Goal: Check status: Check status

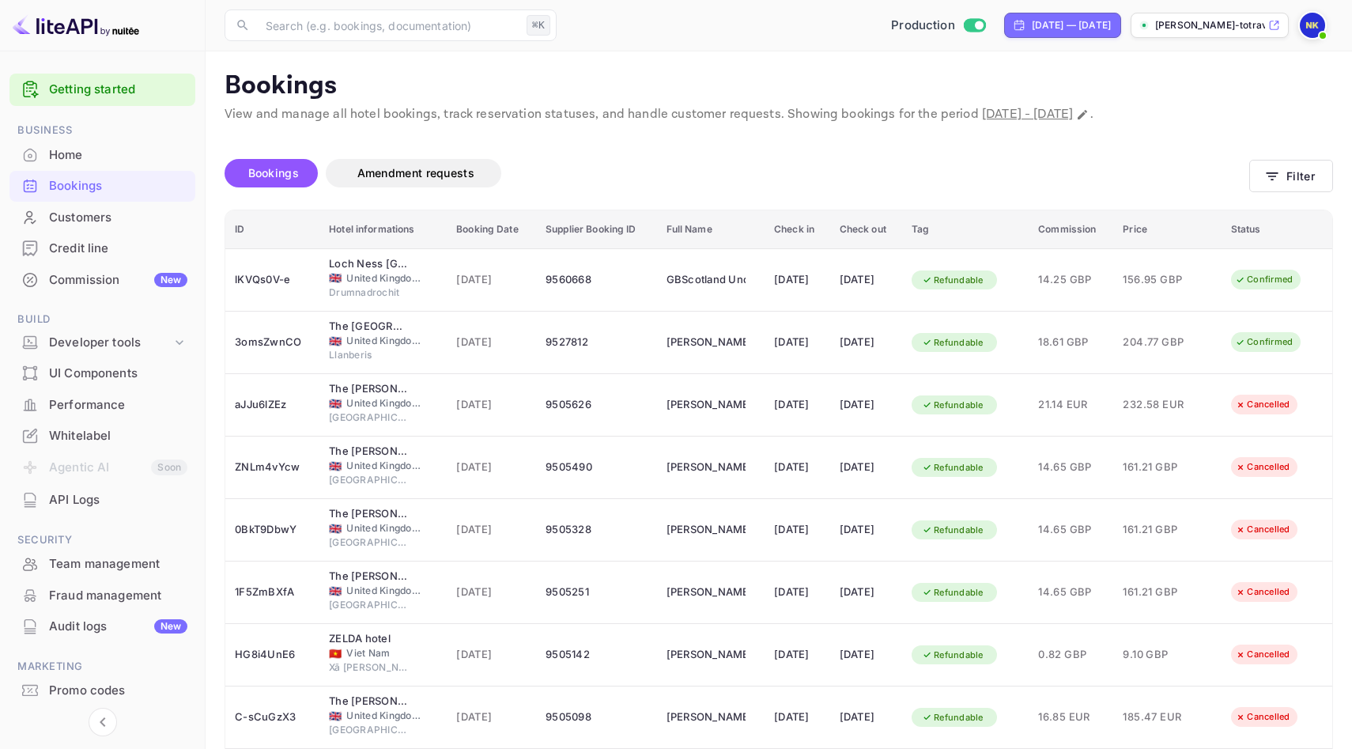
click at [1064, 113] on span "March 22nd, 2025 - September 22nd, 2025" at bounding box center [1027, 114] width 91 height 17
click at [1060, 106] on span "March 22nd, 2025 - September 22nd, 2025" at bounding box center [1027, 114] width 91 height 17
click at [1073, 111] on span "March 22nd, 2025 - September 22nd, 2025" at bounding box center [1027, 114] width 91 height 17
click at [1089, 115] on icon "Change date range" at bounding box center [1082, 114] width 13 height 13
select select "2"
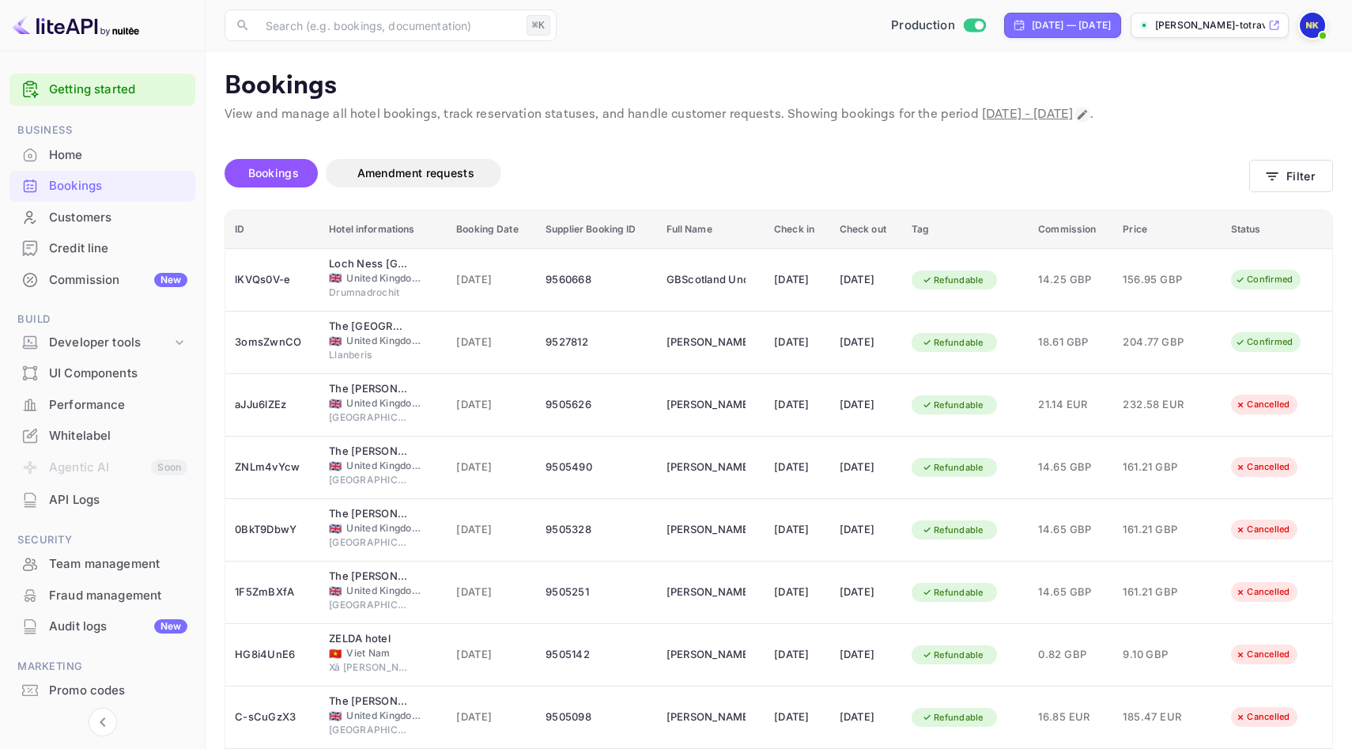
select select "2025"
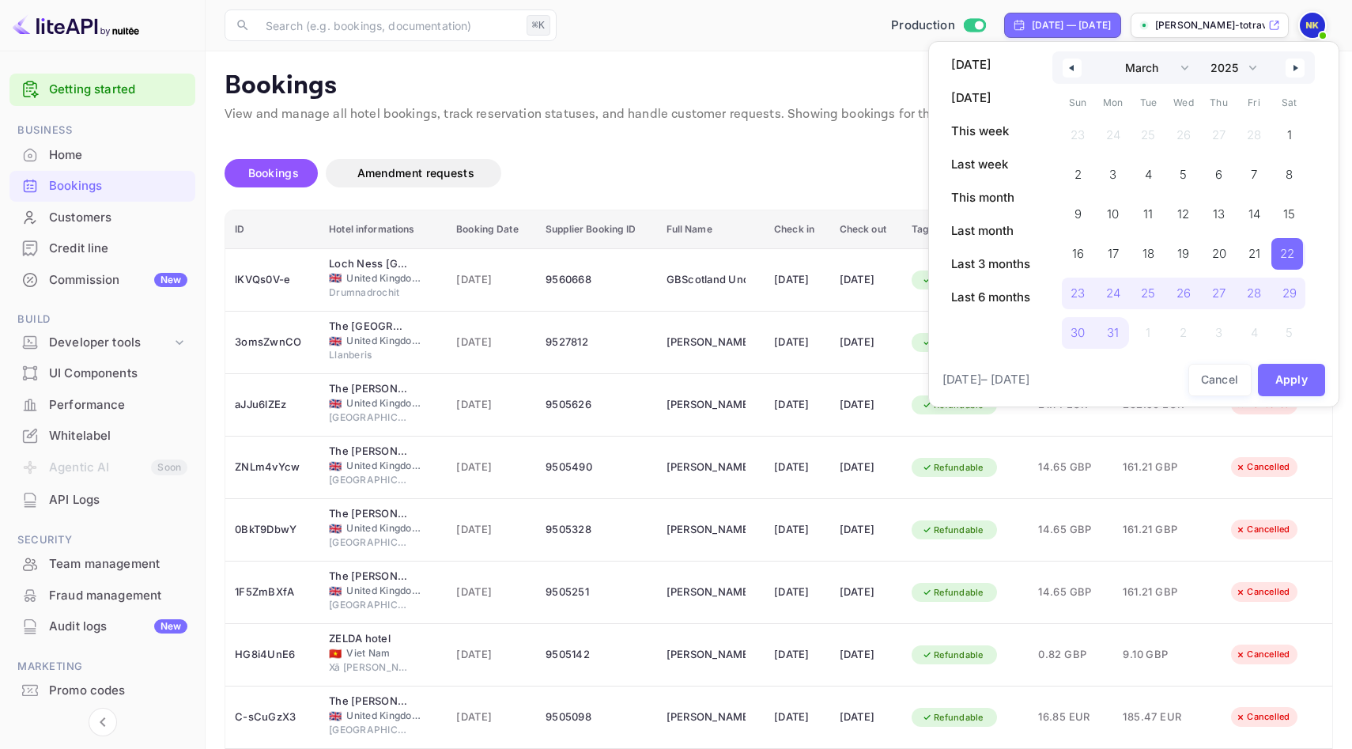
click at [1073, 65] on icon "button" at bounding box center [1070, 68] width 8 height 6
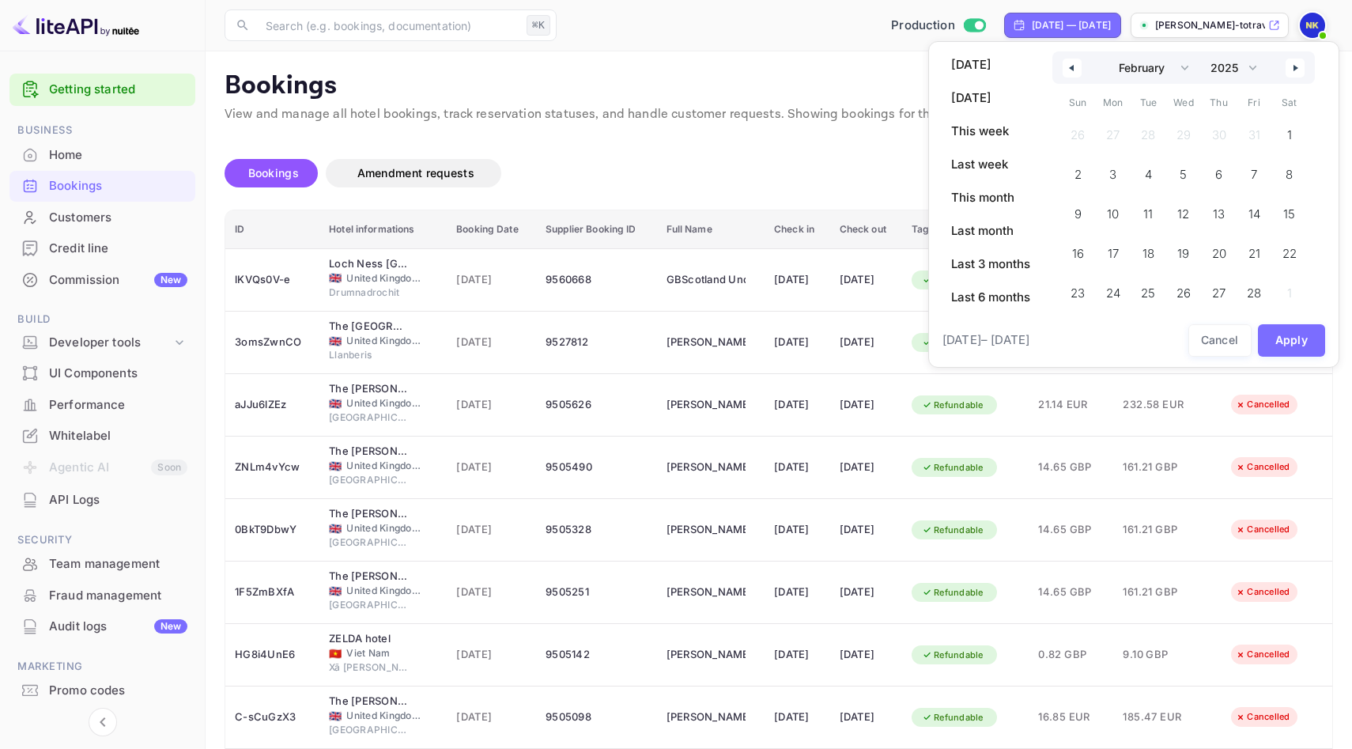
click at [1073, 65] on icon "button" at bounding box center [1070, 68] width 8 height 6
select select "11"
select select "2024"
click at [1073, 65] on icon "button" at bounding box center [1070, 68] width 8 height 6
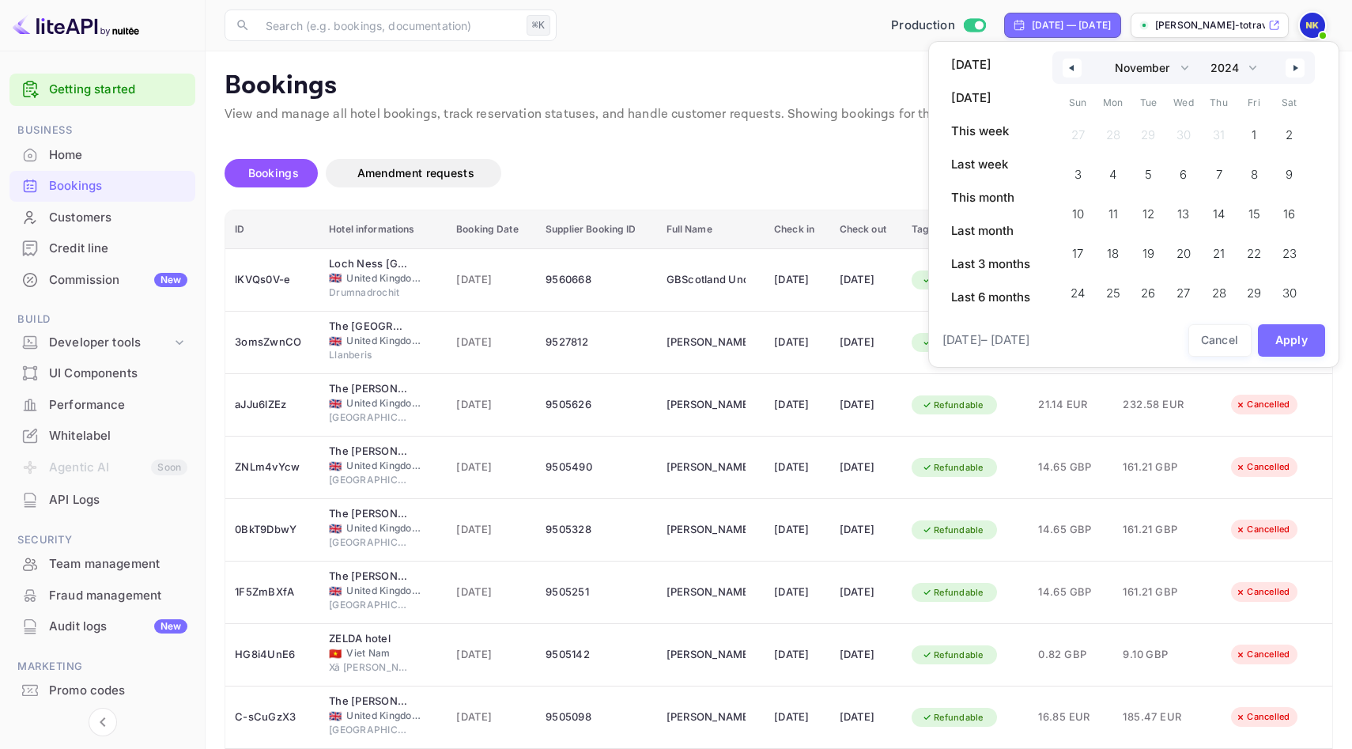
click at [1073, 65] on icon "button" at bounding box center [1070, 68] width 8 height 6
click at [1142, 131] on span "1" at bounding box center [1147, 135] width 32 height 32
click at [1303, 66] on button "button" at bounding box center [1295, 68] width 19 height 19
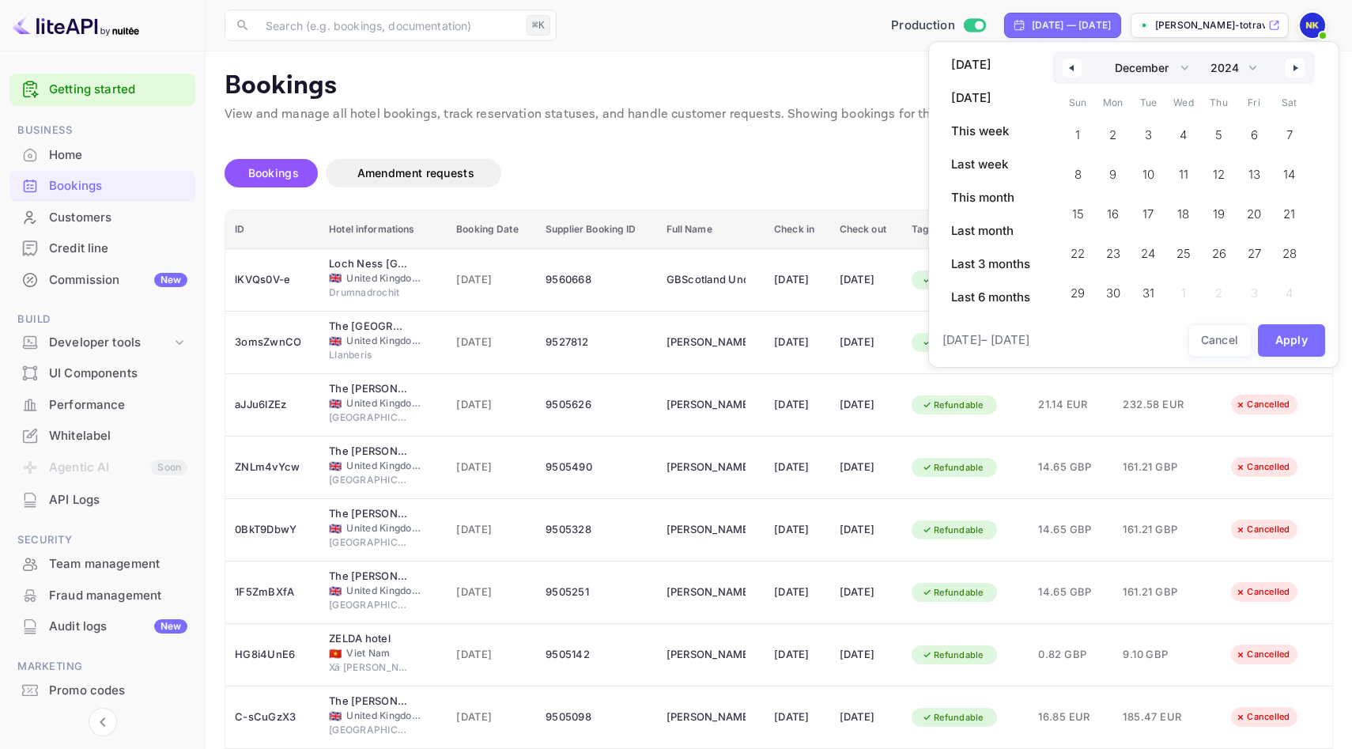
select select "0"
select select "2025"
click at [1303, 66] on button "button" at bounding box center [1295, 68] width 19 height 19
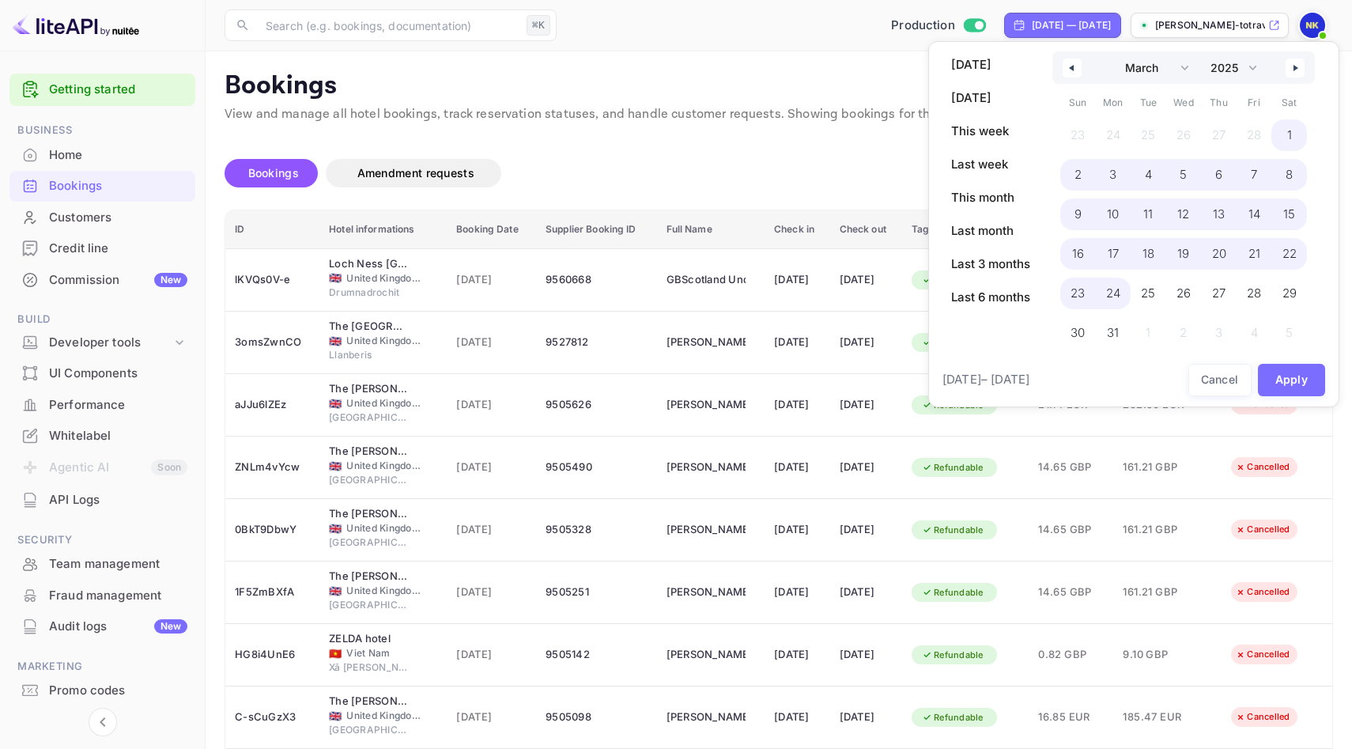
click at [1101, 286] on span "24" at bounding box center [1114, 294] width 36 height 32
select select "9"
select select "2024"
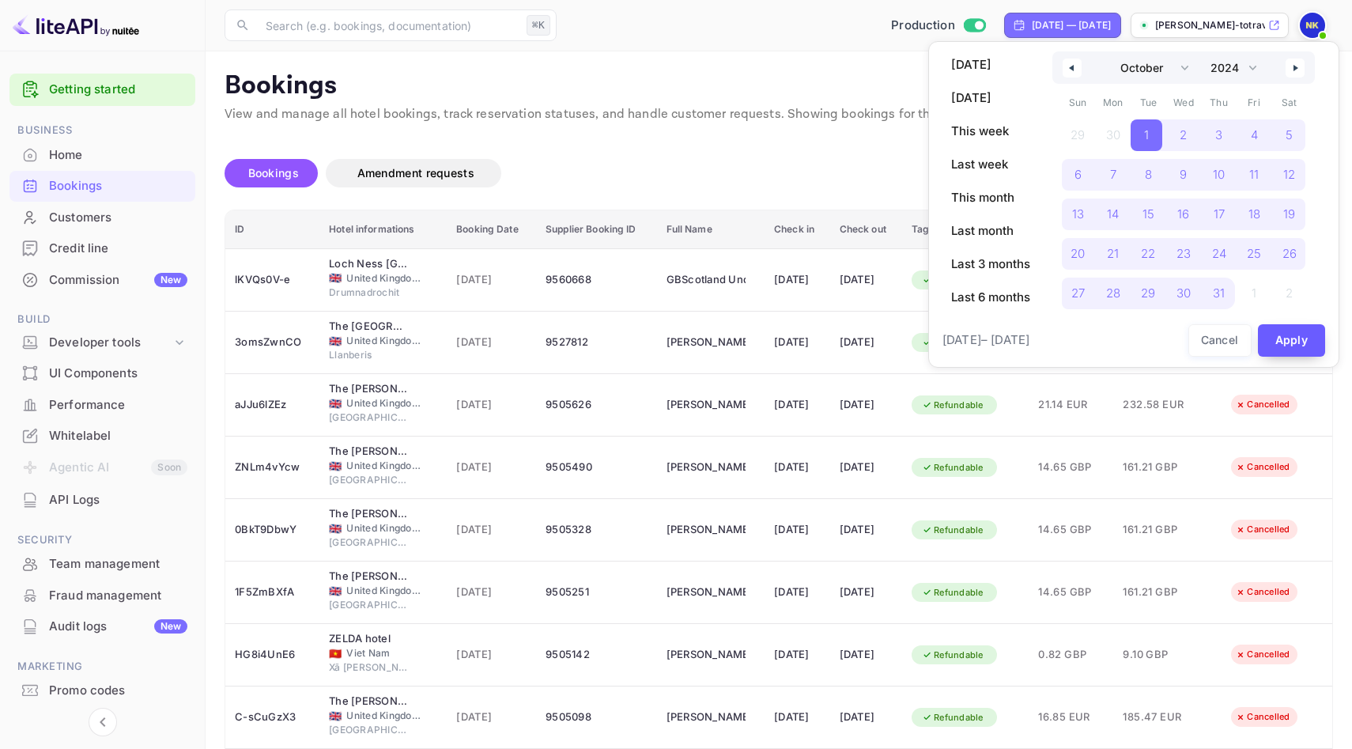
click at [1293, 346] on button "Apply" at bounding box center [1292, 340] width 68 height 32
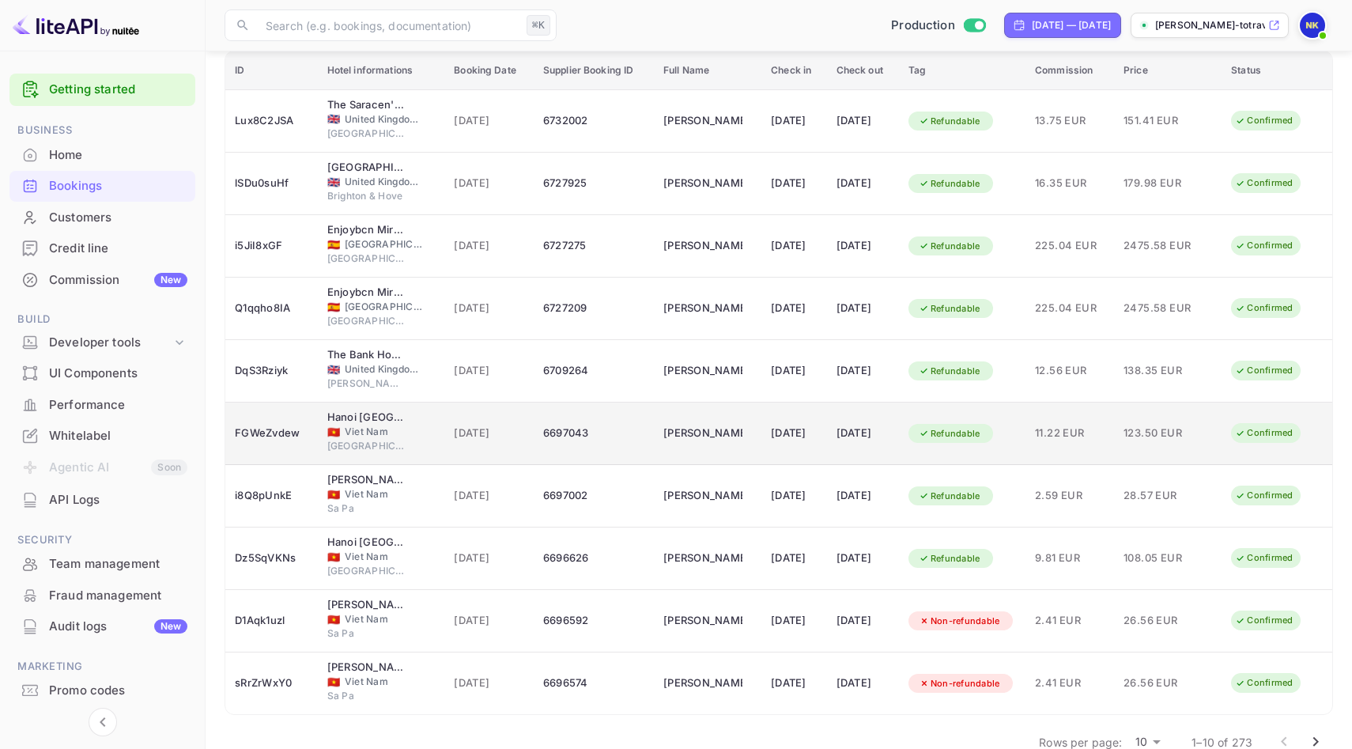
scroll to position [175, 0]
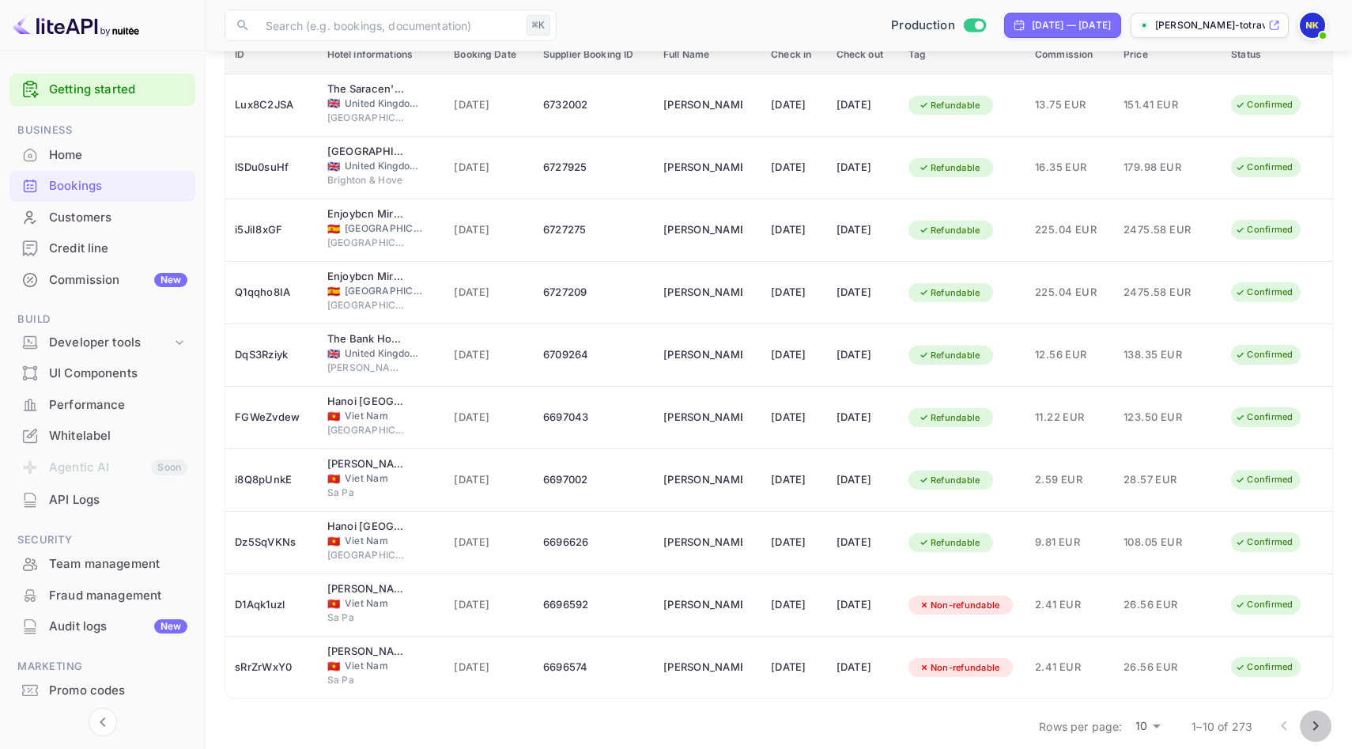
click at [1314, 725] on icon "Go to next page" at bounding box center [1315, 725] width 19 height 19
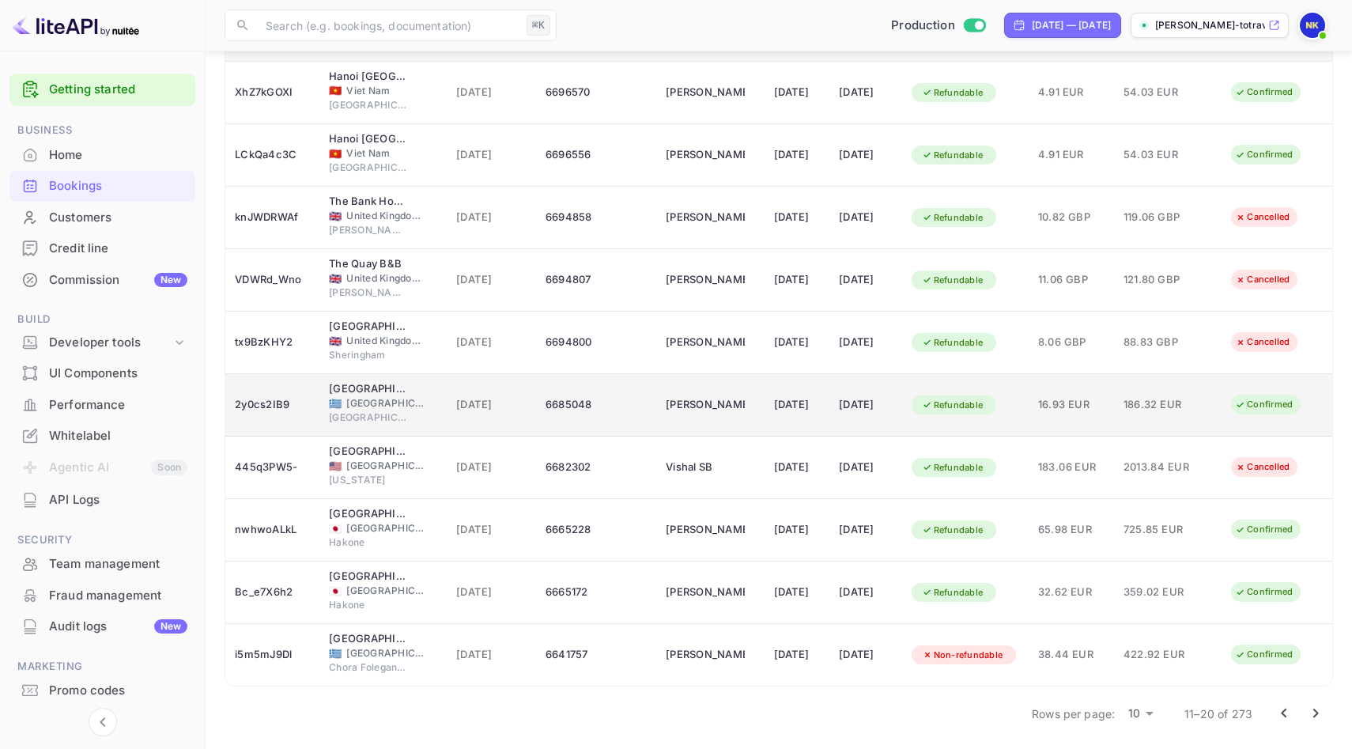
scroll to position [191, 0]
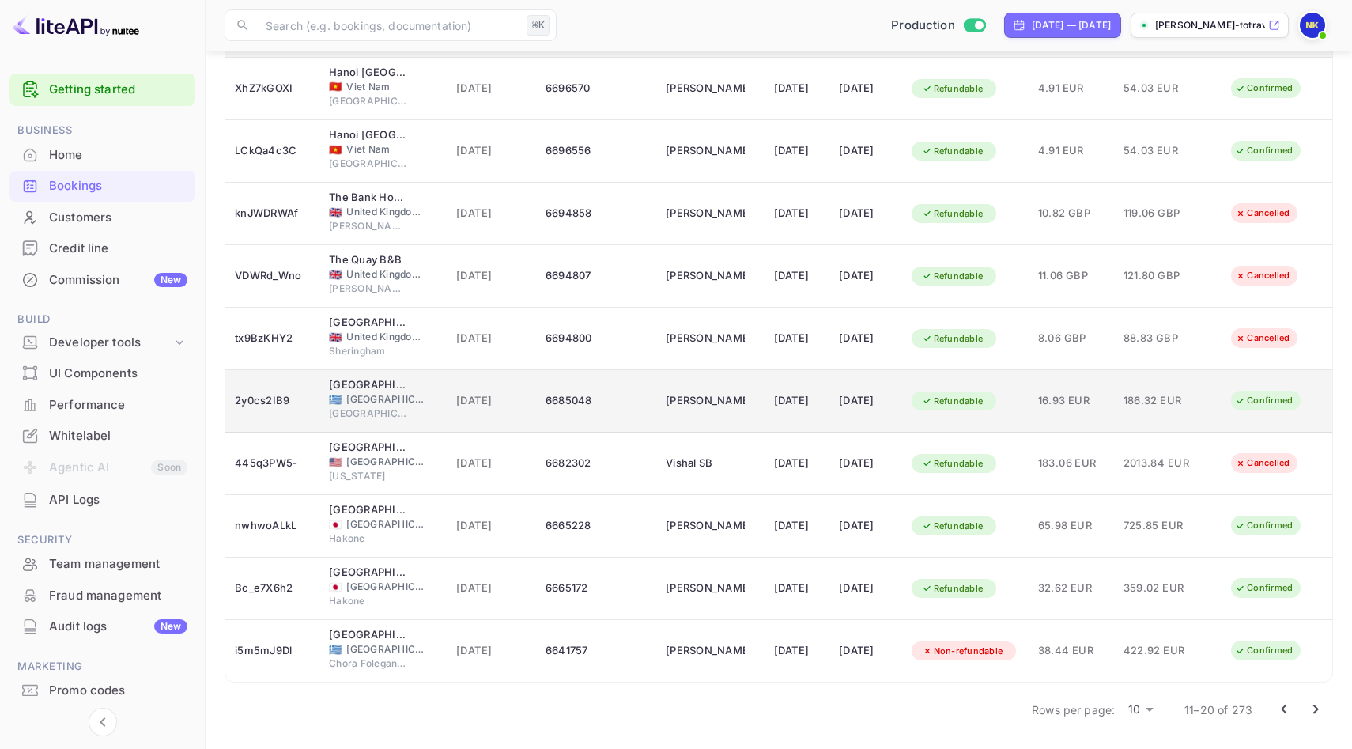
click at [1019, 409] on div "Refundable" at bounding box center [966, 400] width 108 height 25
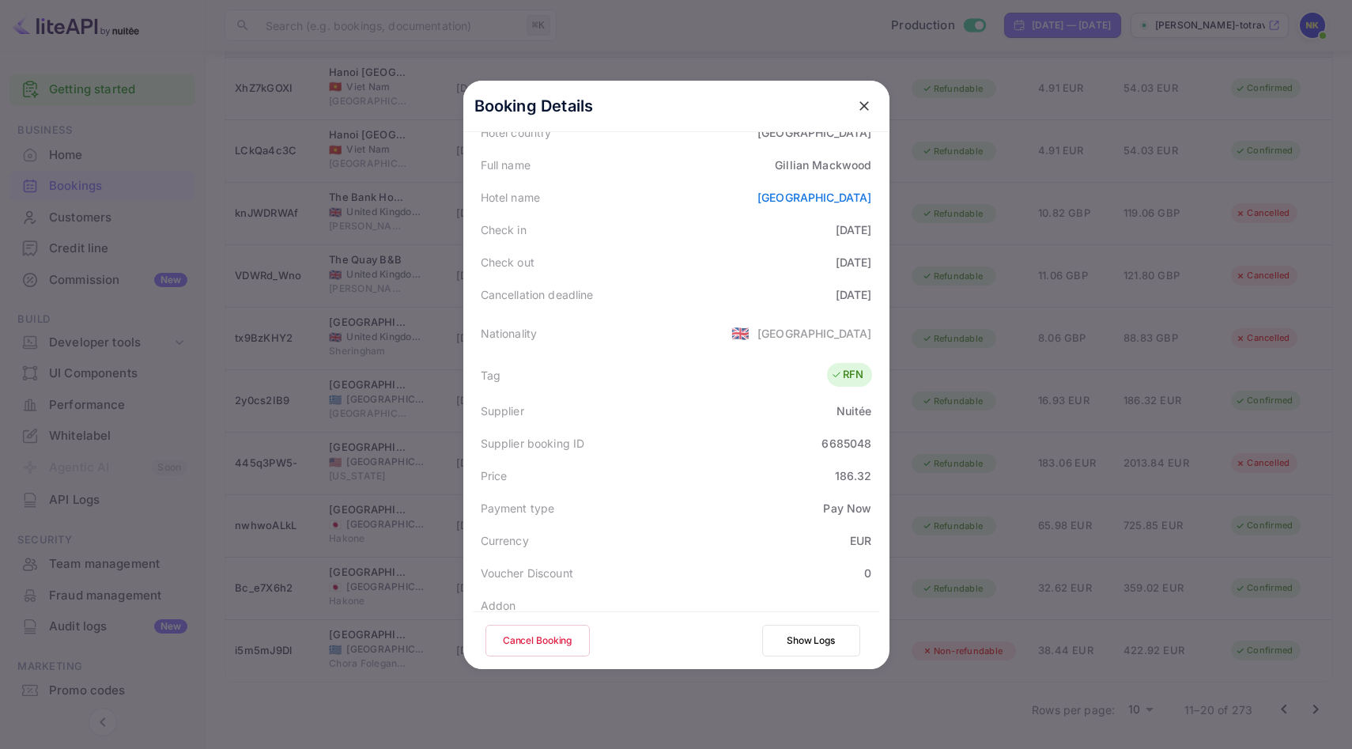
scroll to position [383, 0]
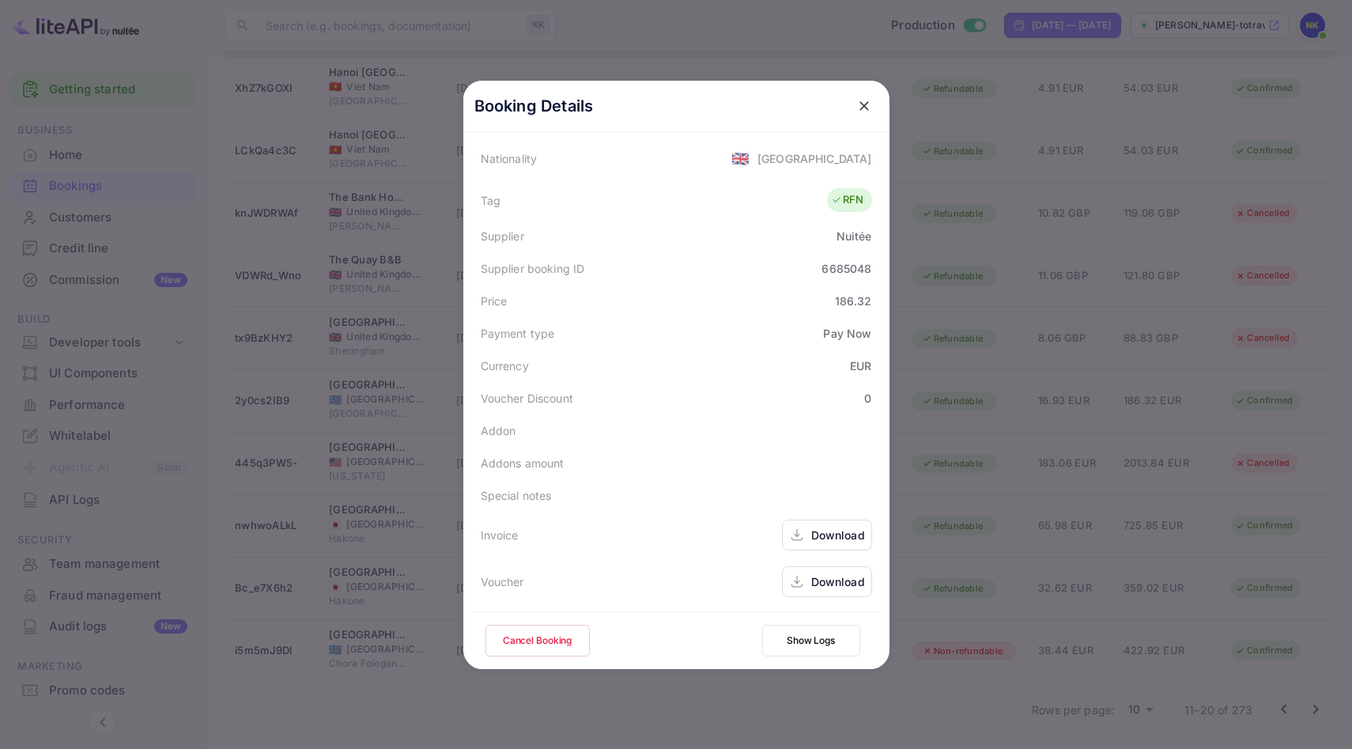
click at [821, 534] on div "Download" at bounding box center [838, 535] width 54 height 17
click at [866, 101] on icon "close" at bounding box center [864, 106] width 16 height 16
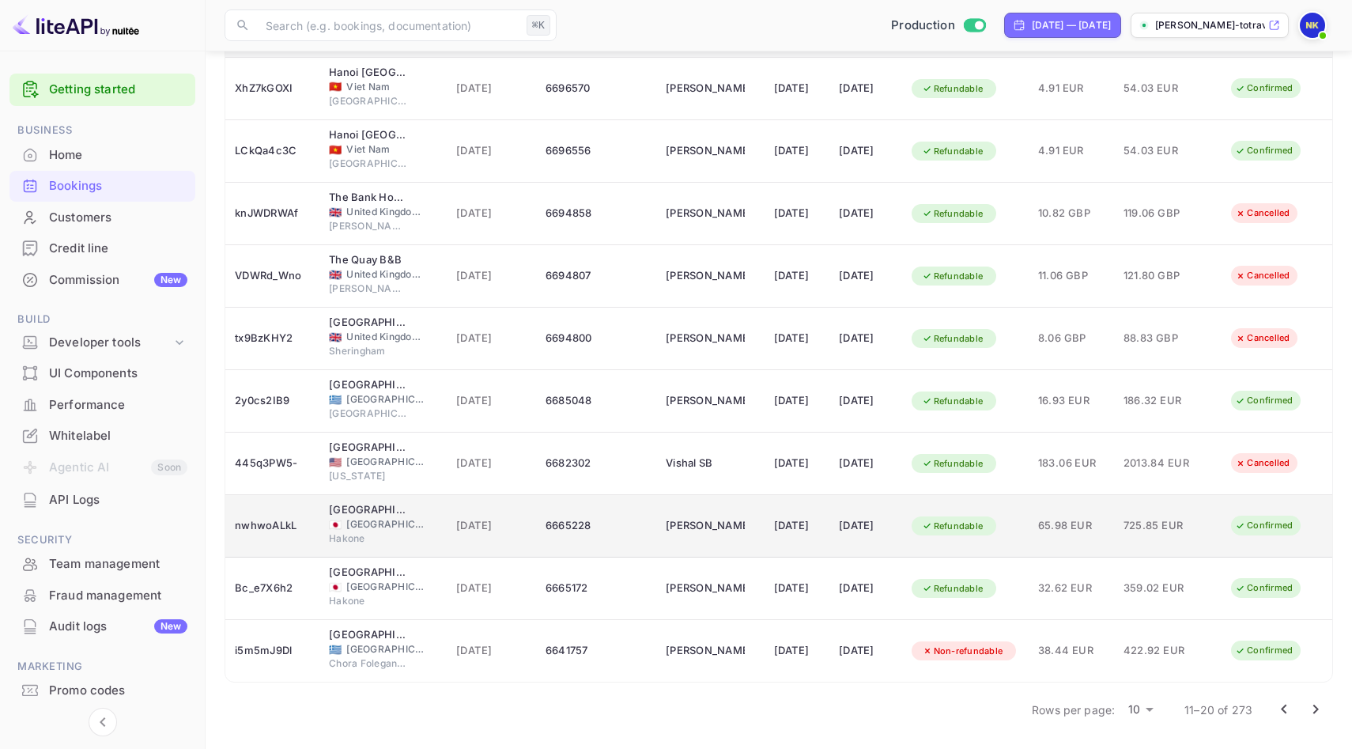
click at [1088, 526] on span "65.98 EUR" at bounding box center [1071, 525] width 66 height 17
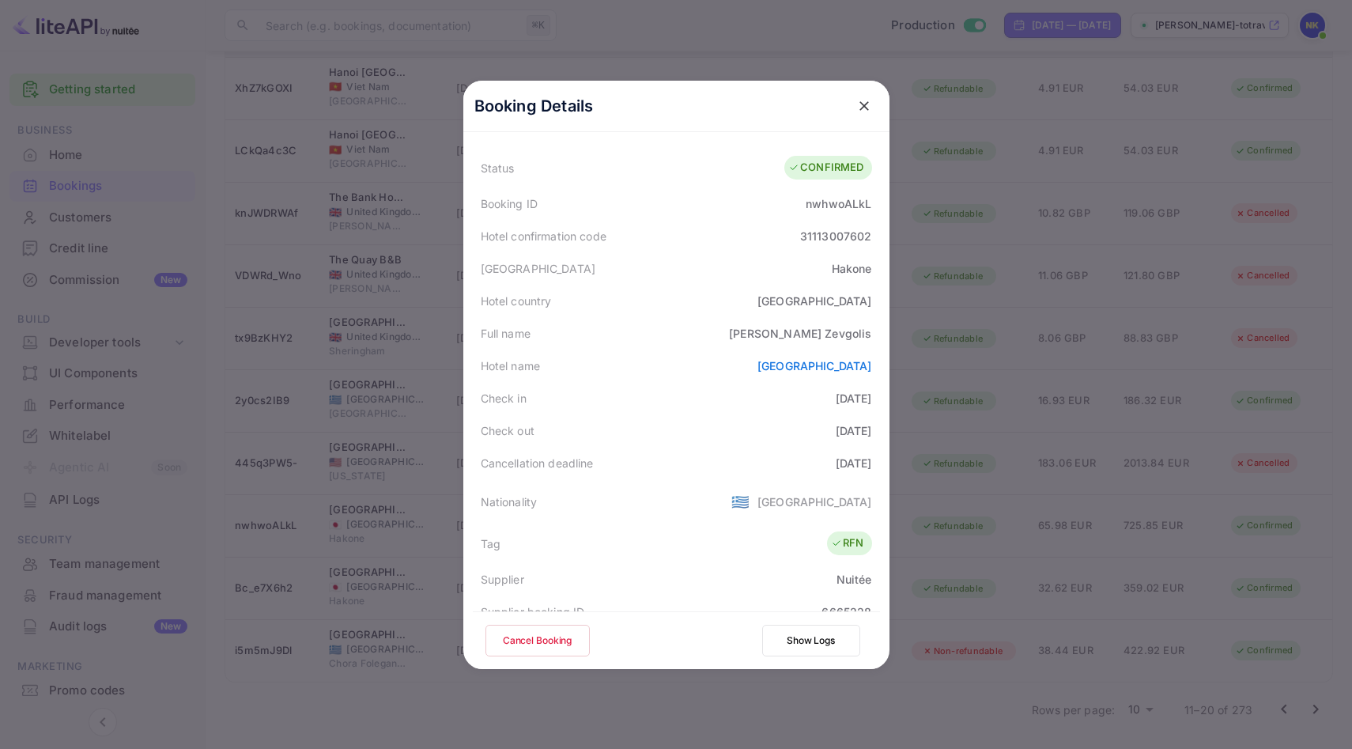
scroll to position [0, 0]
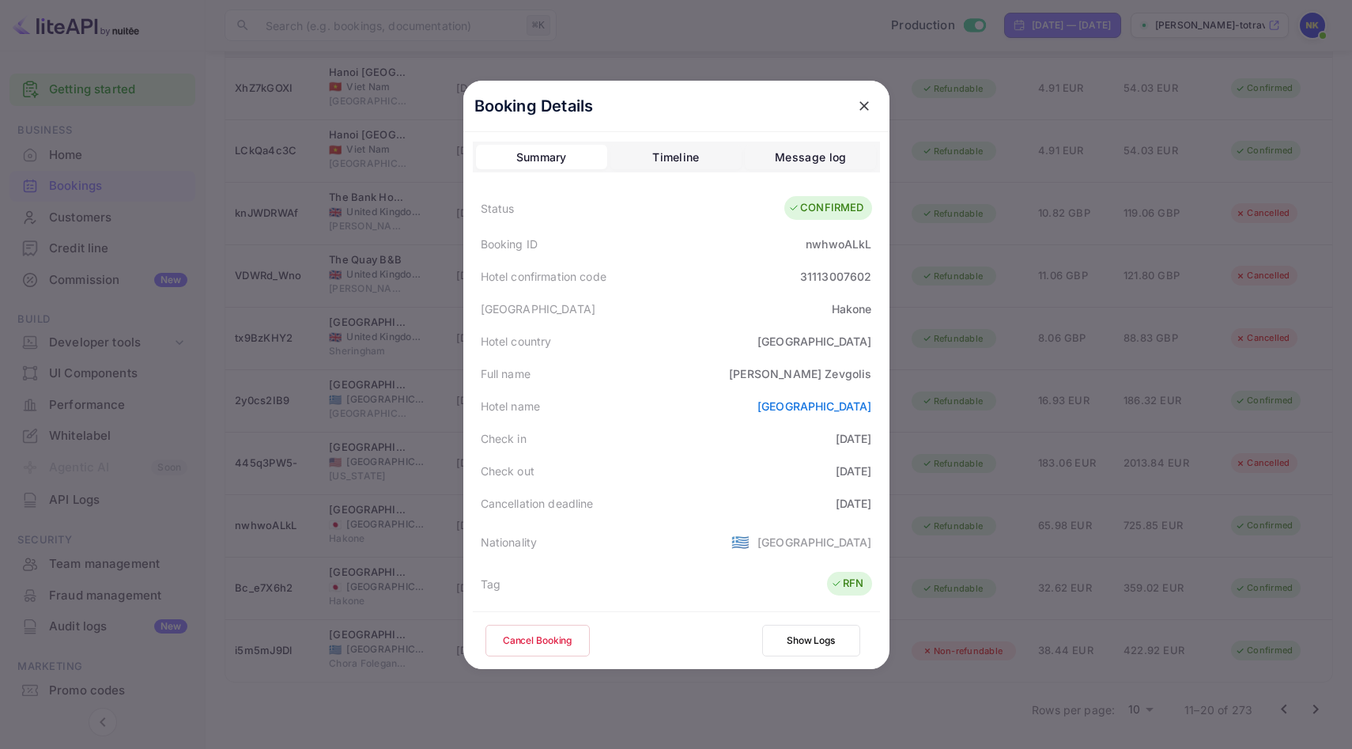
click at [832, 237] on div "nwhwoALkL" at bounding box center [839, 244] width 66 height 17
copy div "nwhwoALkL"
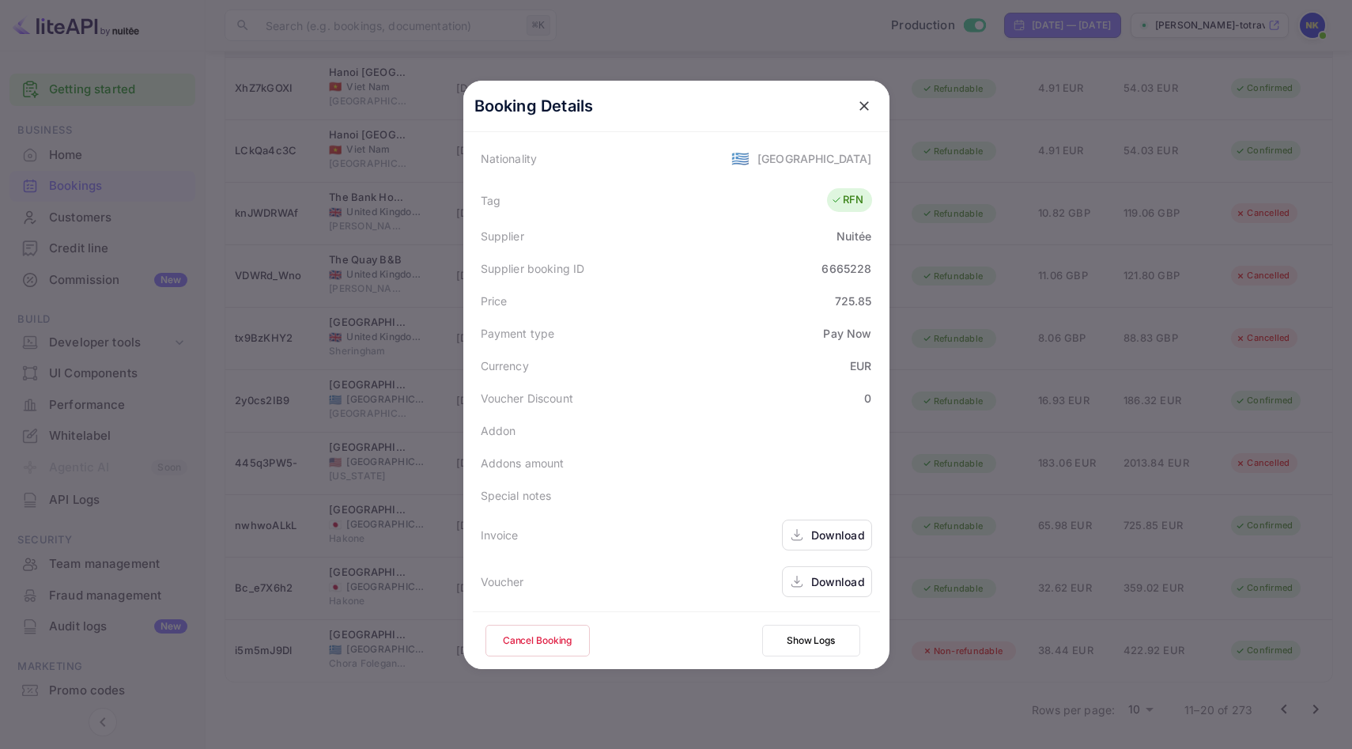
click at [835, 535] on div "Download" at bounding box center [838, 535] width 54 height 17
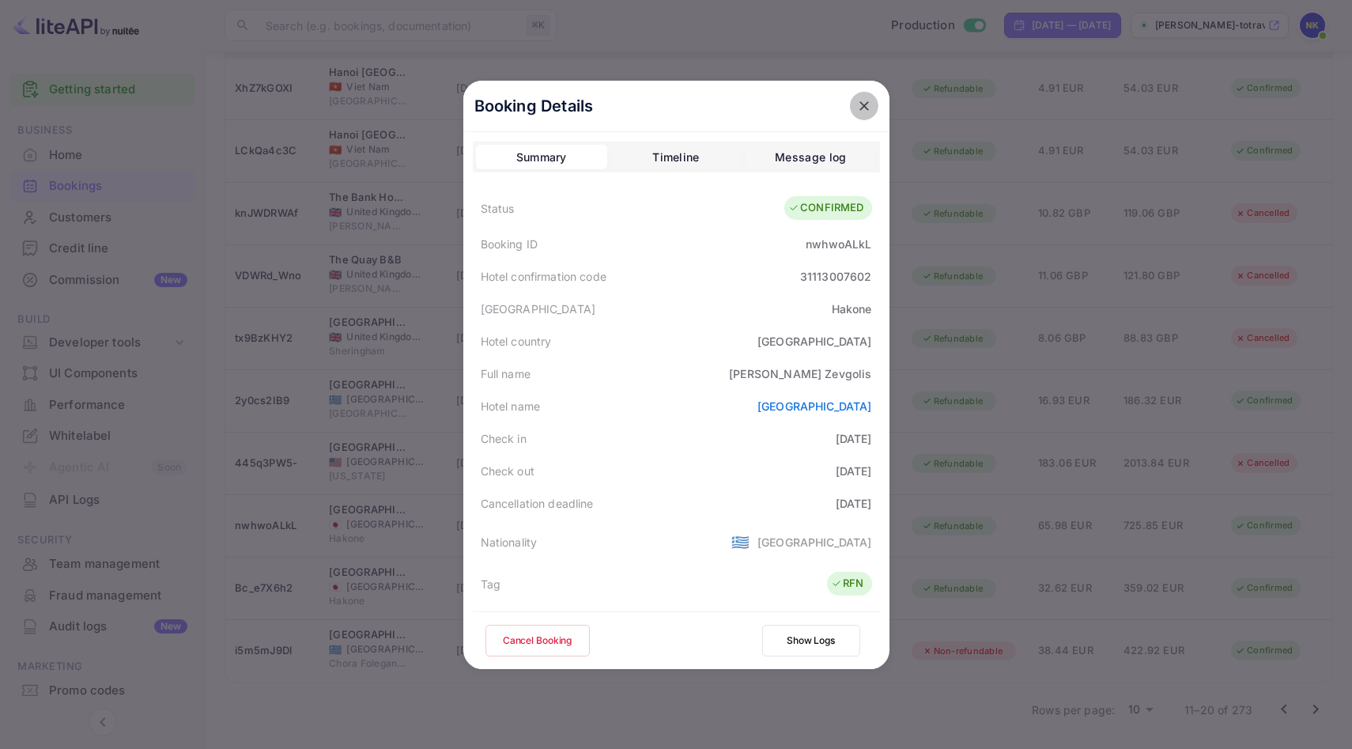
click at [861, 106] on icon "close" at bounding box center [864, 106] width 16 height 16
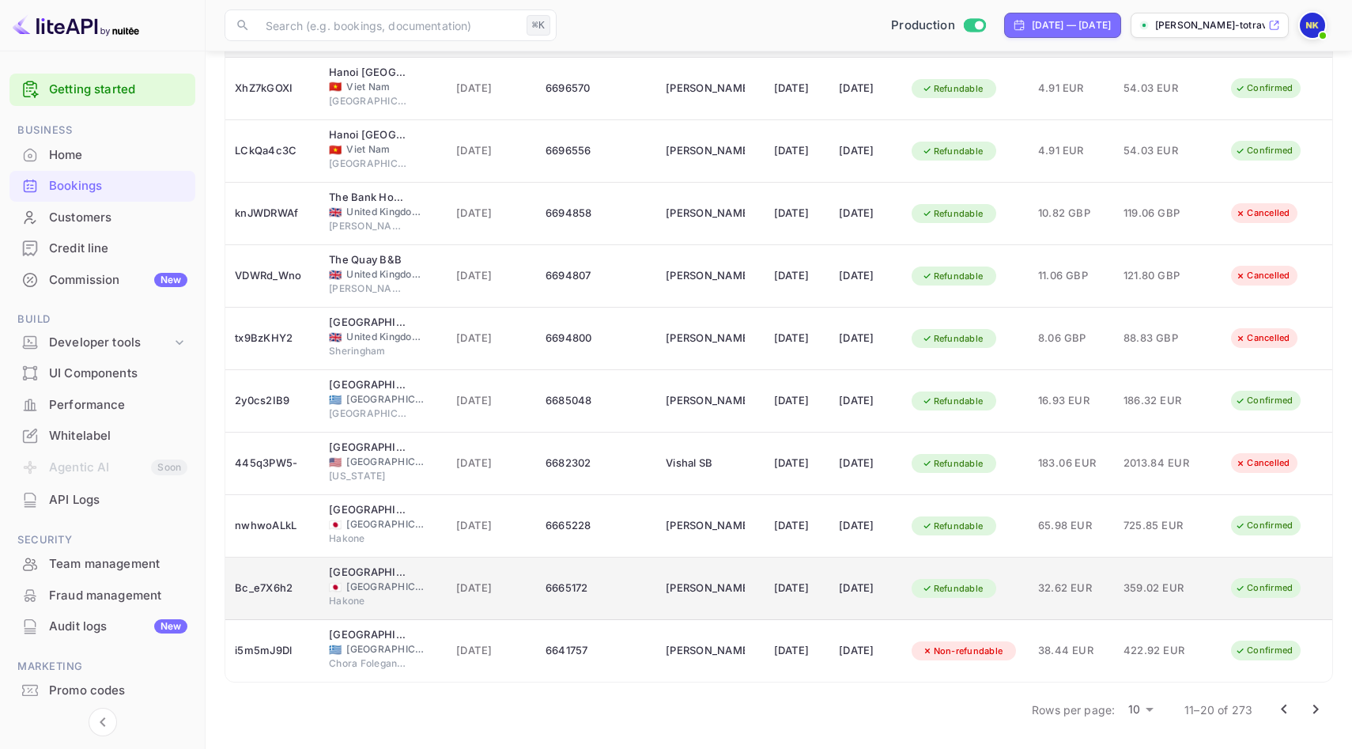
click at [783, 570] on td "[DATE]" at bounding box center [798, 588] width 66 height 62
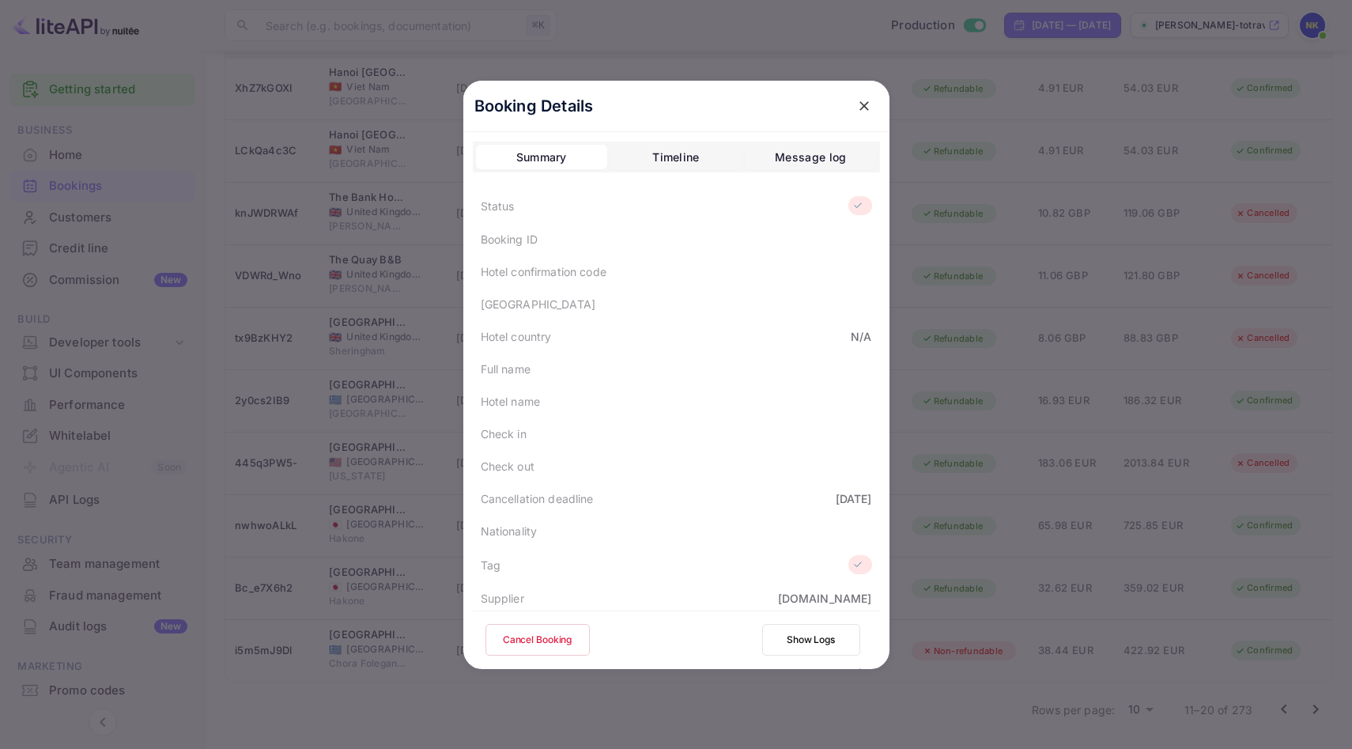
click at [866, 103] on icon "close" at bounding box center [863, 105] width 9 height 9
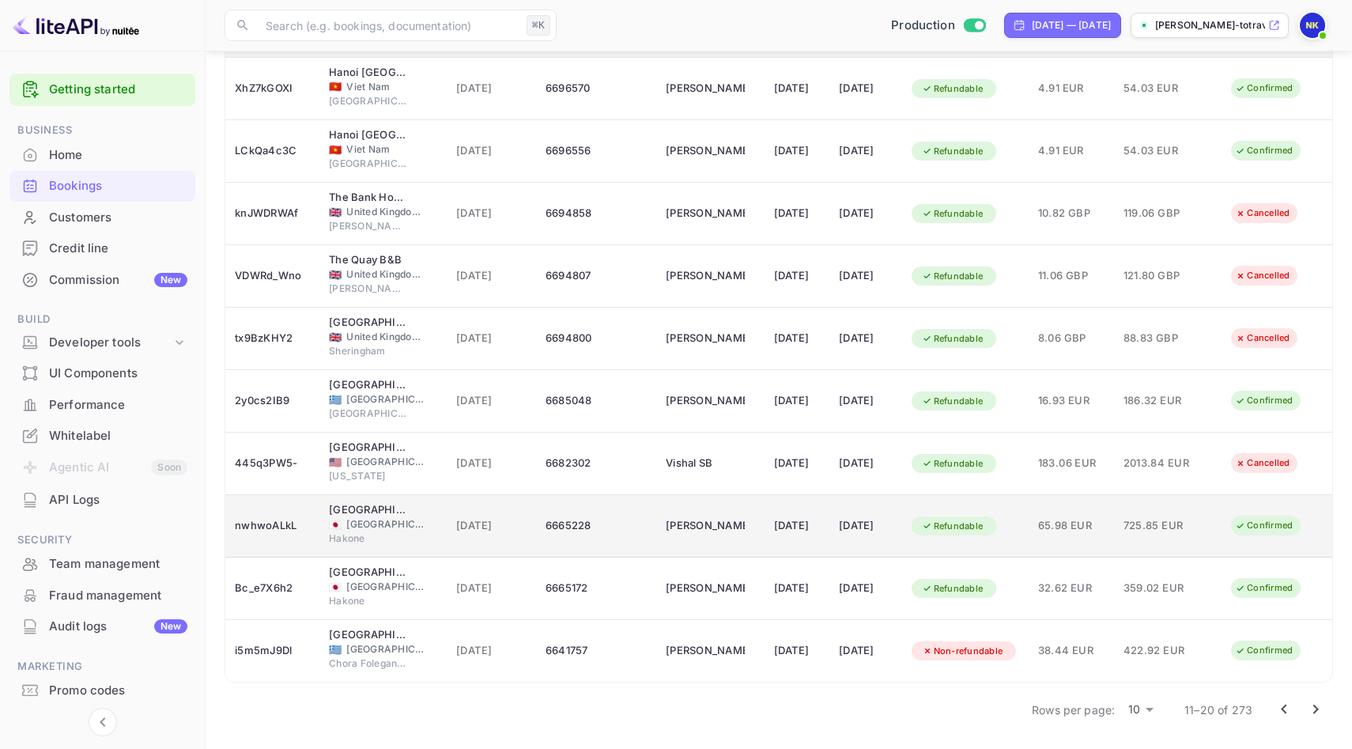
click at [519, 533] on td "[DATE]" at bounding box center [491, 526] width 89 height 62
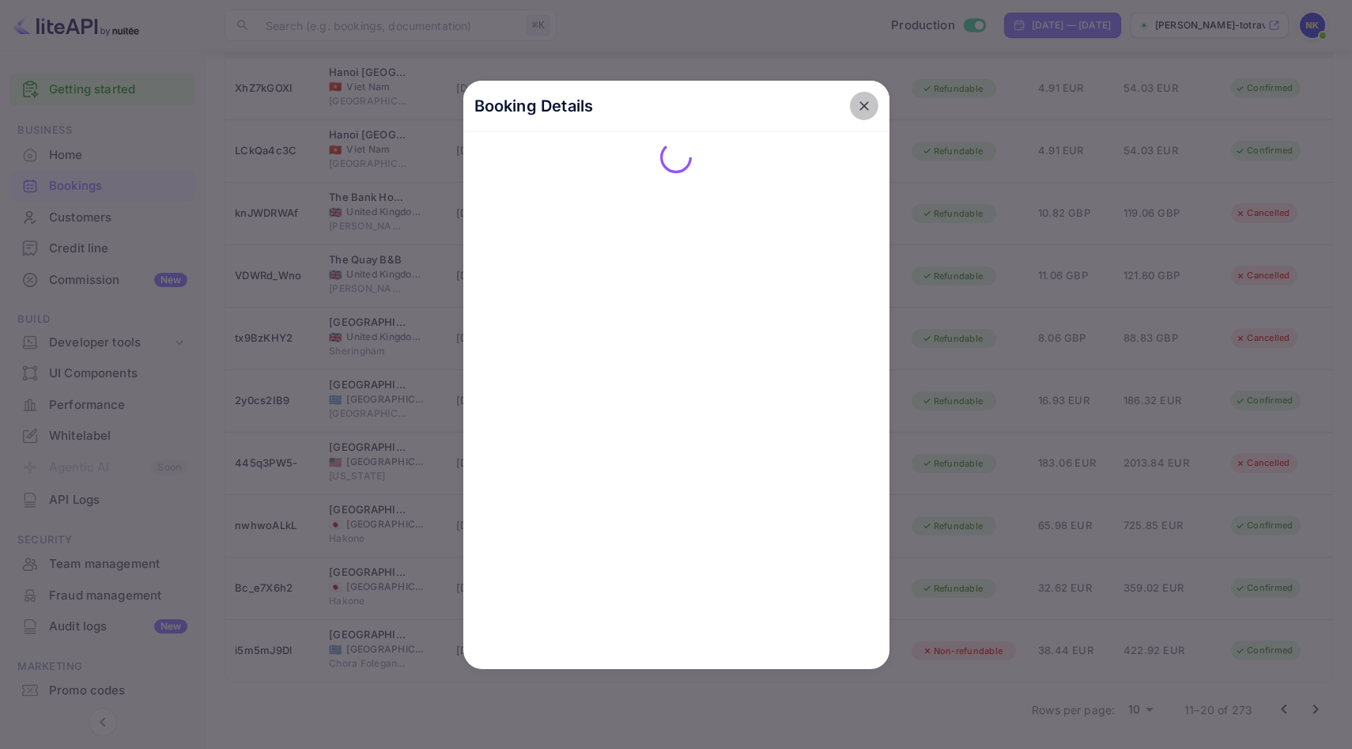
click at [862, 99] on icon "close" at bounding box center [864, 106] width 16 height 16
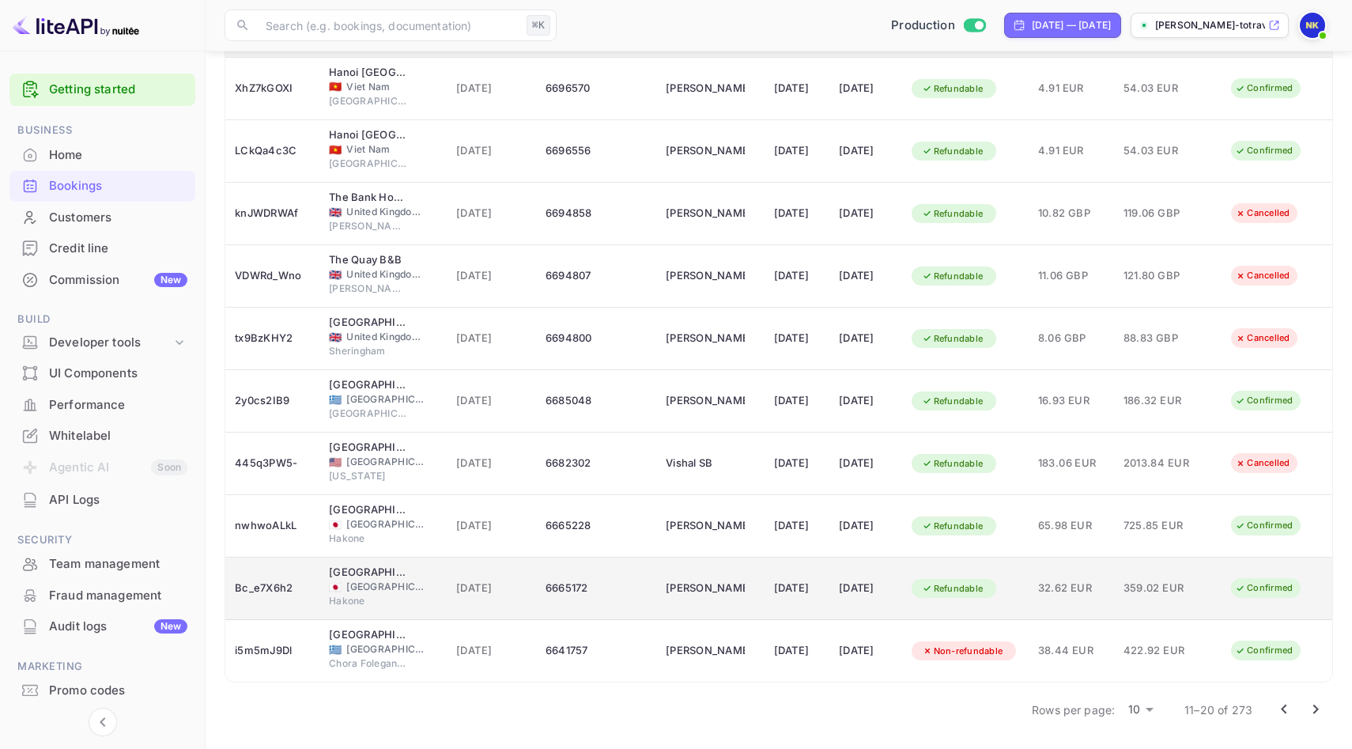
click at [398, 597] on span "Hakone" at bounding box center [368, 601] width 79 height 14
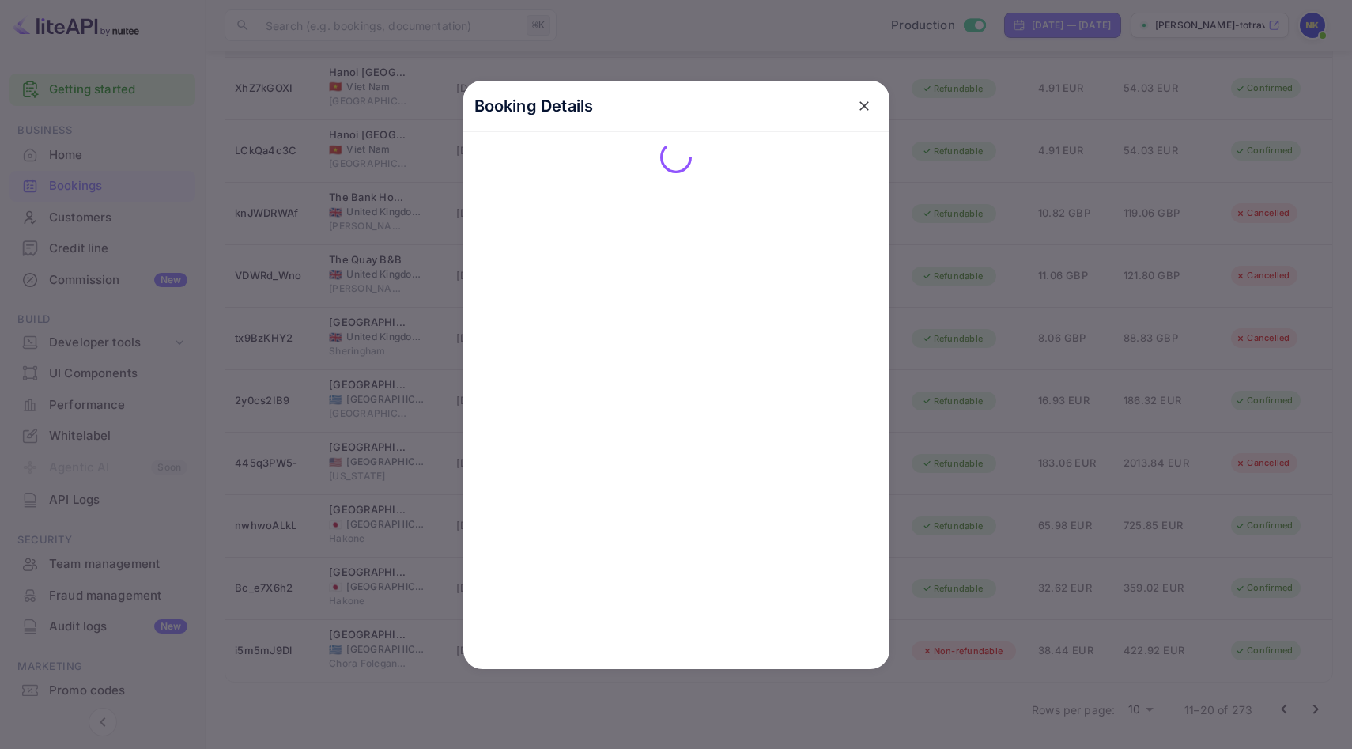
click at [861, 107] on icon "close" at bounding box center [863, 105] width 9 height 9
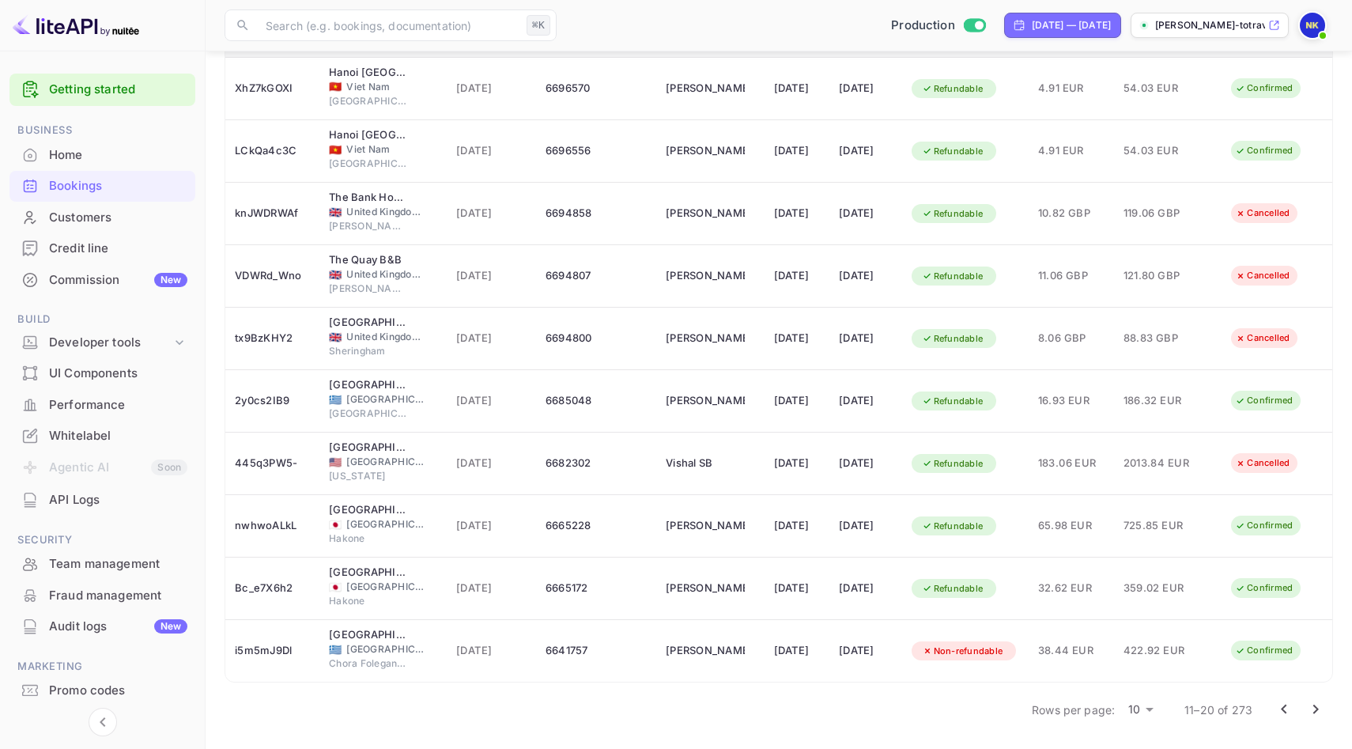
click at [130, 151] on div "Home" at bounding box center [118, 155] width 138 height 18
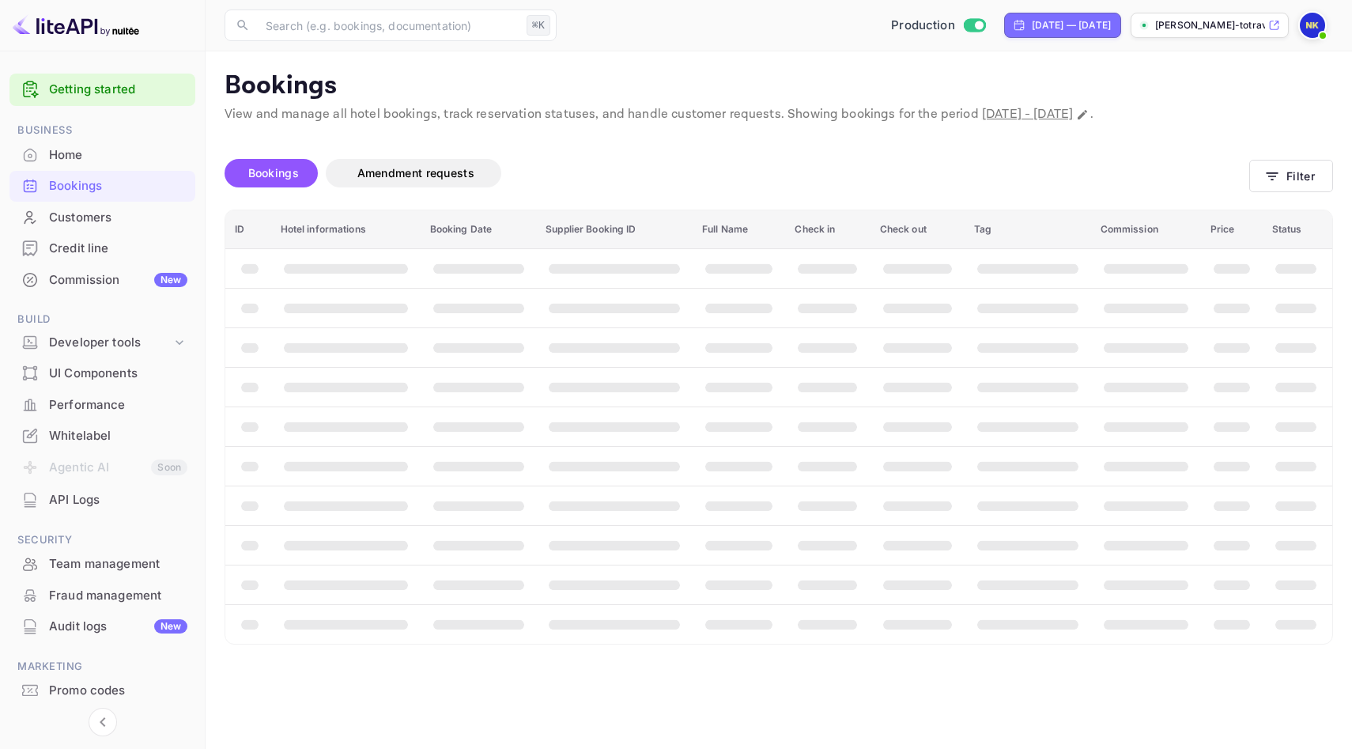
click at [123, 242] on div "Credit line" at bounding box center [118, 249] width 138 height 18
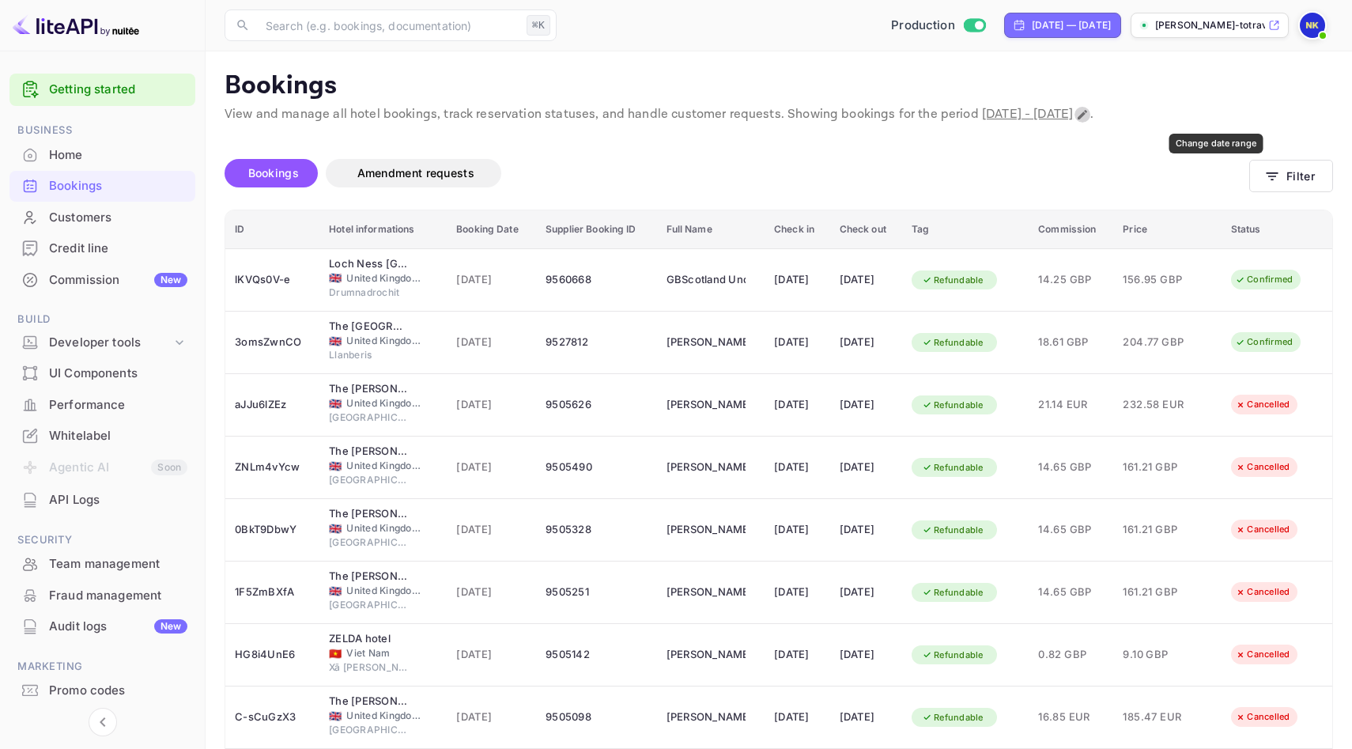
click at [1087, 114] on icon "Change date range" at bounding box center [1082, 114] width 9 height 9
select select "7"
select select "2025"
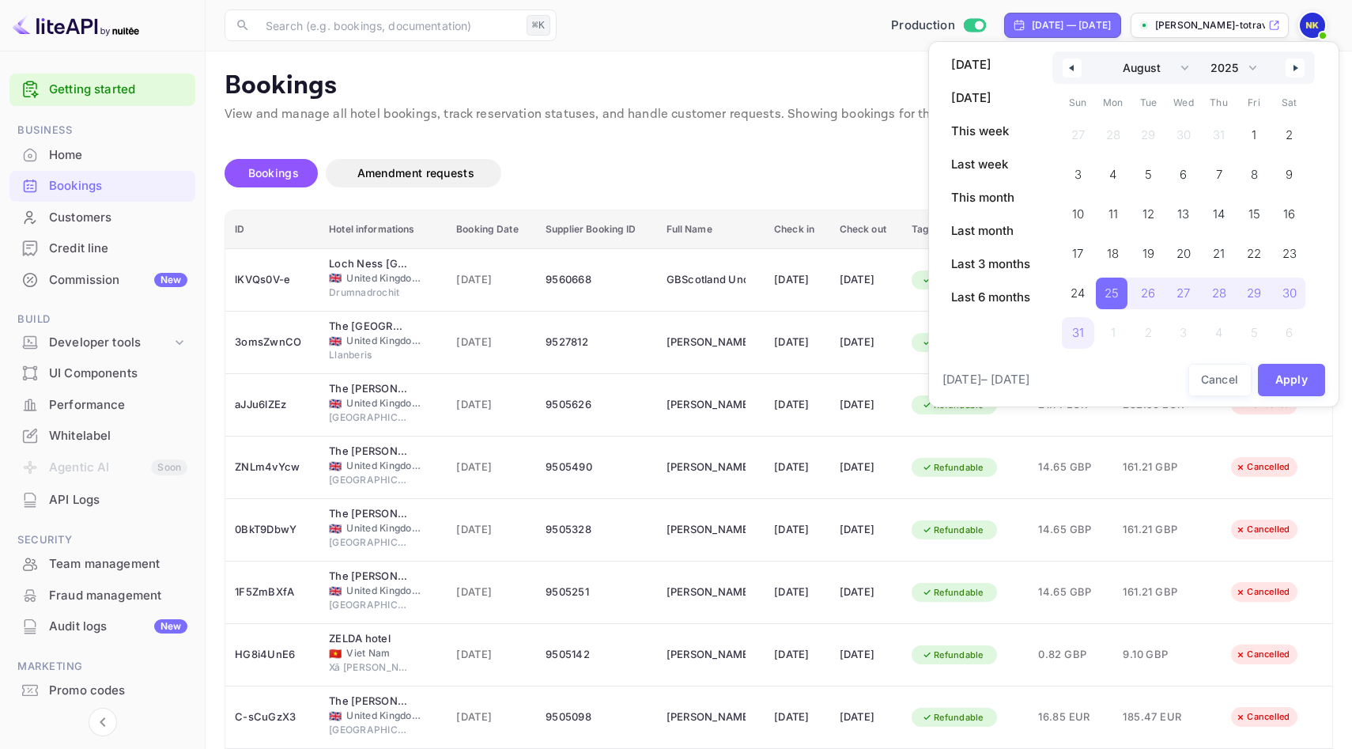
click at [1067, 66] on icon "button" at bounding box center [1070, 68] width 8 height 6
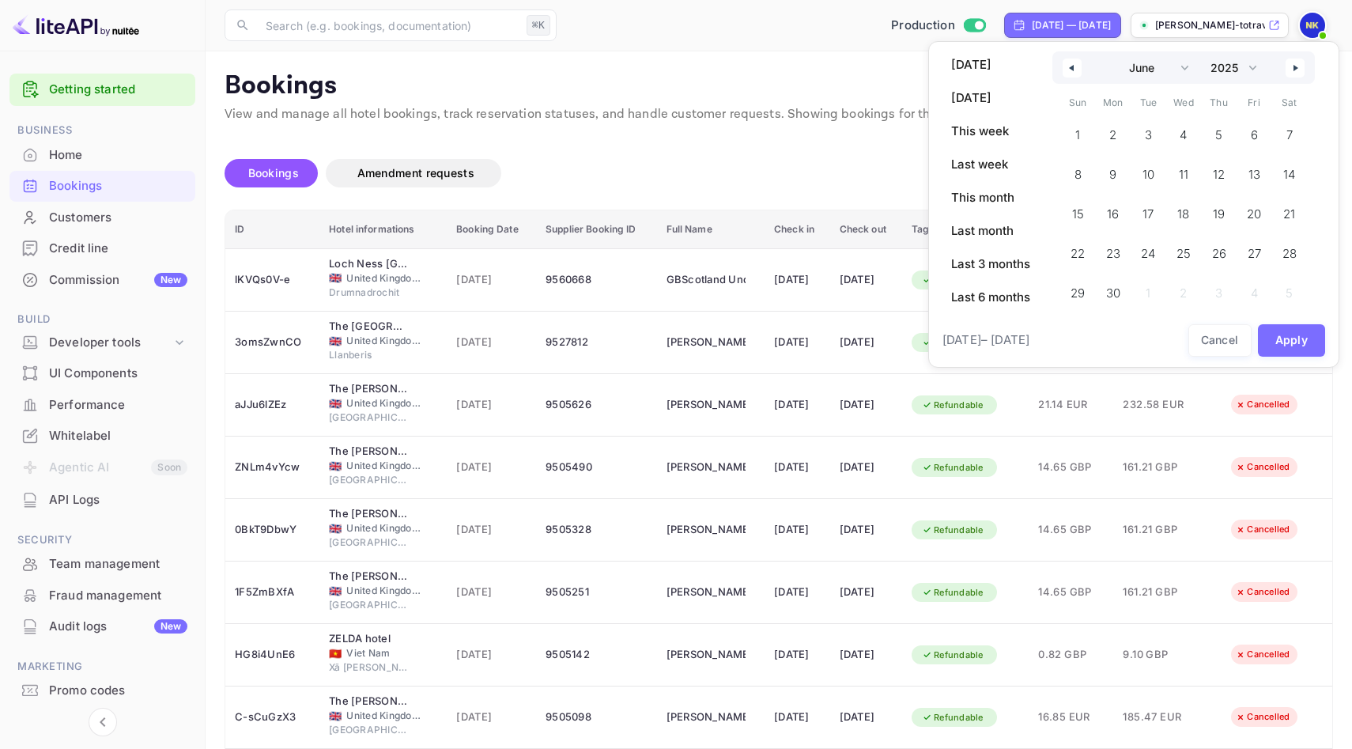
click at [1067, 66] on icon "button" at bounding box center [1070, 68] width 8 height 6
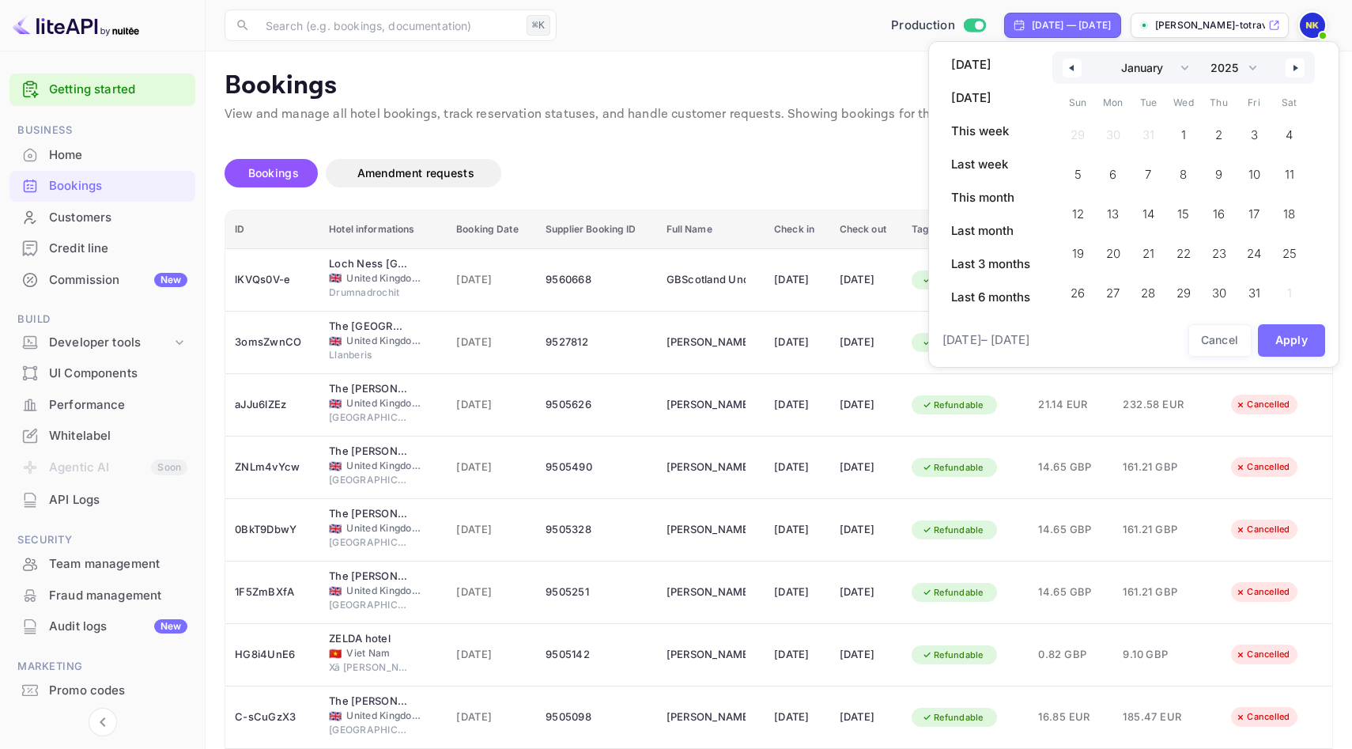
click at [1067, 66] on icon "button" at bounding box center [1070, 68] width 8 height 6
select select "11"
select select "2024"
click at [1067, 66] on icon "button" at bounding box center [1070, 68] width 8 height 6
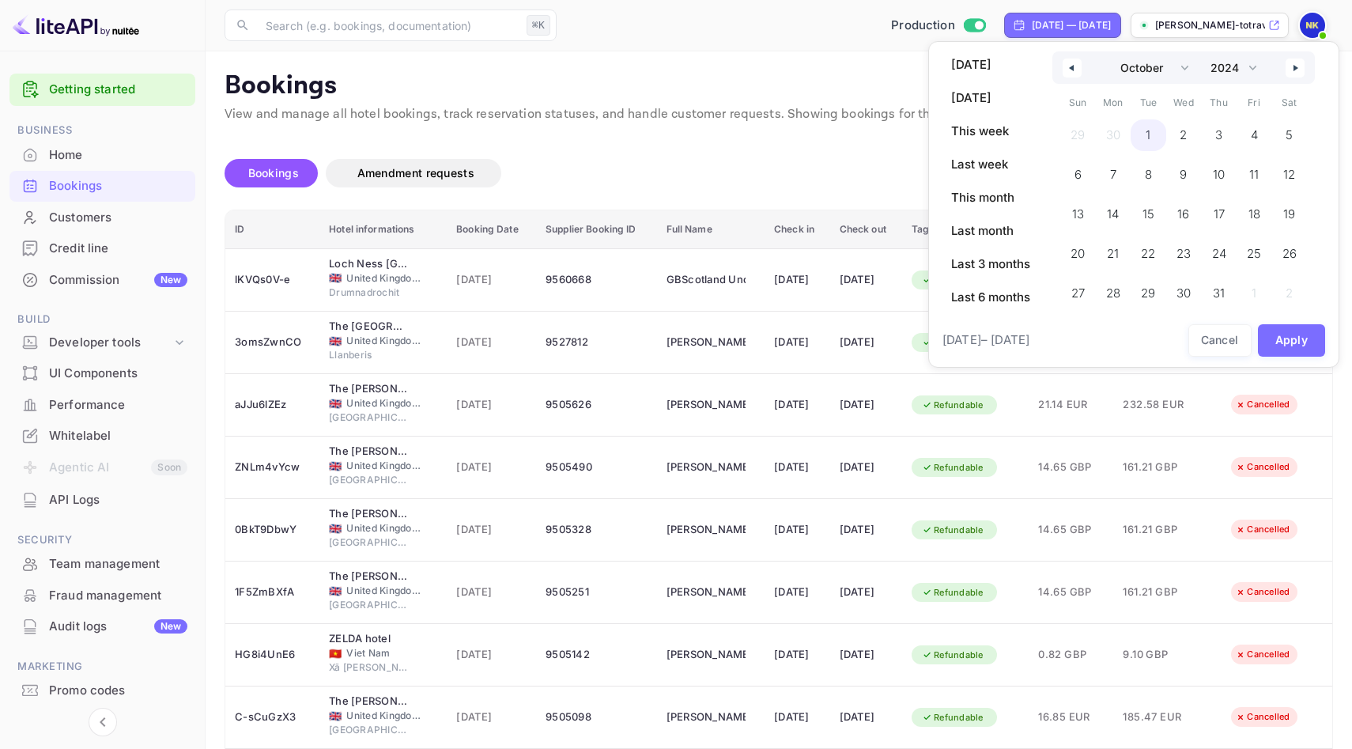
click at [1154, 126] on span "1" at bounding box center [1149, 135] width 36 height 32
click at [1293, 72] on button "button" at bounding box center [1295, 68] width 19 height 19
click at [1293, 70] on button "button" at bounding box center [1295, 68] width 19 height 19
select select "0"
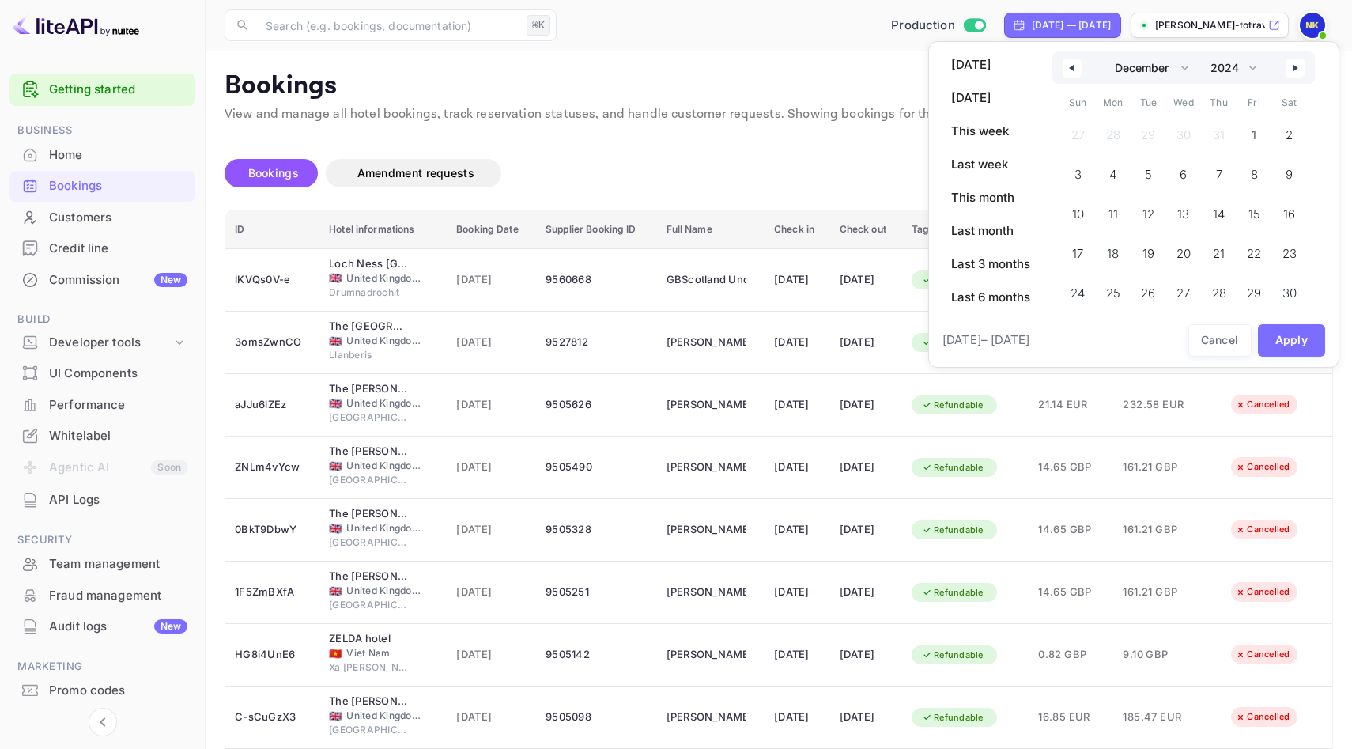
select select "2025"
click at [1293, 70] on button "button" at bounding box center [1295, 68] width 19 height 19
click at [1081, 66] on button "button" at bounding box center [1072, 68] width 19 height 19
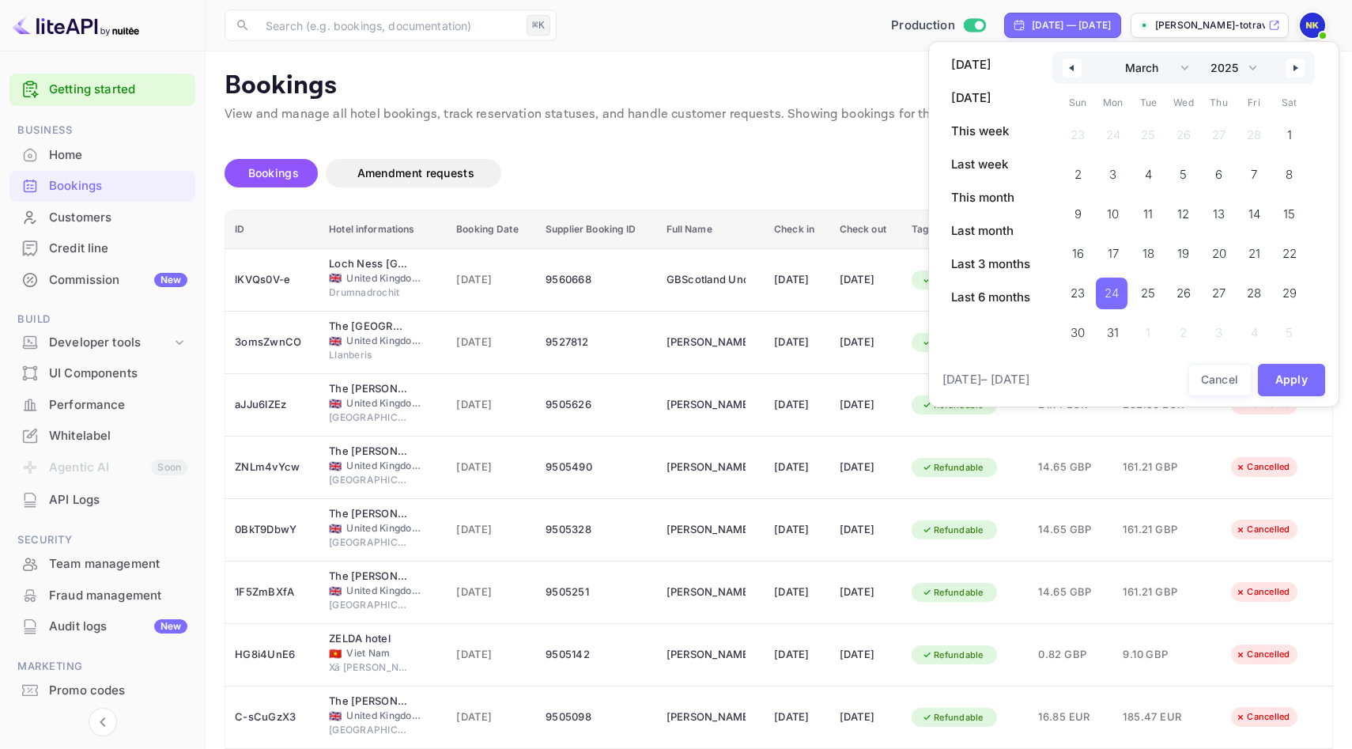
click at [1099, 296] on span "24" at bounding box center [1112, 294] width 32 height 32
select select "9"
select select "2024"
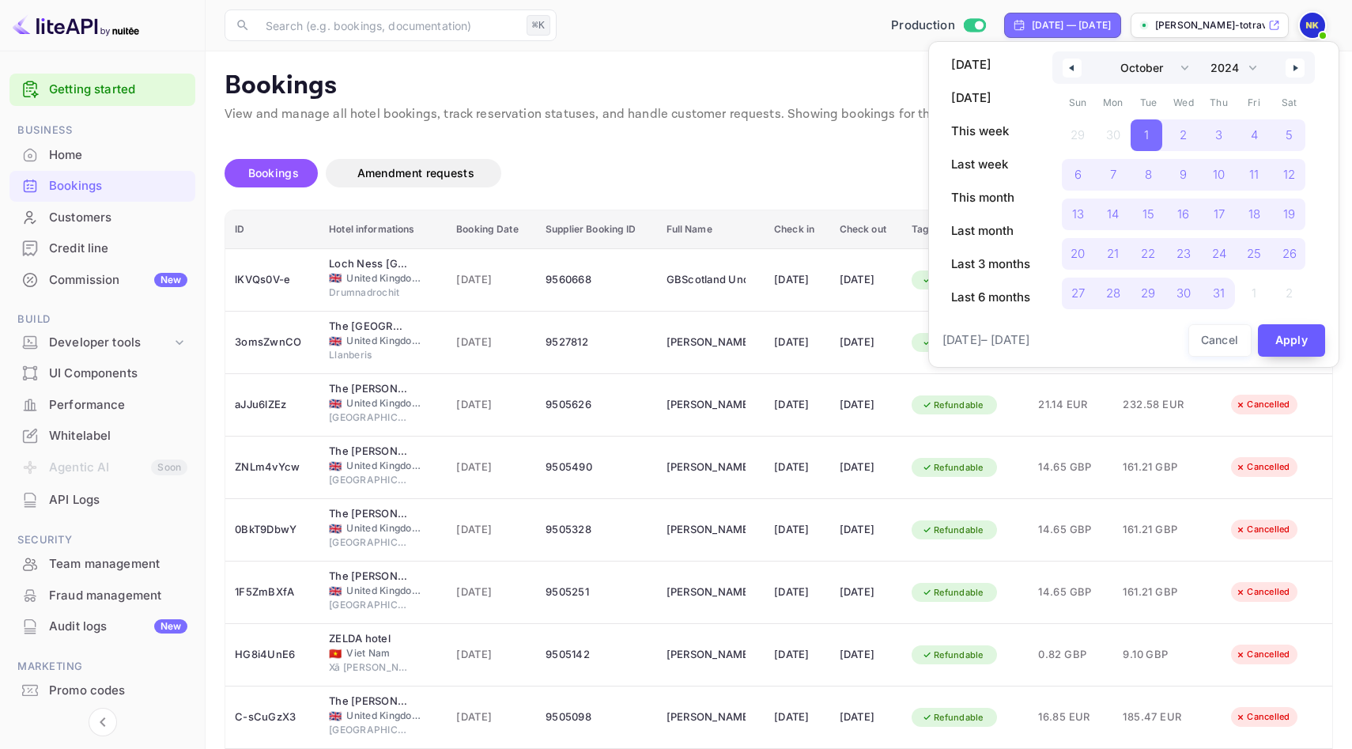
click at [1278, 340] on button "Apply" at bounding box center [1292, 340] width 68 height 32
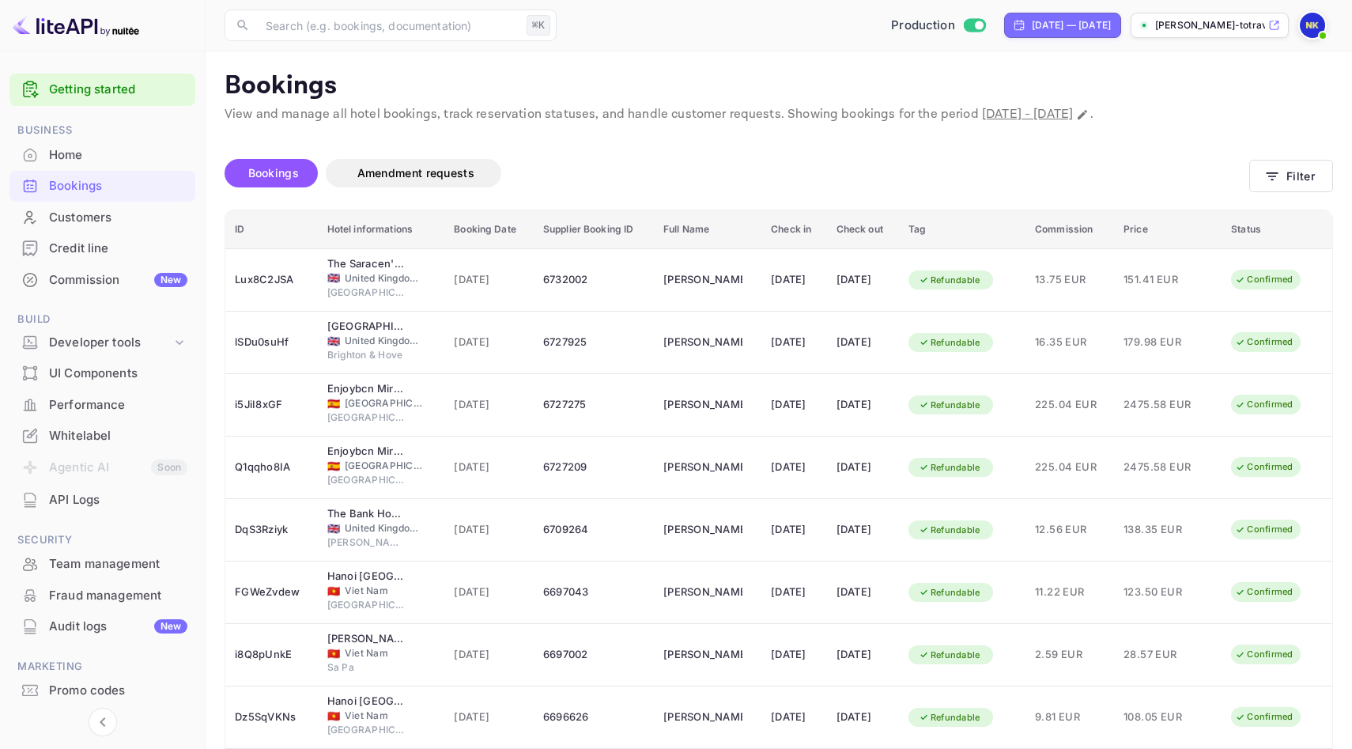
scroll to position [191, 0]
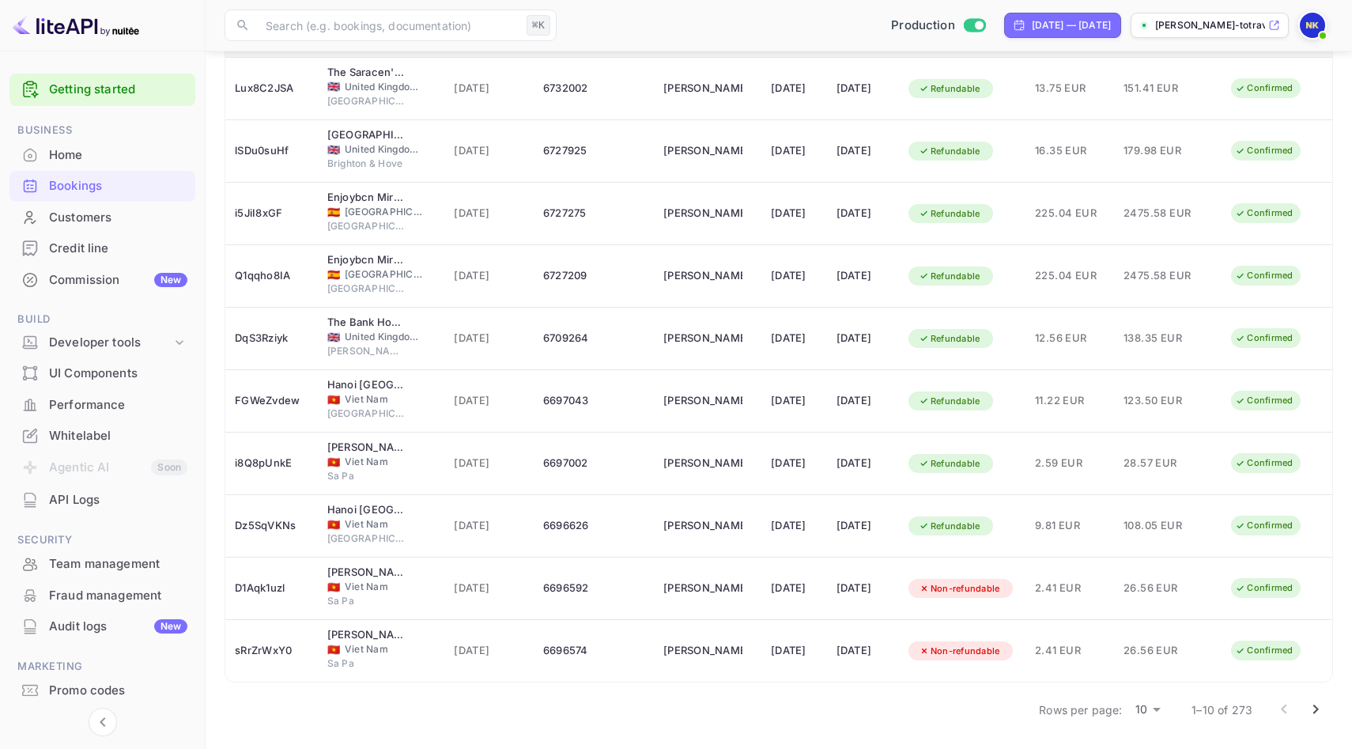
click at [1305, 704] on button "Go to next page" at bounding box center [1316, 709] width 32 height 32
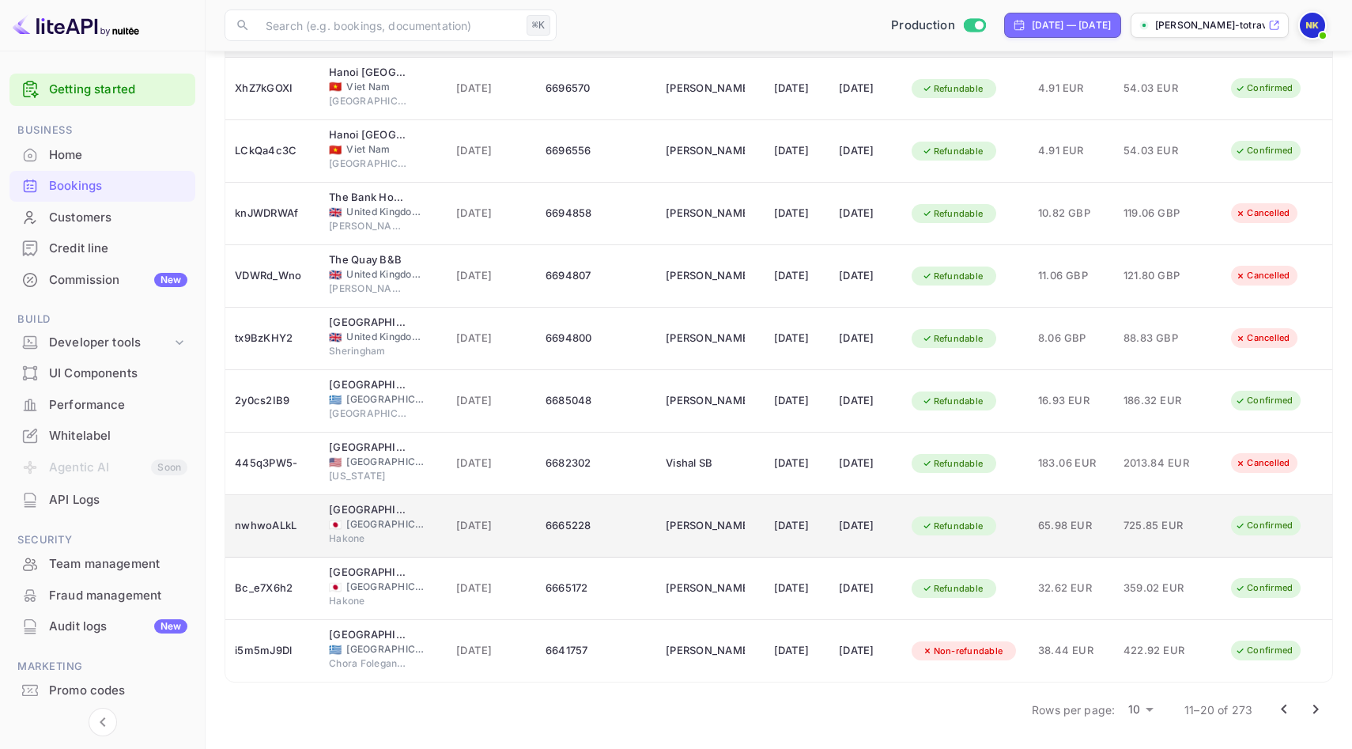
click at [633, 529] on td "6665228" at bounding box center [596, 526] width 120 height 62
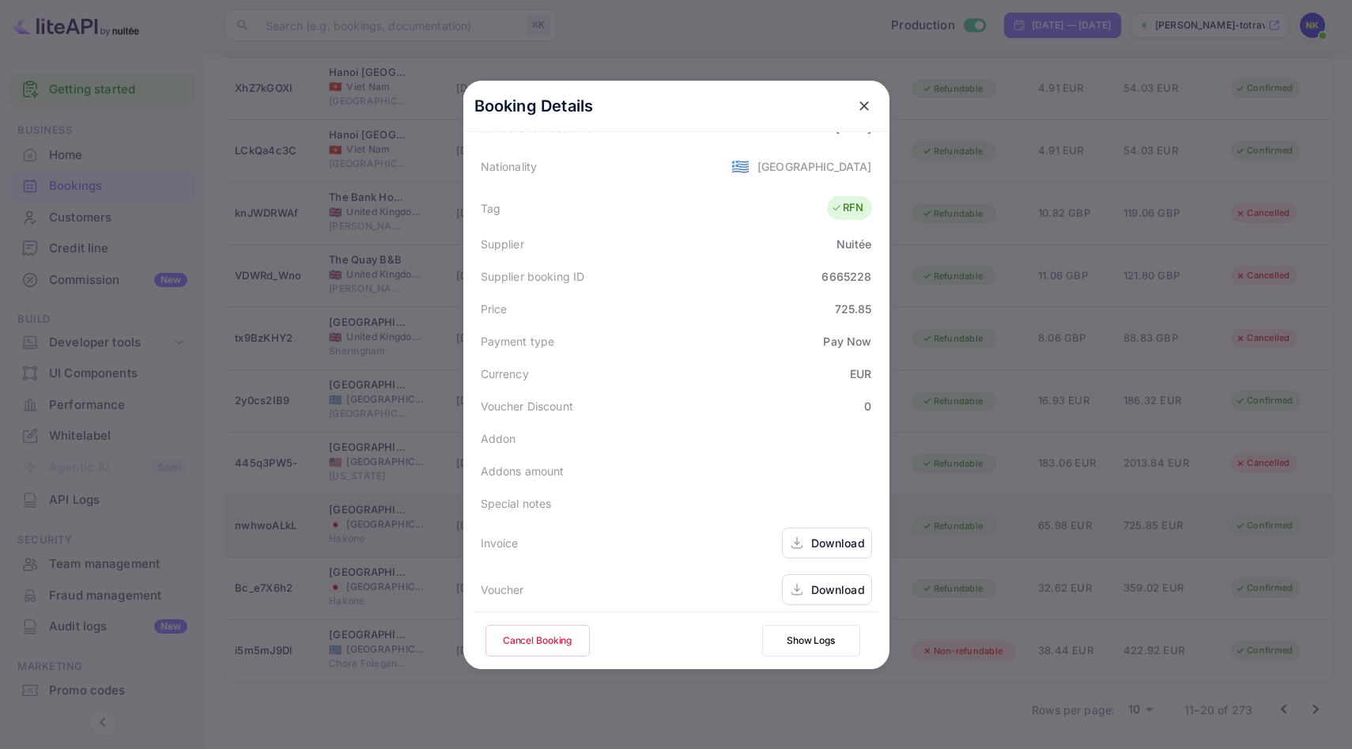
scroll to position [383, 0]
click at [834, 531] on div "Download" at bounding box center [838, 535] width 54 height 17
click at [860, 98] on icon "close" at bounding box center [864, 106] width 16 height 16
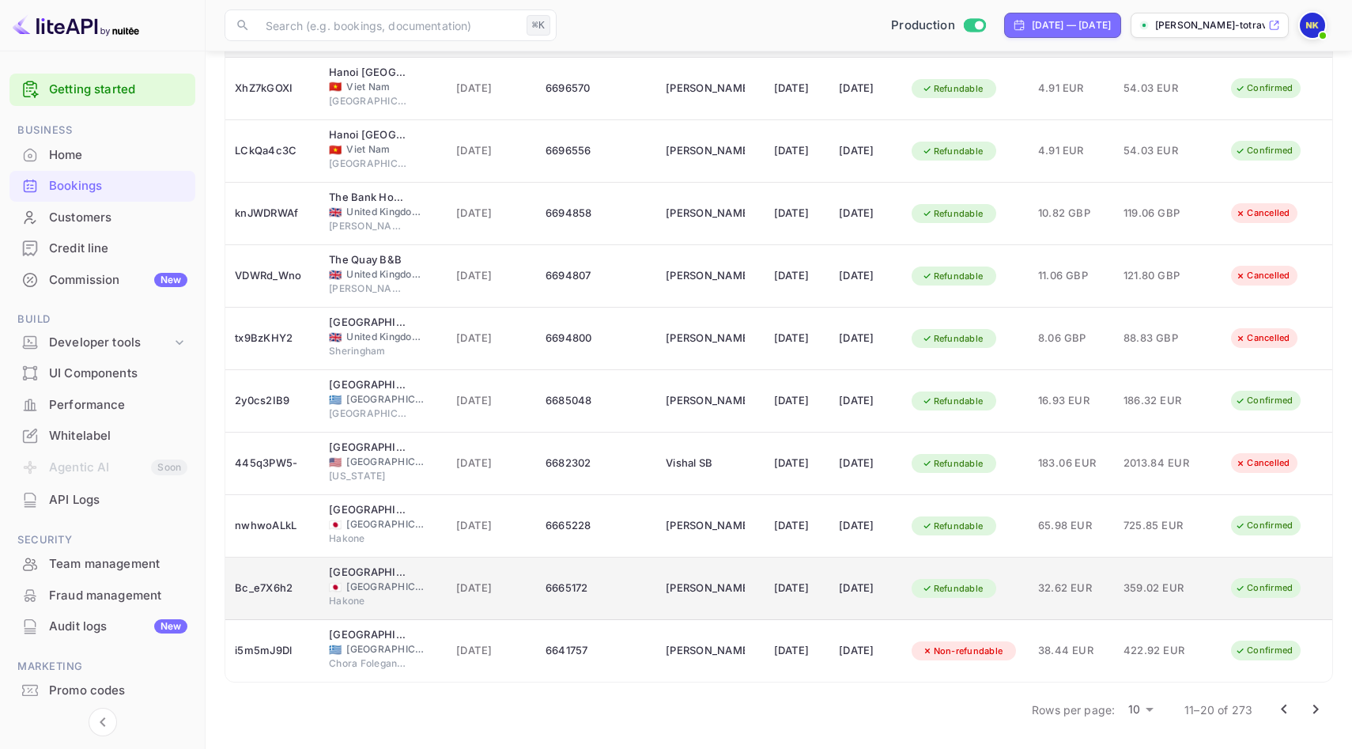
click at [624, 589] on div "6665172" at bounding box center [596, 588] width 101 height 25
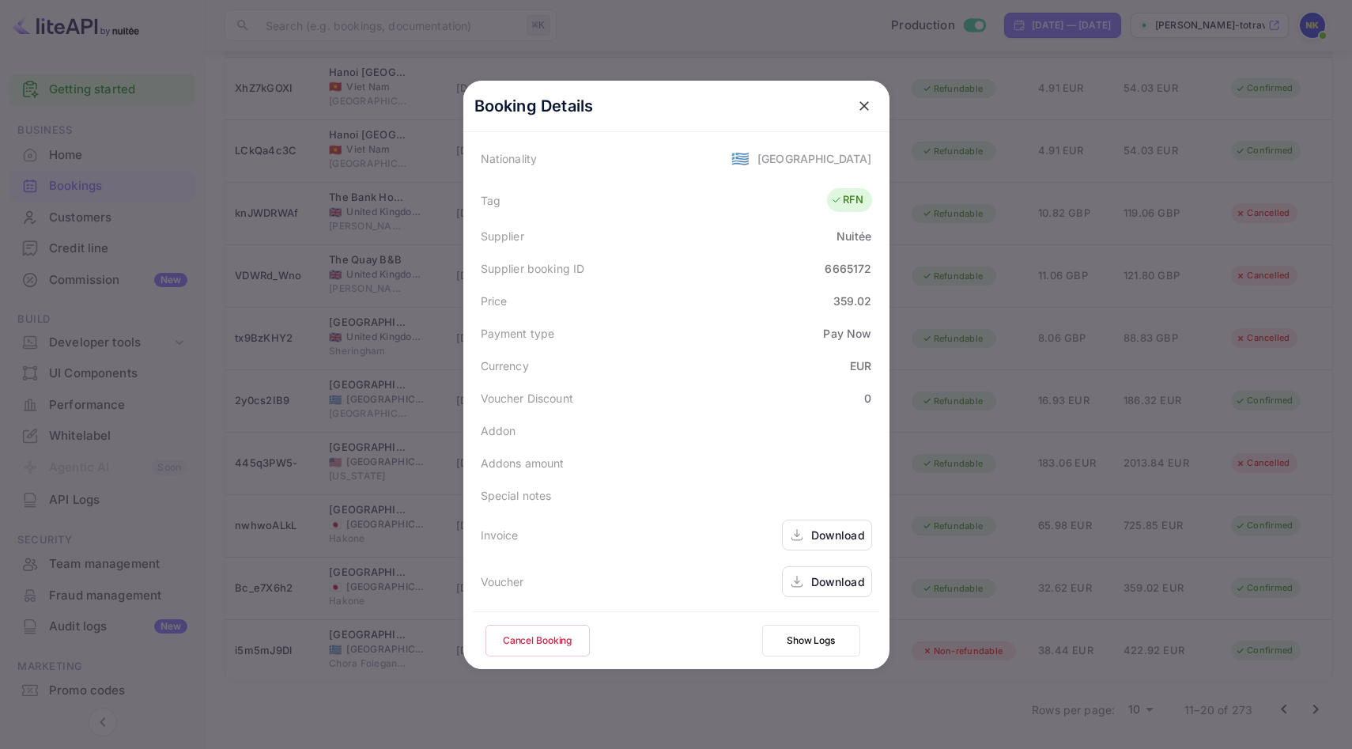
click at [833, 524] on div "Download" at bounding box center [827, 534] width 90 height 31
click at [876, 104] on button "close" at bounding box center [864, 106] width 28 height 28
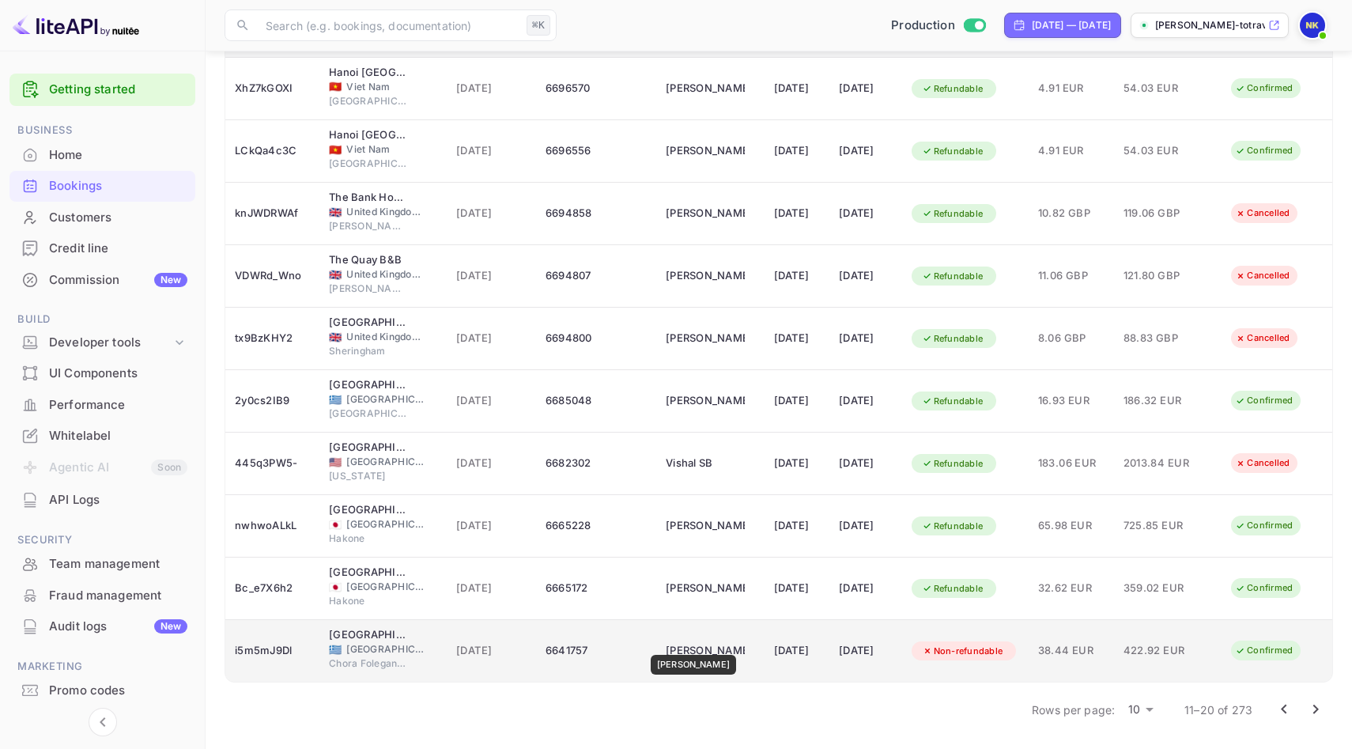
click at [697, 644] on div "[PERSON_NAME]" at bounding box center [705, 650] width 79 height 25
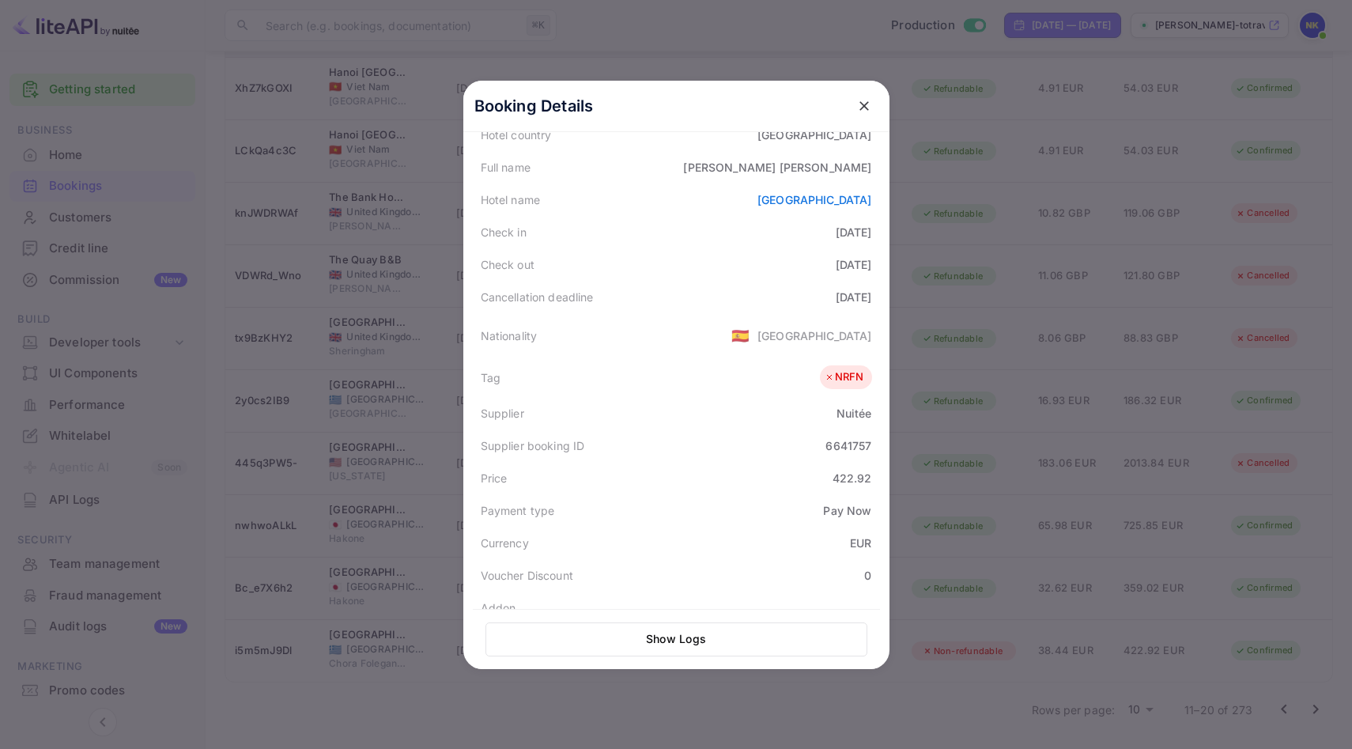
scroll to position [386, 0]
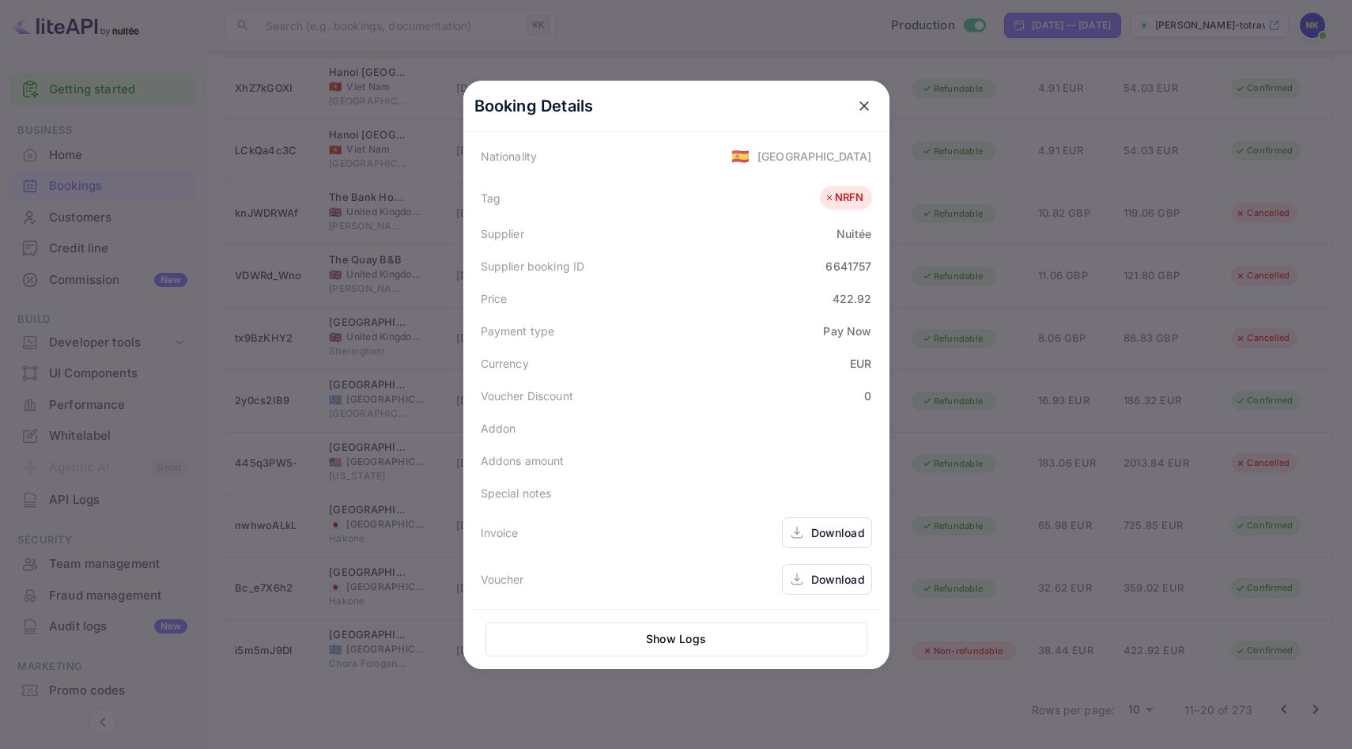
click at [833, 520] on div "Download" at bounding box center [827, 532] width 90 height 31
click at [863, 100] on icon "close" at bounding box center [864, 106] width 16 height 16
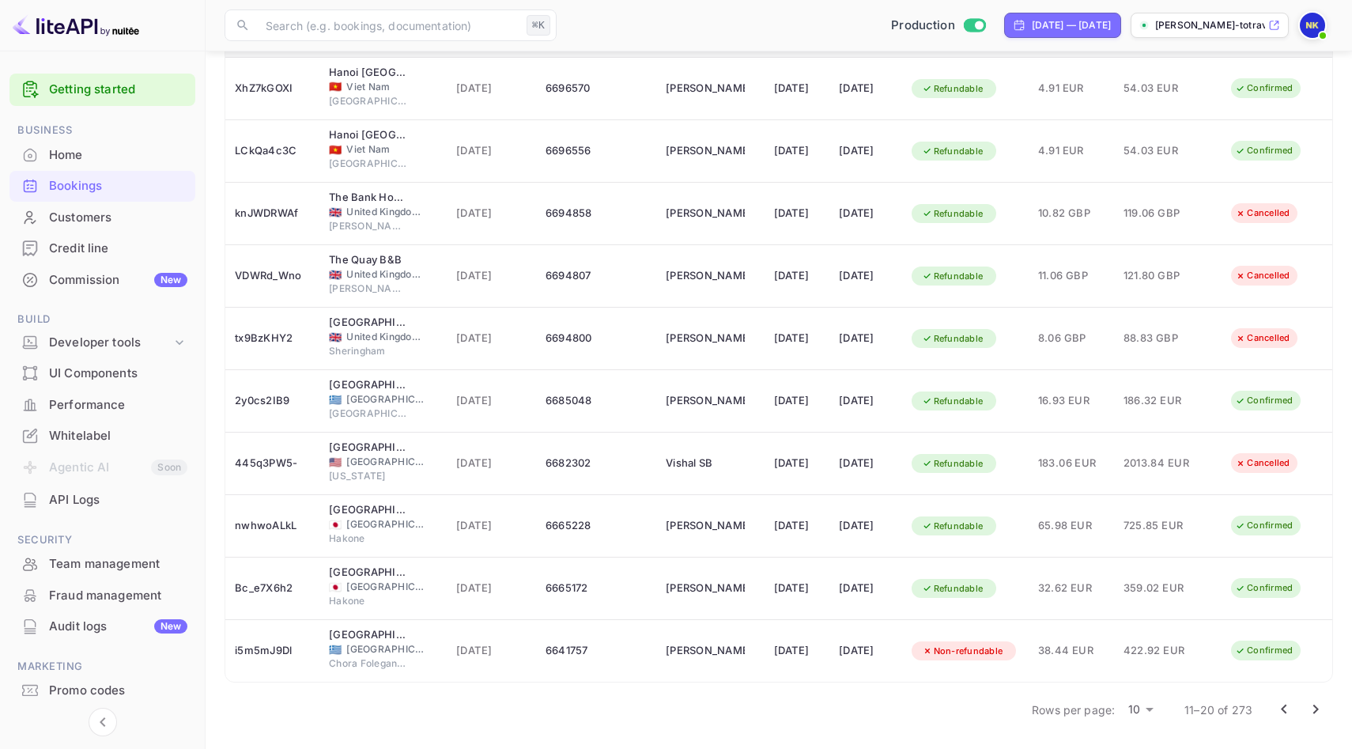
click at [1319, 700] on icon "Go to next page" at bounding box center [1315, 709] width 19 height 19
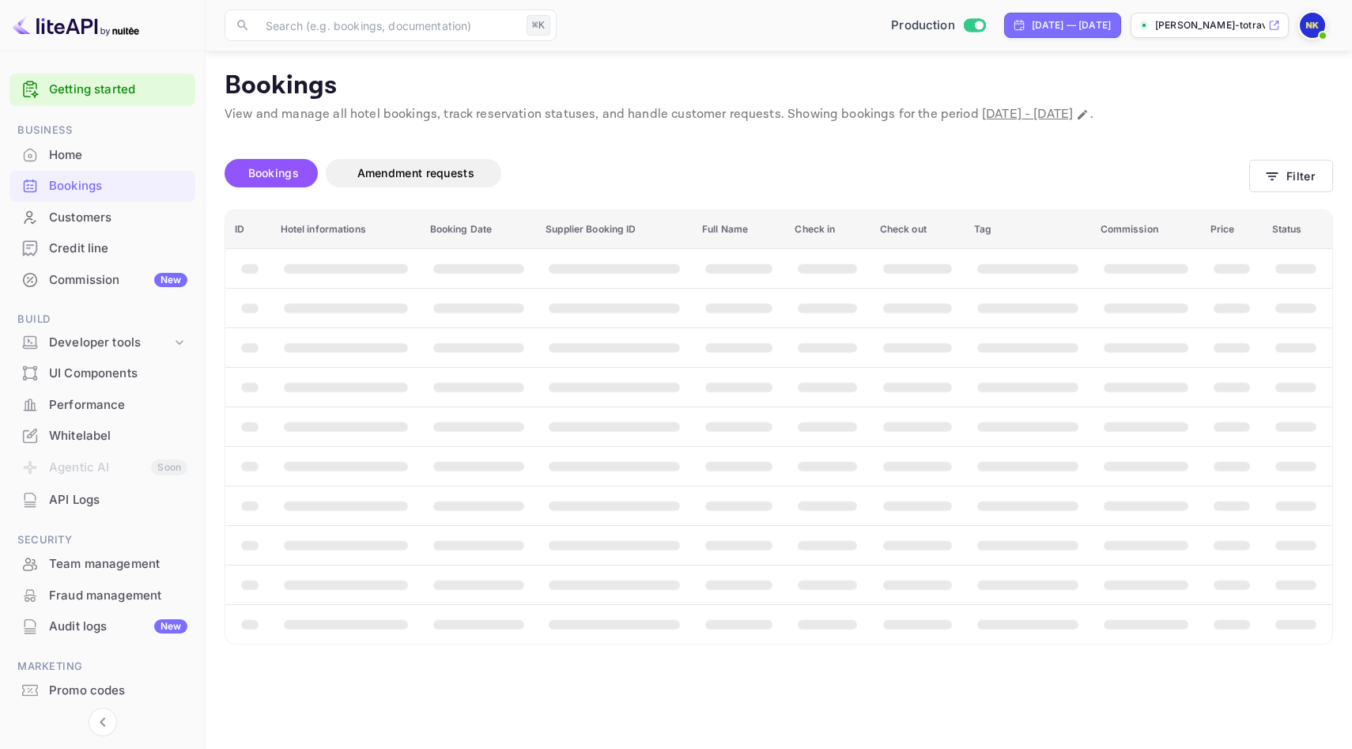
scroll to position [0, 0]
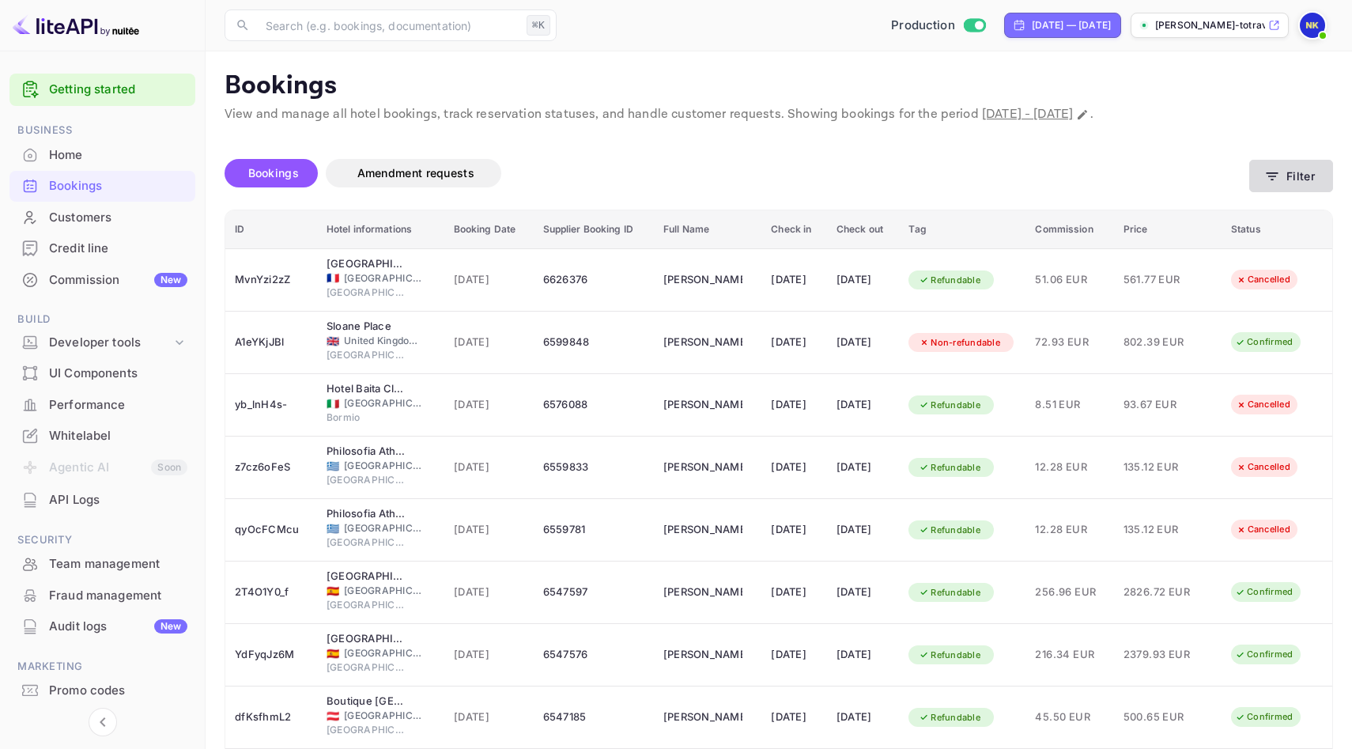
click at [1281, 168] on button "Filter" at bounding box center [1291, 176] width 84 height 32
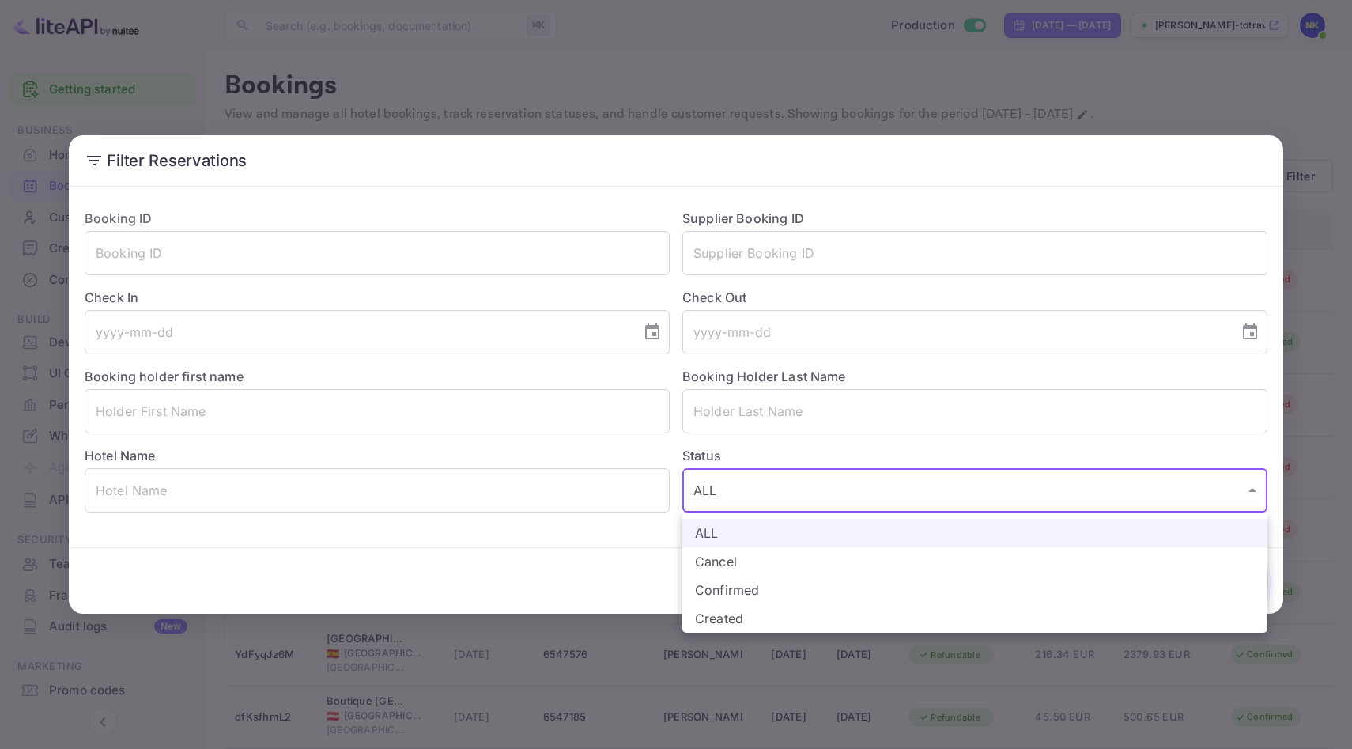
click at [825, 485] on body "Getting started Business Home Bookings Customers Credit line Commission New Bui…" at bounding box center [676, 470] width 1352 height 940
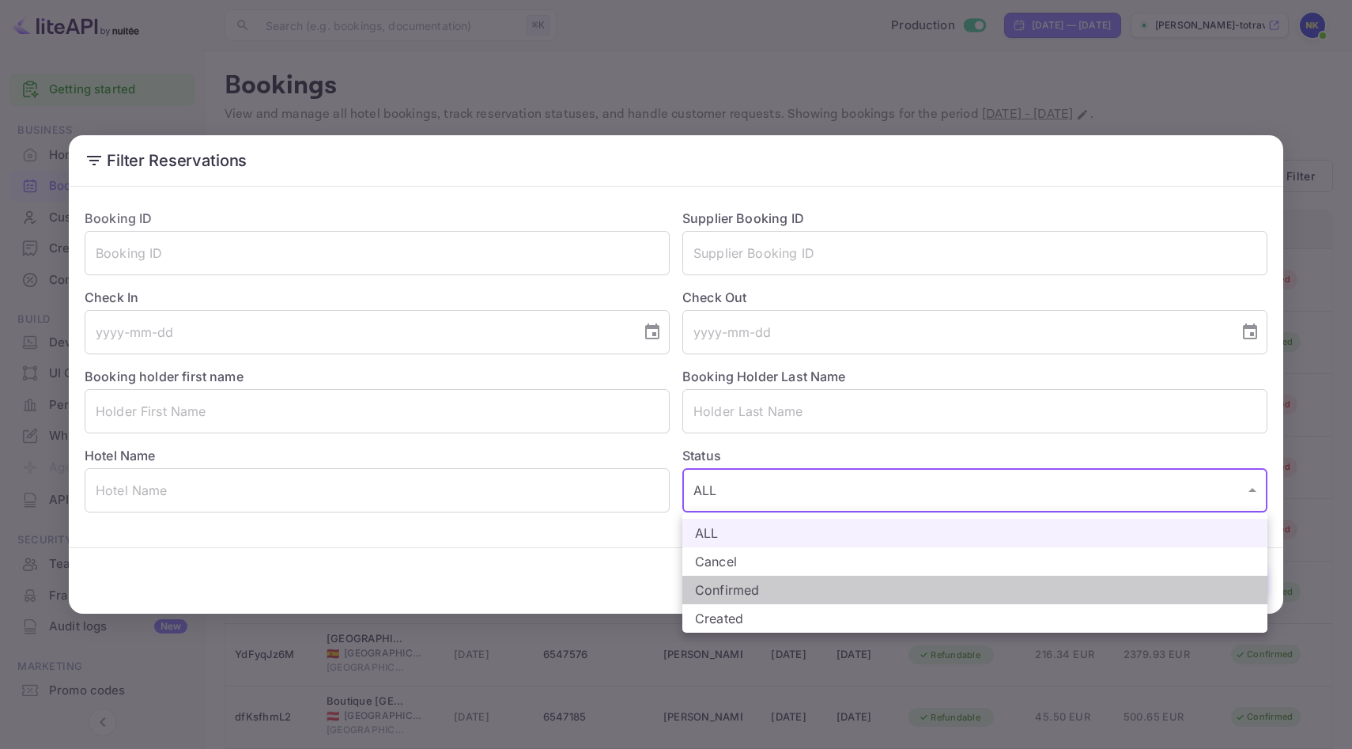
click at [798, 578] on li "Confirmed" at bounding box center [974, 590] width 585 height 28
type input "CONFIRMED"
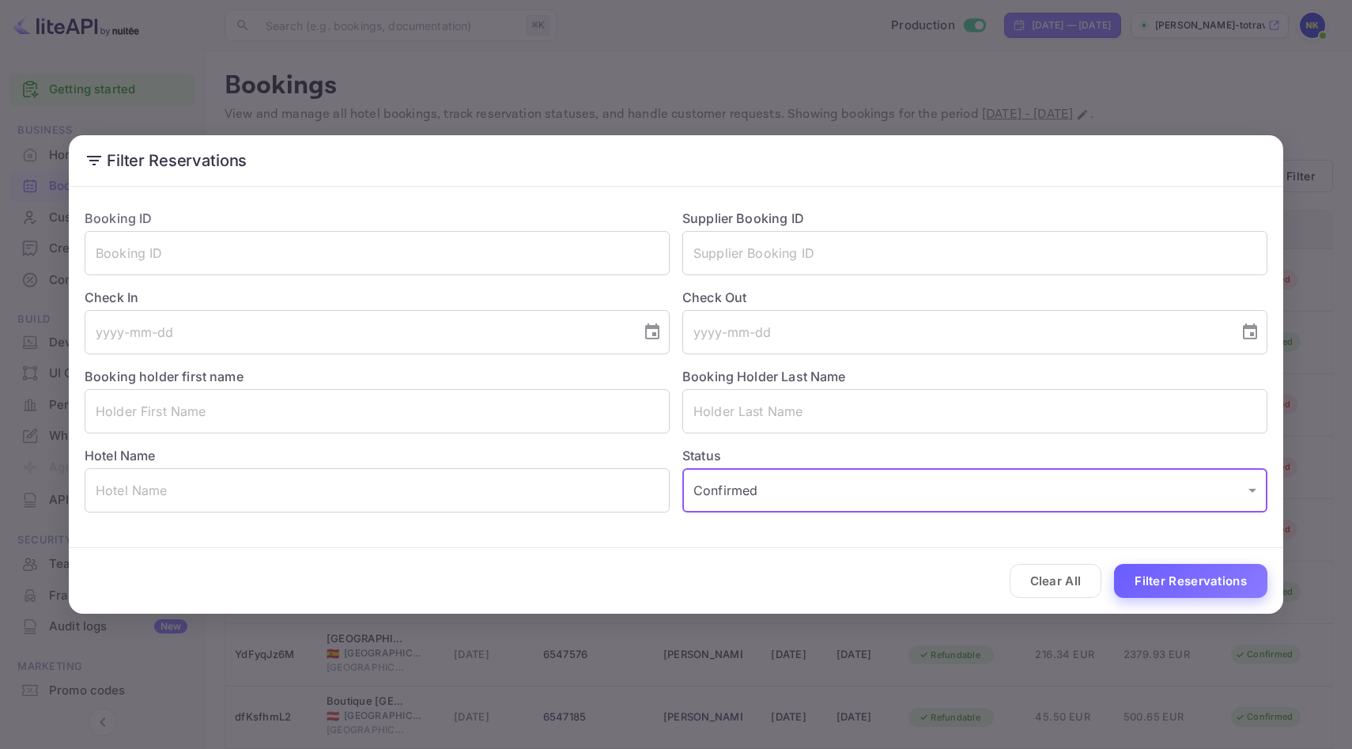
click at [1157, 580] on button "Filter Reservations" at bounding box center [1190, 581] width 153 height 34
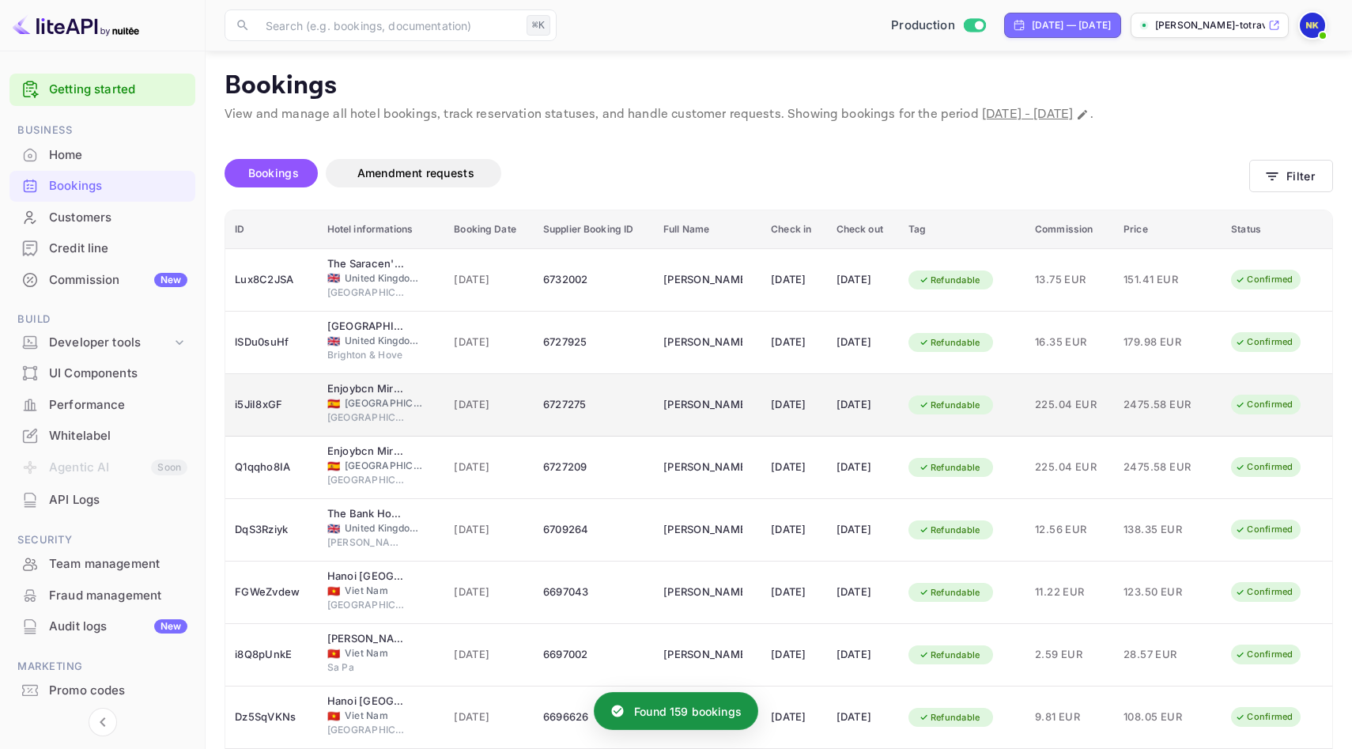
scroll to position [191, 0]
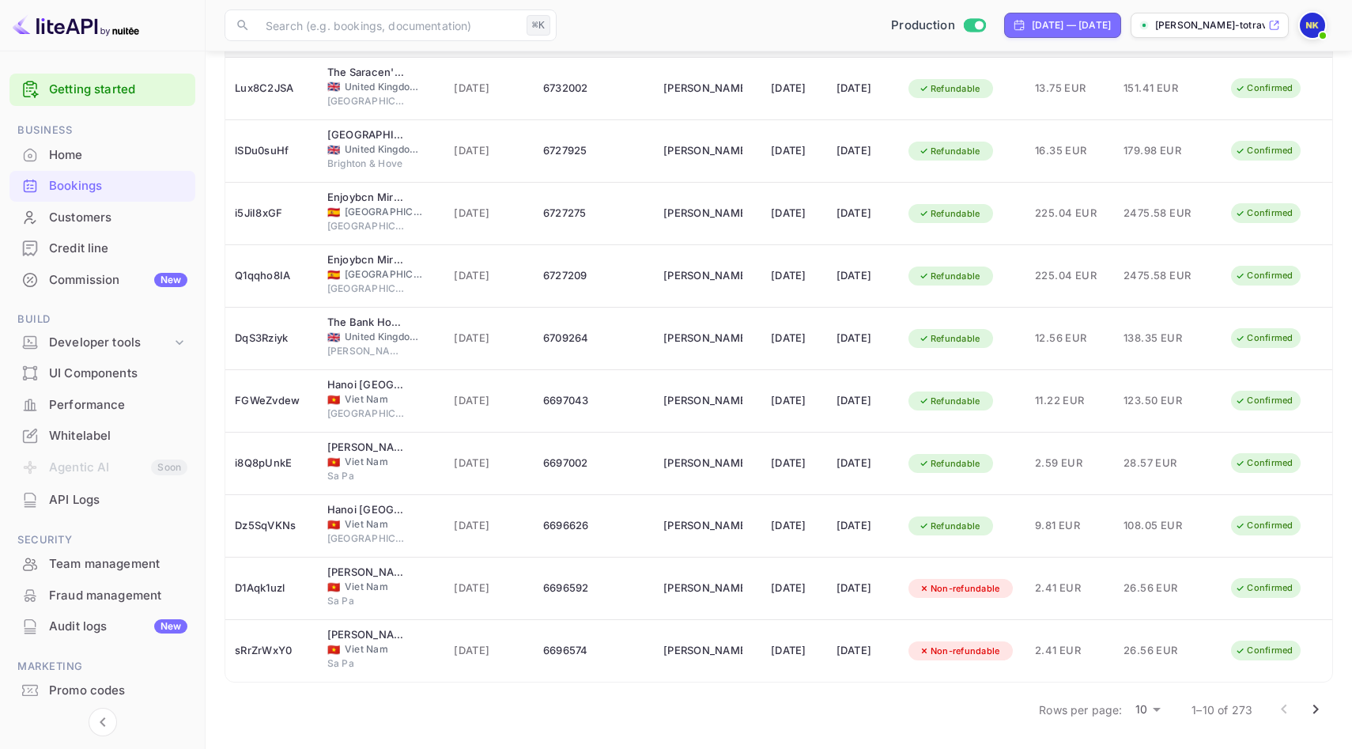
click at [1314, 694] on button "Go to next page" at bounding box center [1316, 709] width 32 height 32
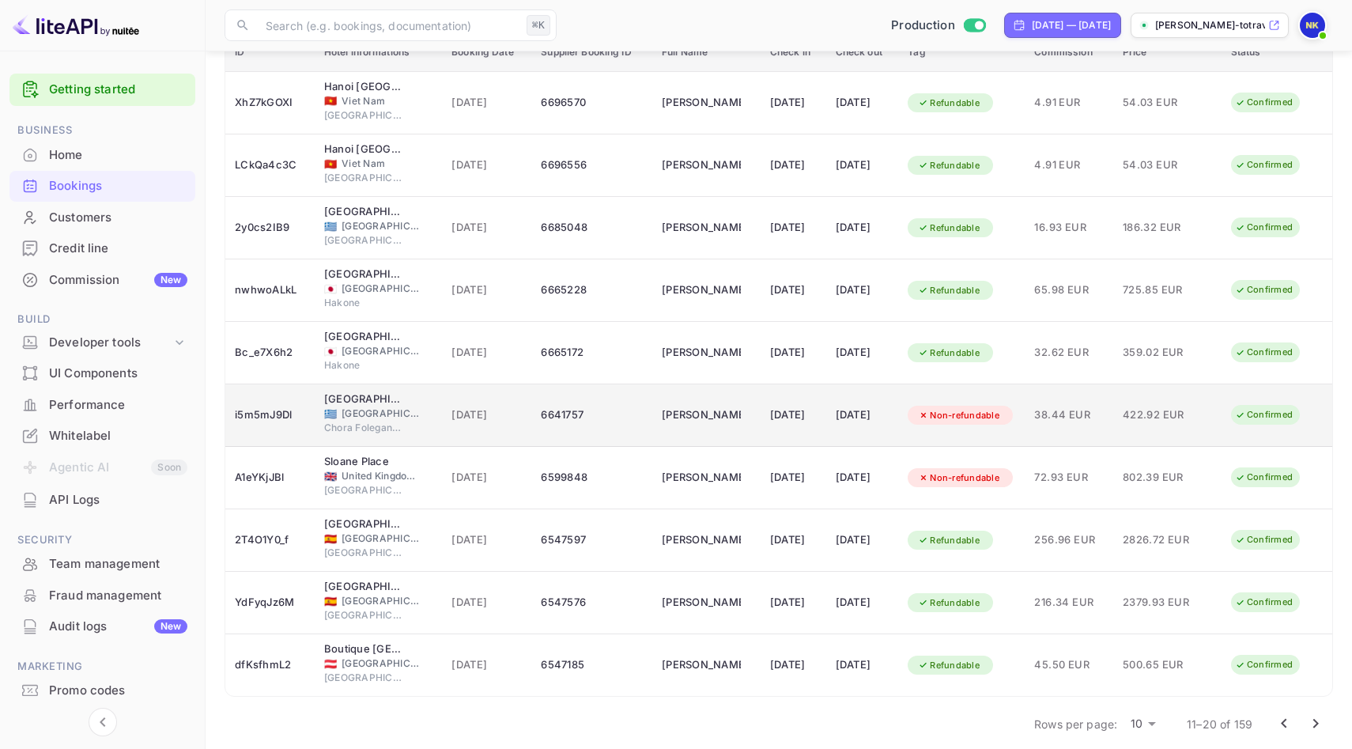
scroll to position [179, 0]
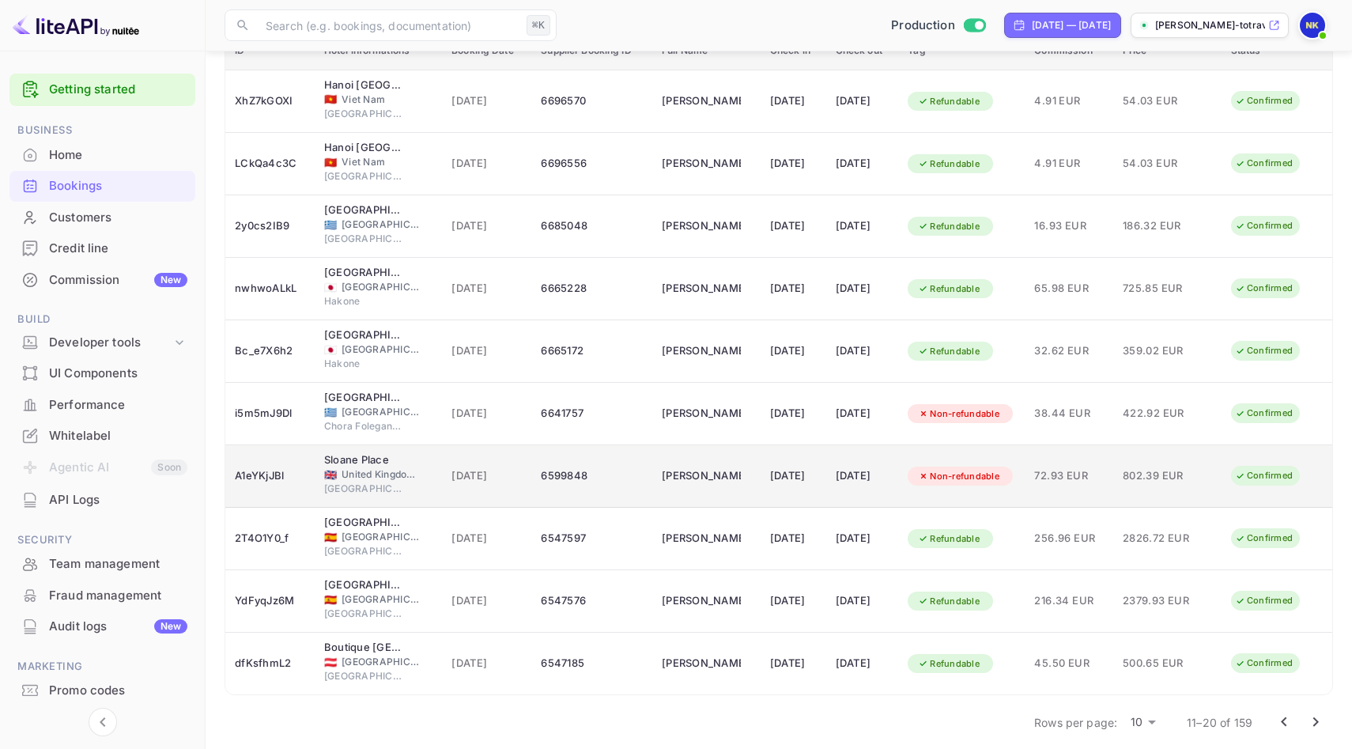
click at [812, 472] on div "[DATE]" at bounding box center [793, 475] width 47 height 25
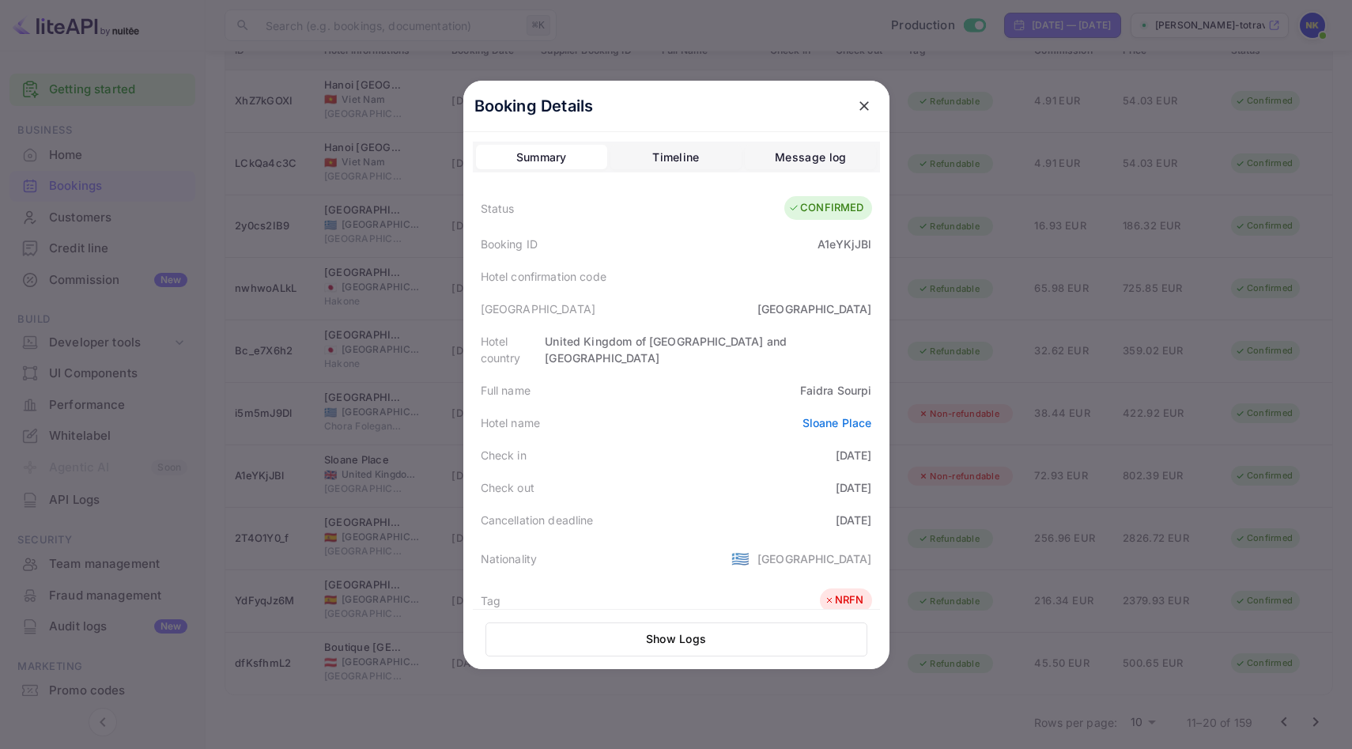
scroll to position [386, 0]
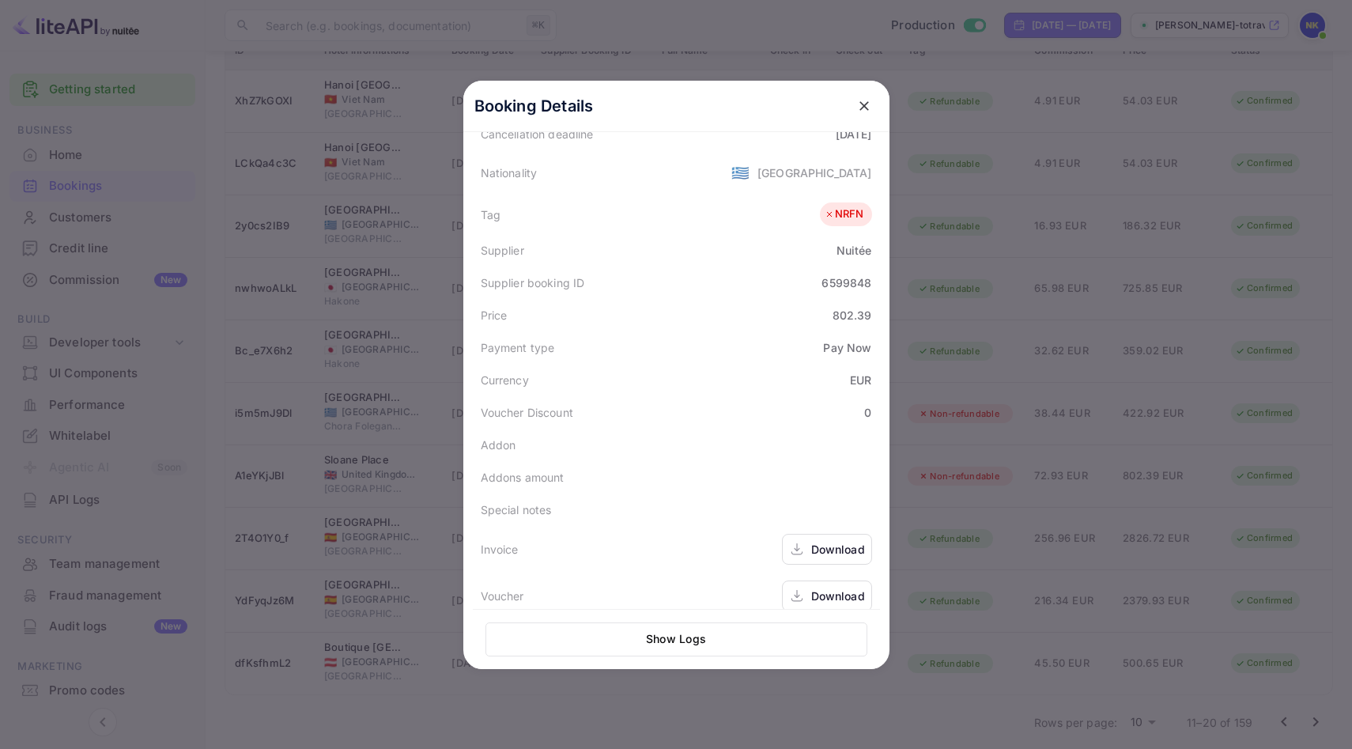
click at [843, 541] on div "Download" at bounding box center [838, 549] width 54 height 17
click at [867, 105] on icon "close" at bounding box center [864, 106] width 16 height 16
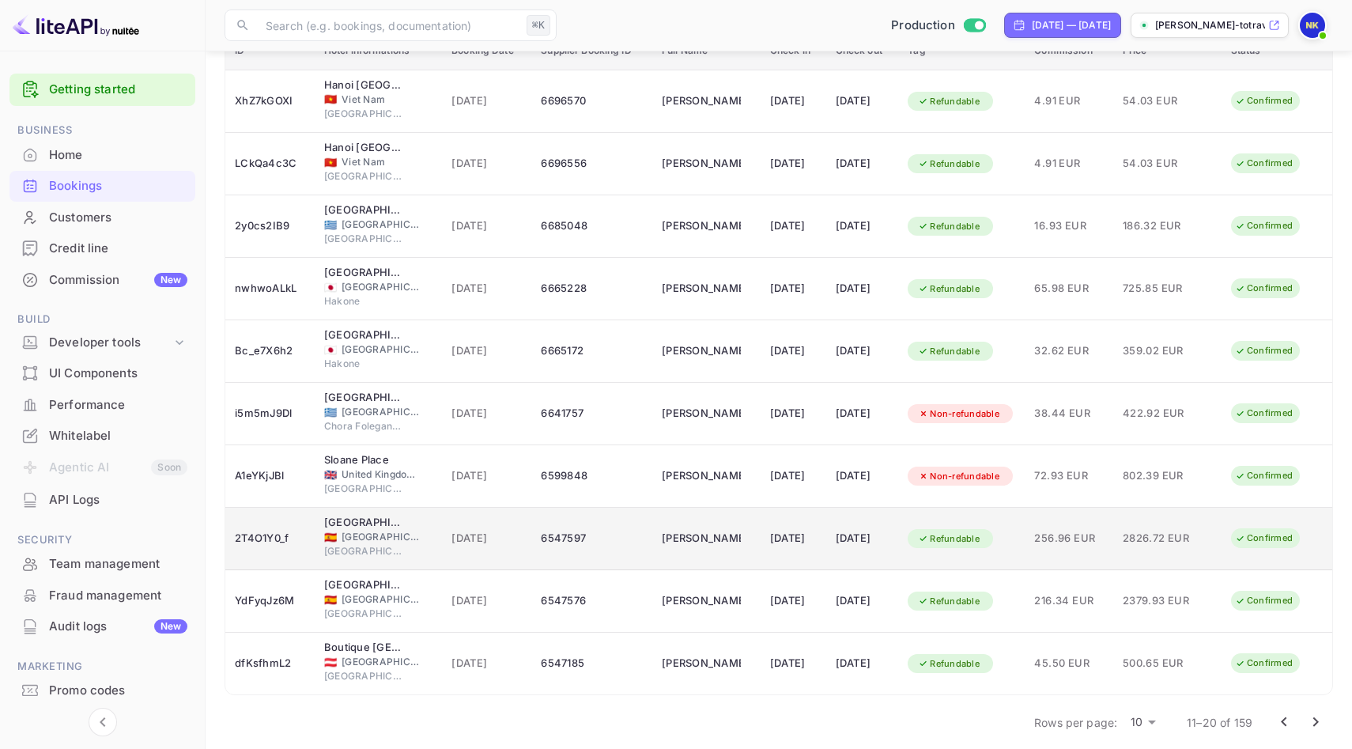
click at [899, 548] on td "[DATE]" at bounding box center [862, 539] width 73 height 62
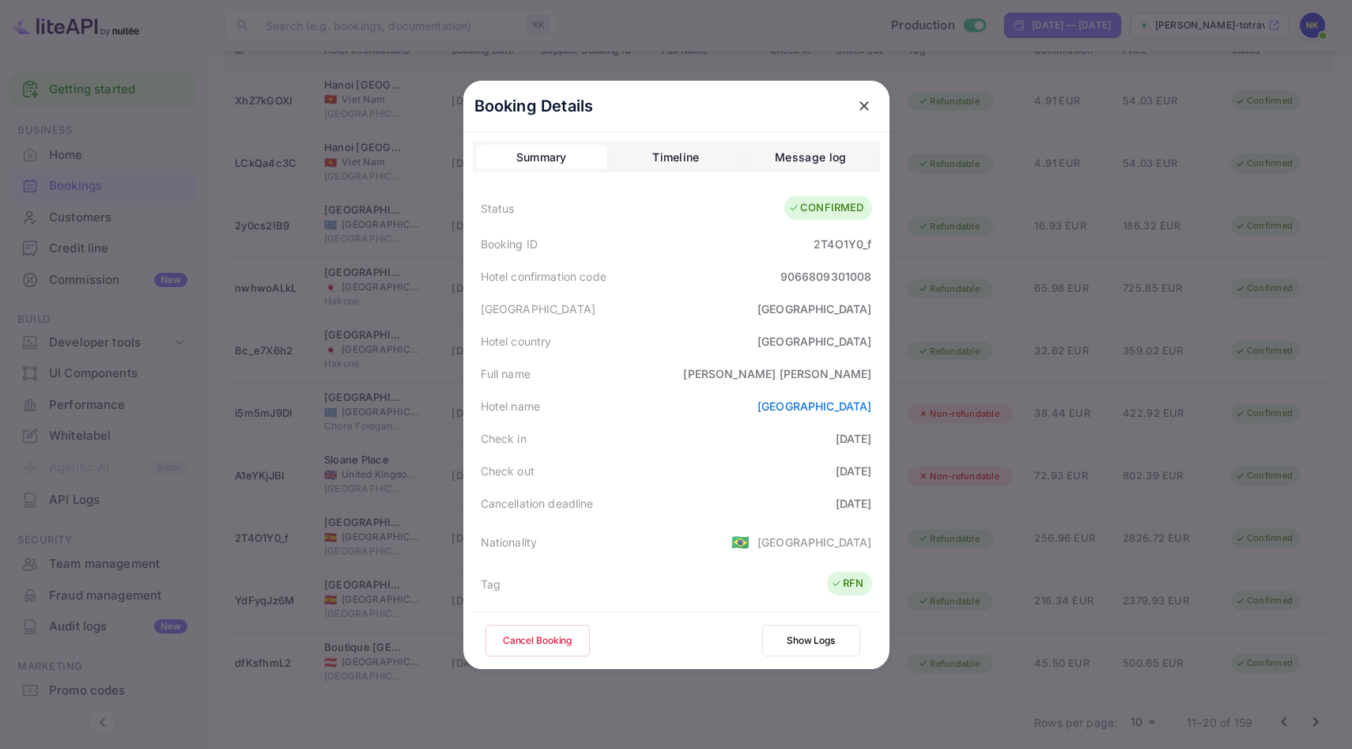
scroll to position [383, 0]
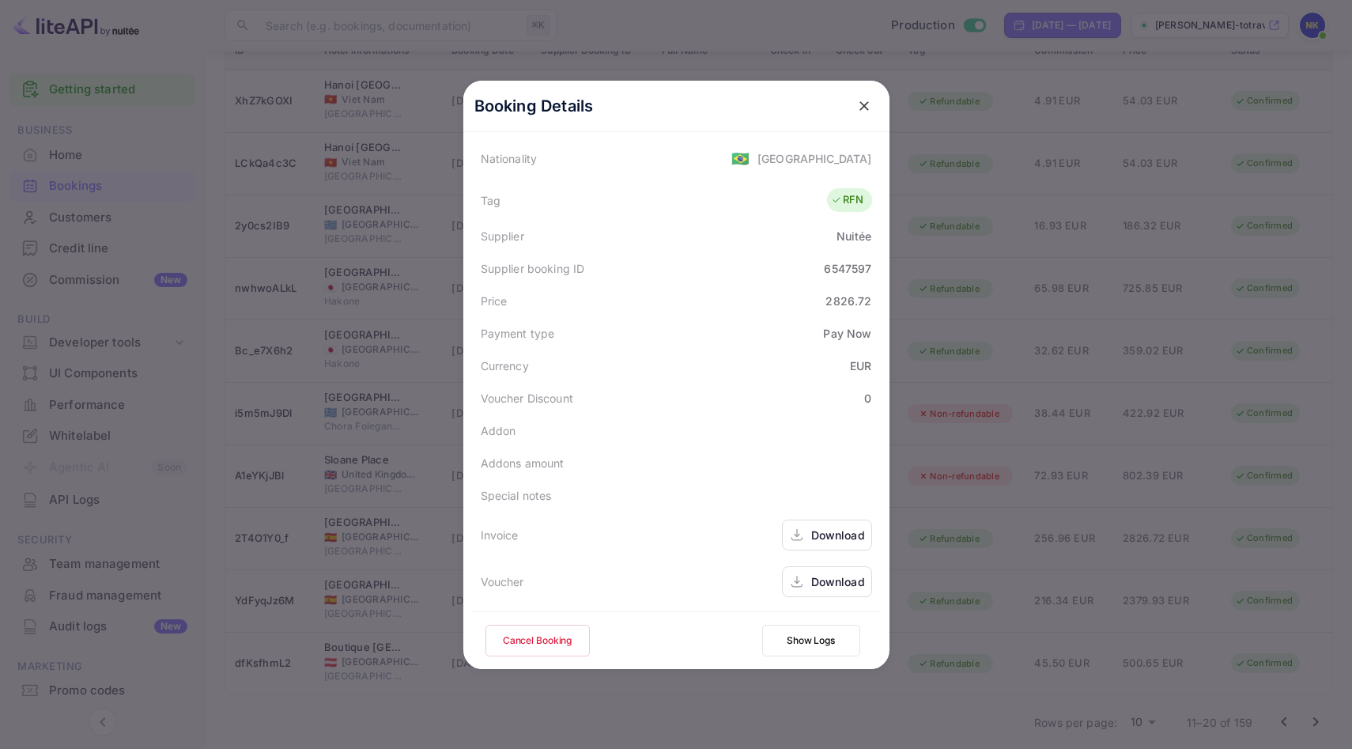
click at [829, 536] on div "Download" at bounding box center [838, 535] width 54 height 17
click at [859, 107] on icon "close" at bounding box center [864, 106] width 16 height 16
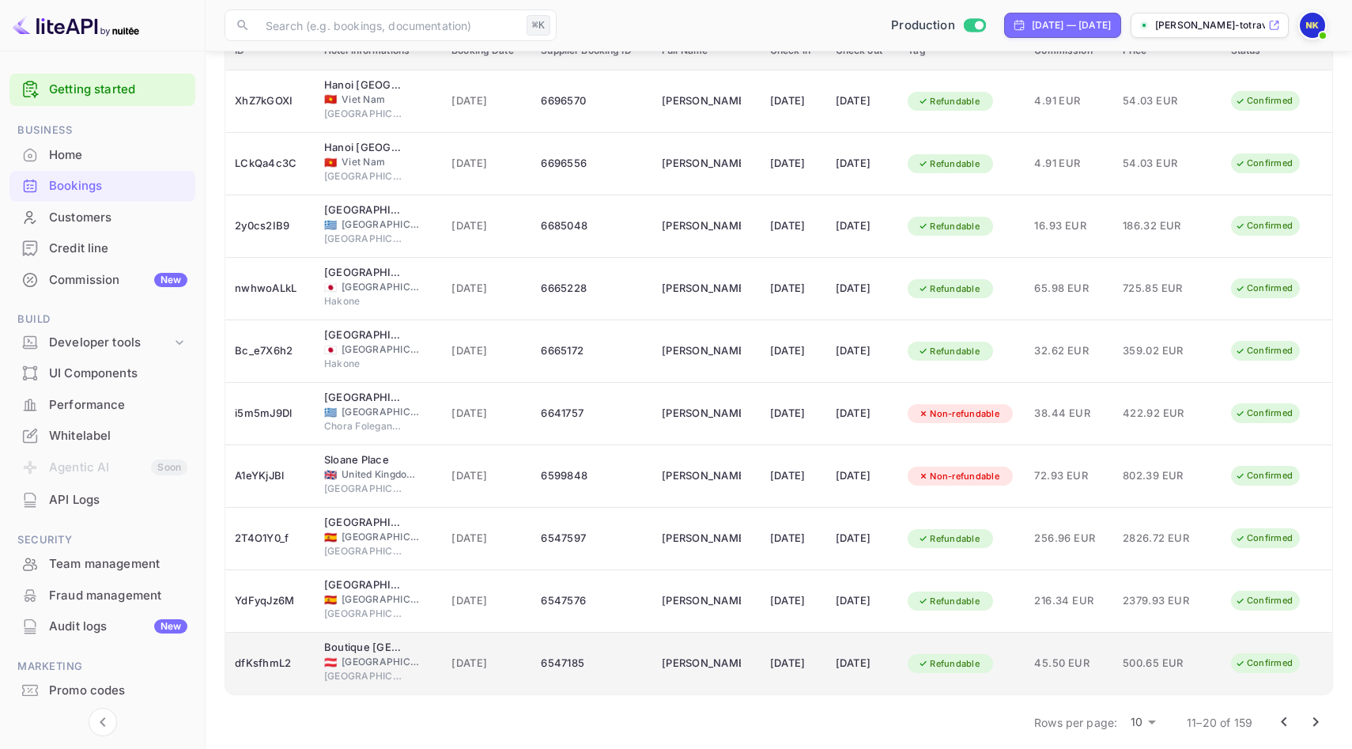
click at [801, 655] on div "[DATE]" at bounding box center [793, 663] width 47 height 25
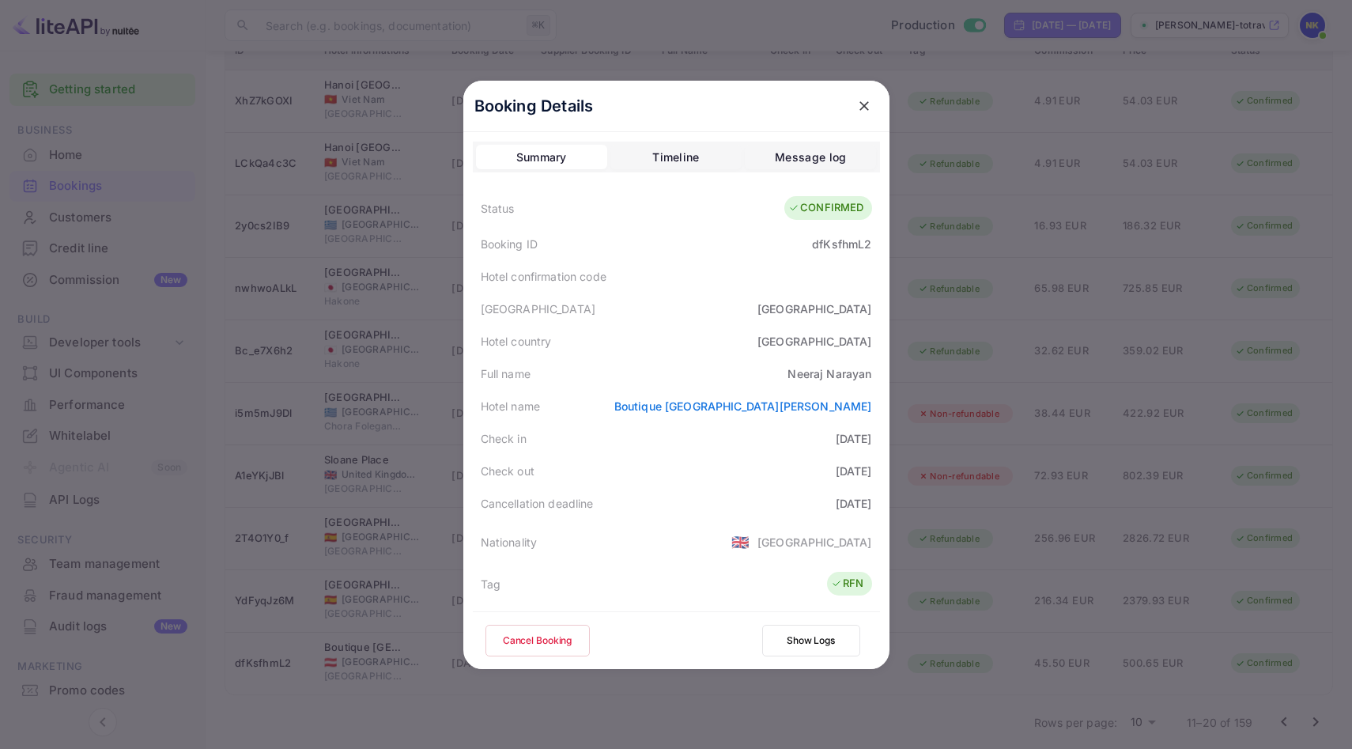
click at [857, 106] on icon "close" at bounding box center [864, 106] width 16 height 16
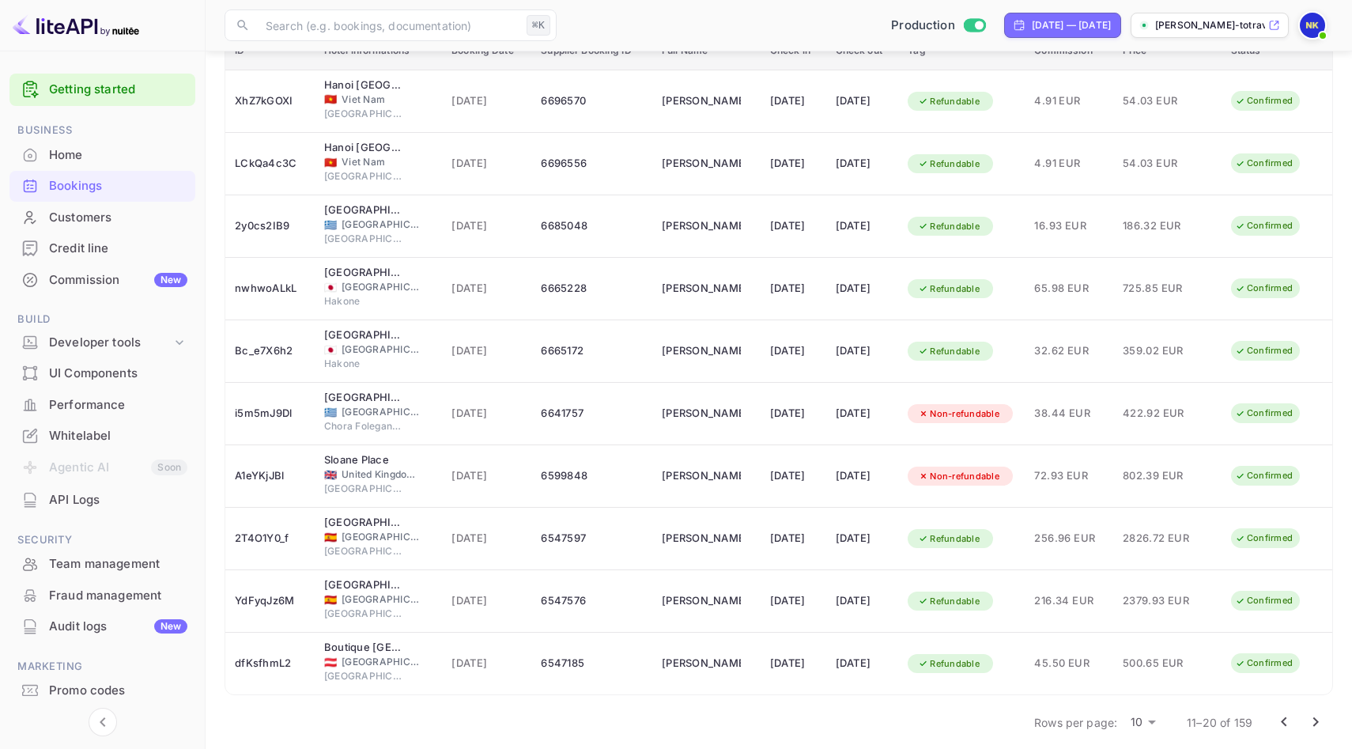
click at [1320, 723] on icon "Go to next page" at bounding box center [1315, 721] width 19 height 19
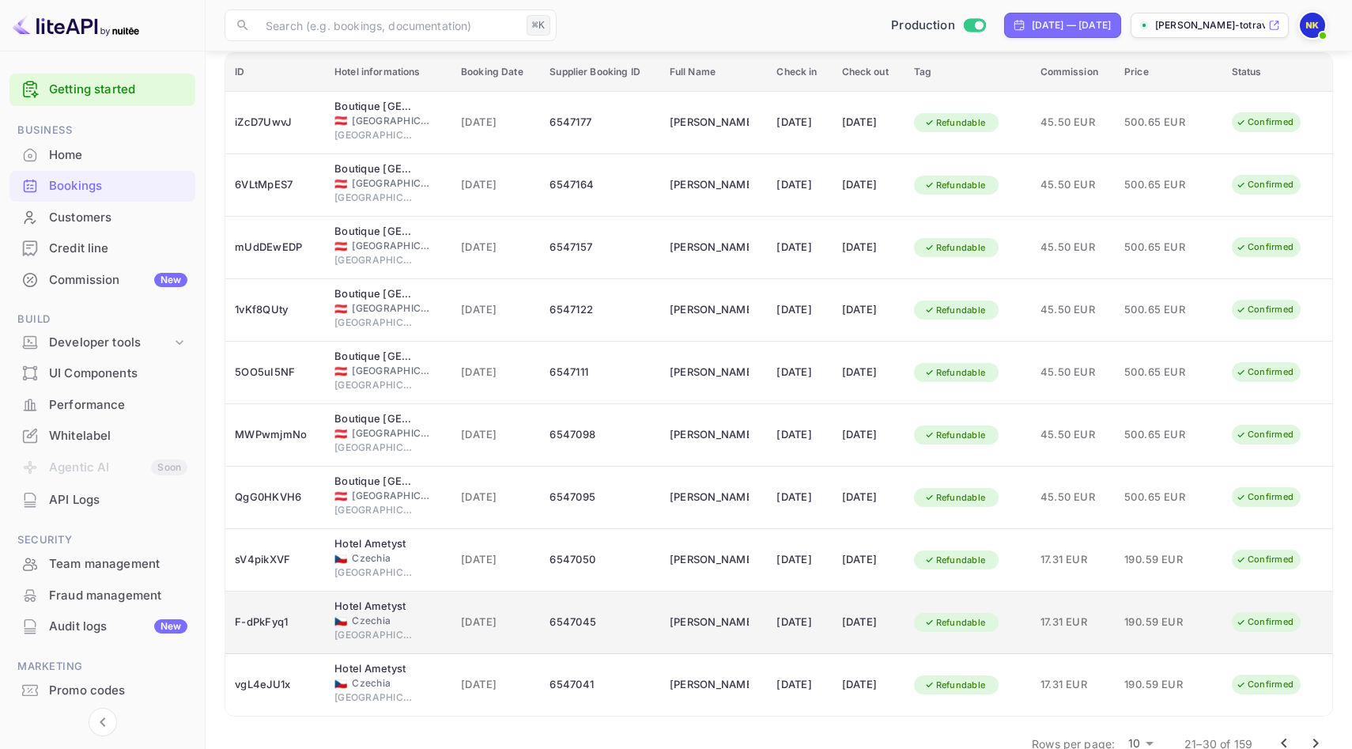
scroll to position [191, 0]
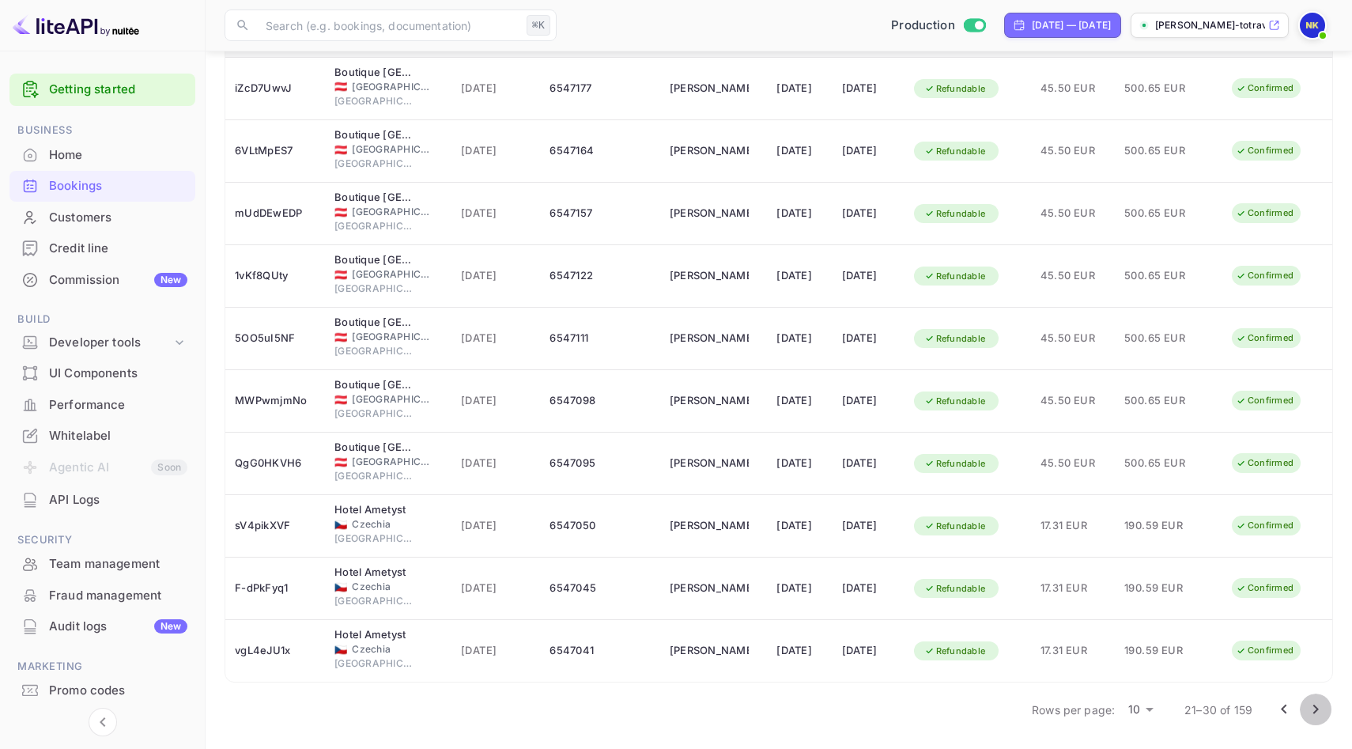
click at [1314, 706] on icon "Go to next page" at bounding box center [1316, 708] width 6 height 9
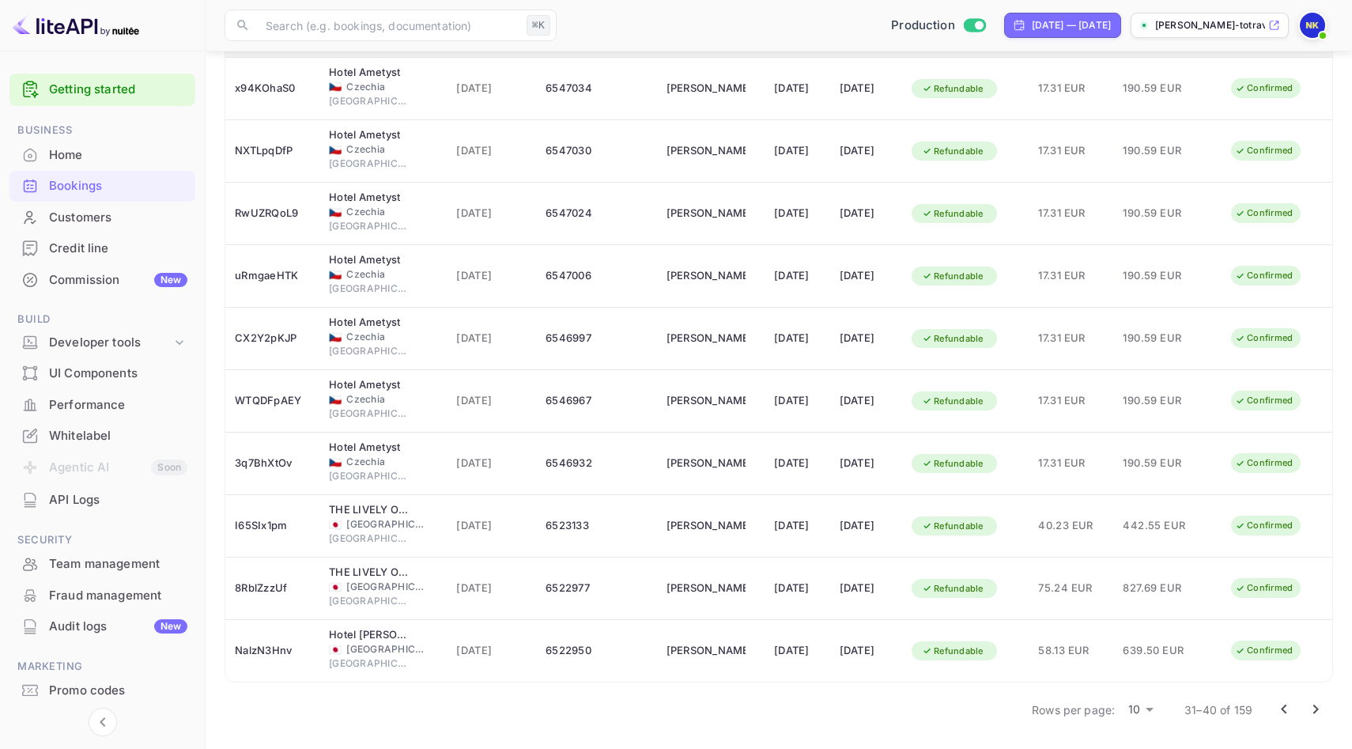
click at [1312, 712] on icon "Go to next page" at bounding box center [1315, 709] width 19 height 19
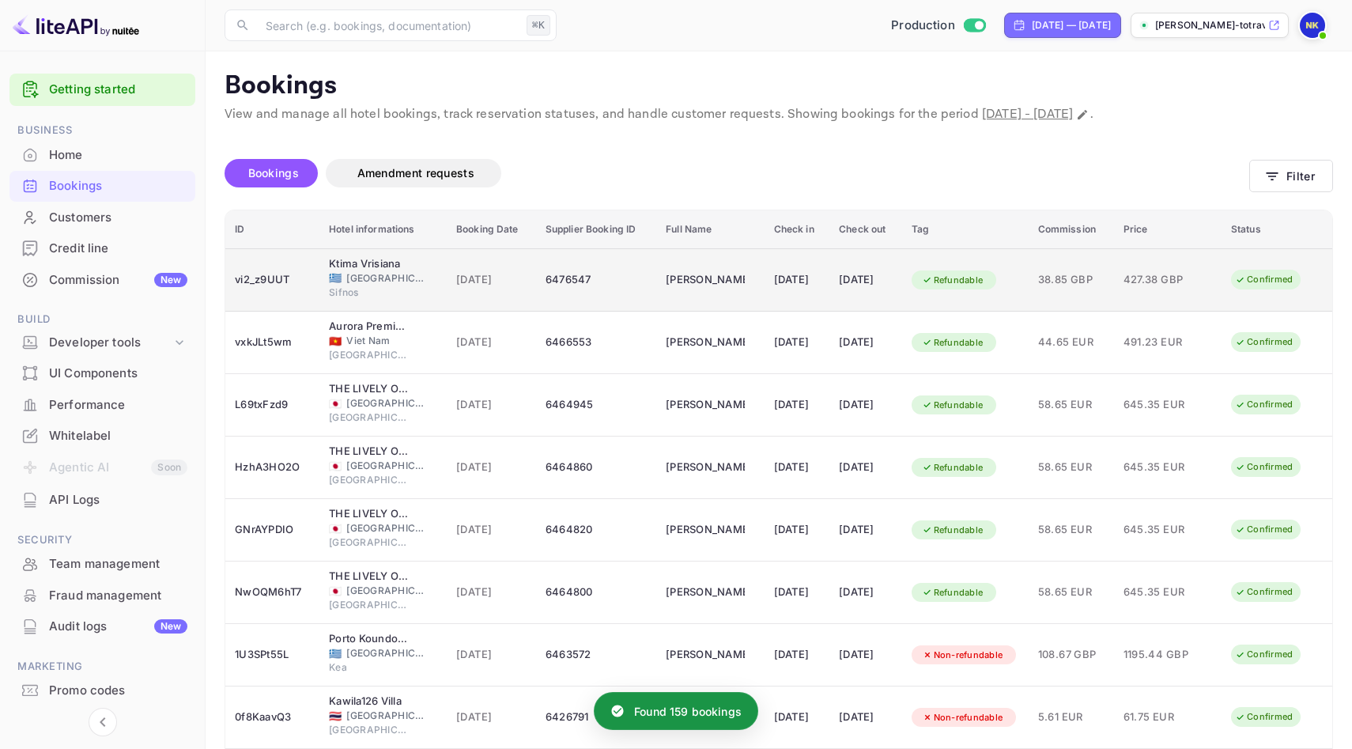
click at [787, 292] on div "[DATE]" at bounding box center [797, 279] width 47 height 25
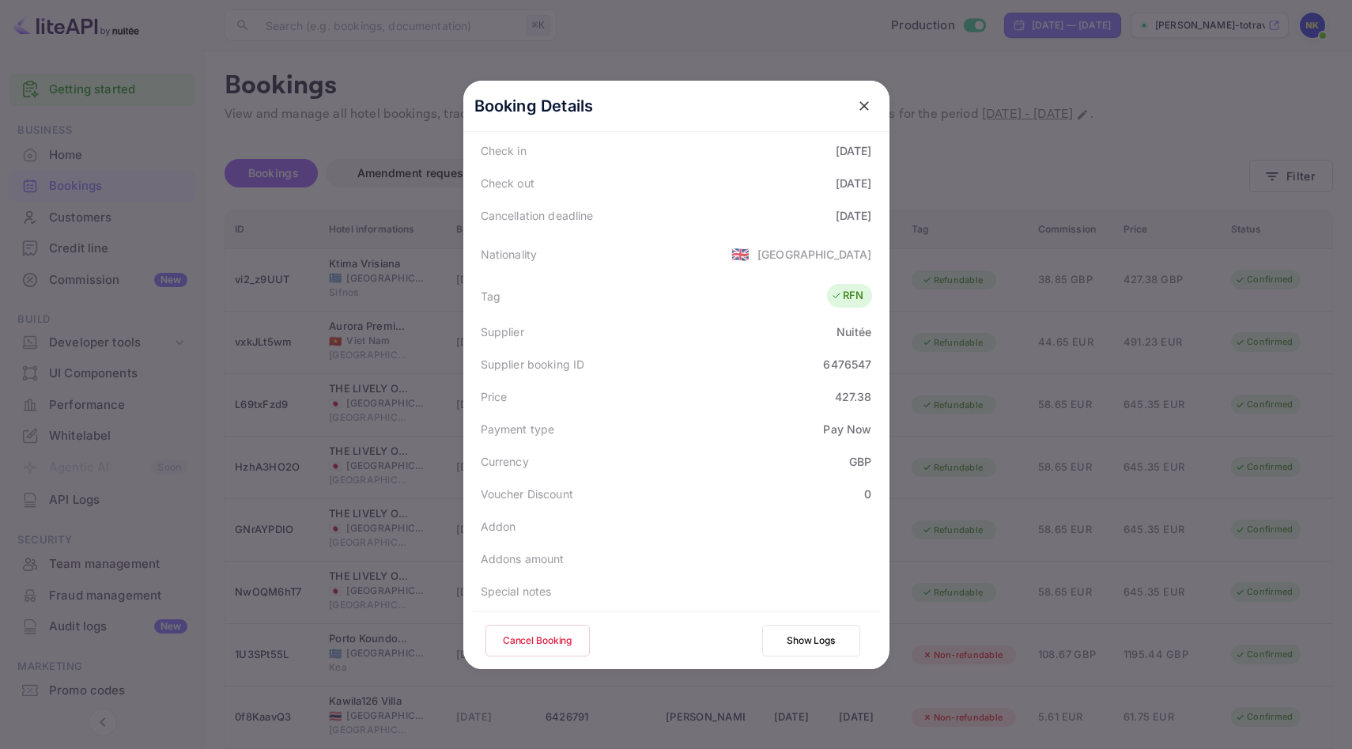
scroll to position [383, 0]
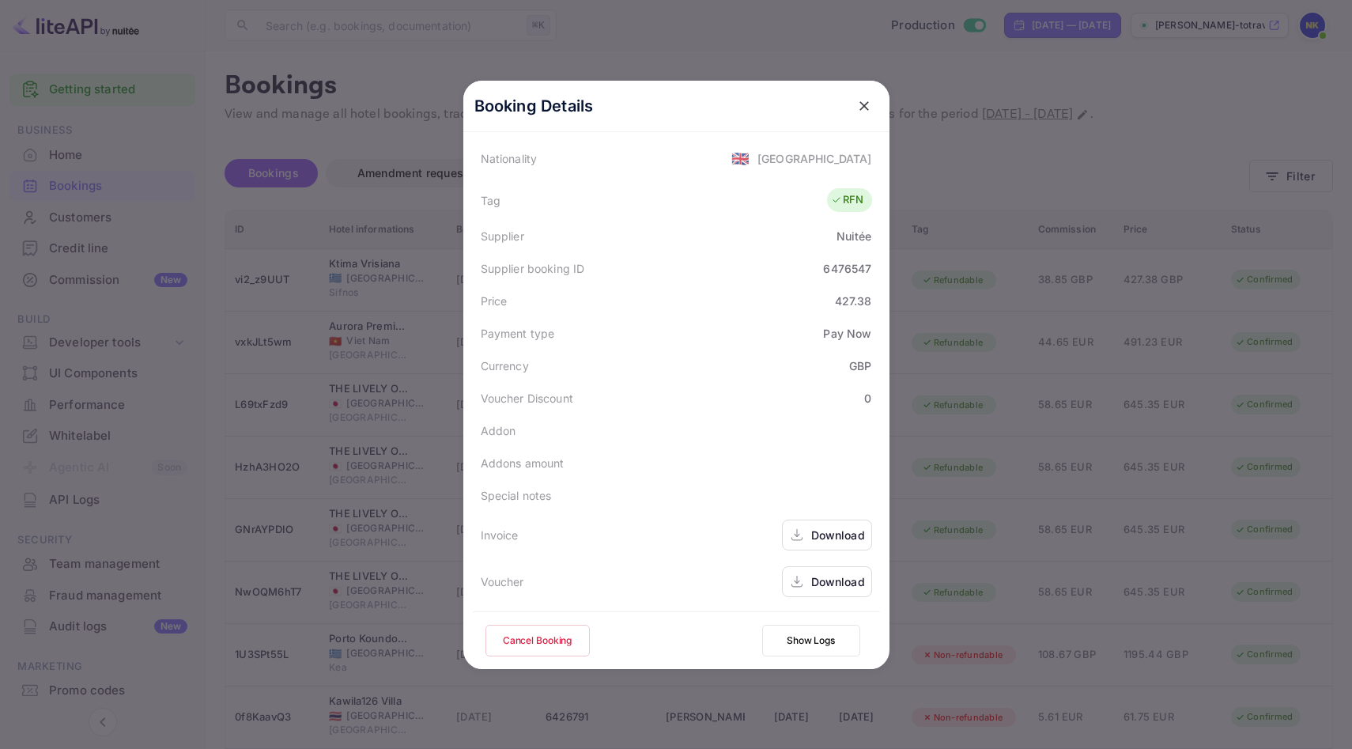
click at [844, 534] on div "Download" at bounding box center [838, 535] width 54 height 17
click at [859, 101] on icon "close" at bounding box center [864, 106] width 16 height 16
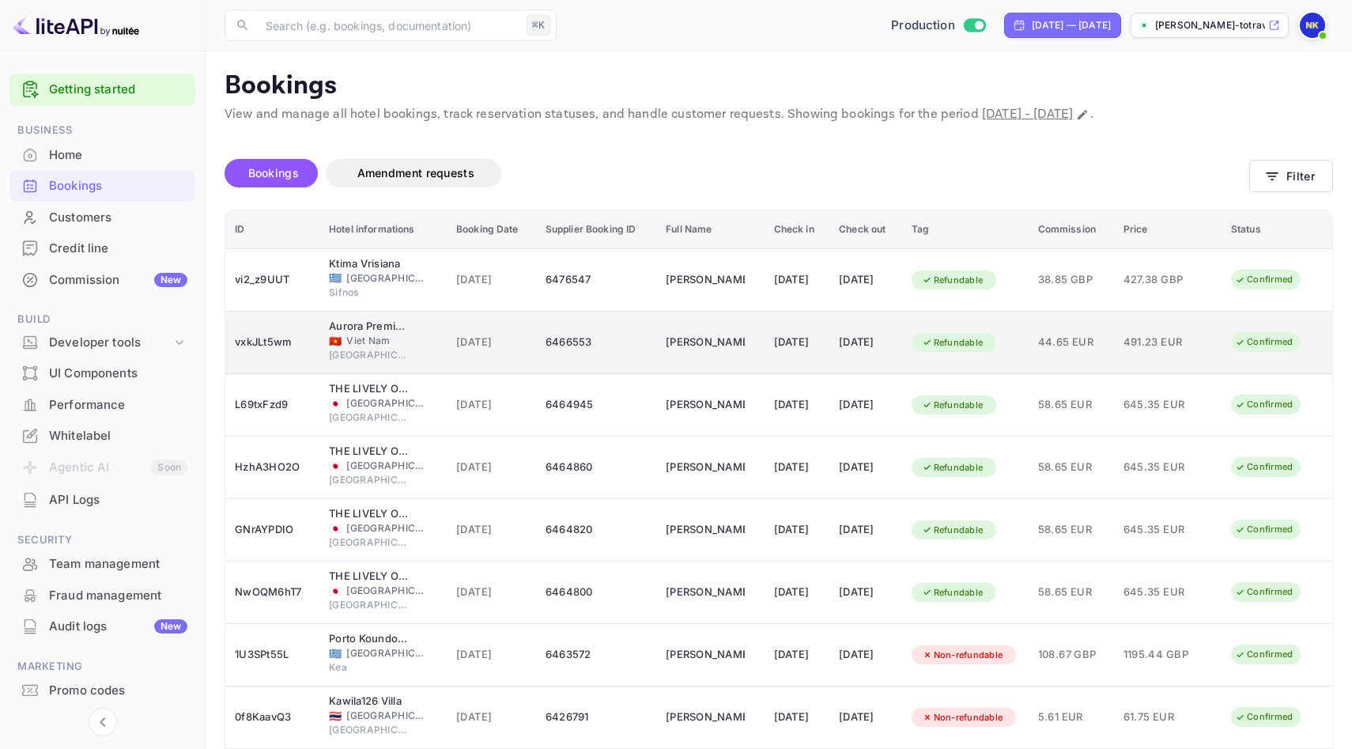
click at [765, 349] on td "[DATE]" at bounding box center [798, 343] width 66 height 62
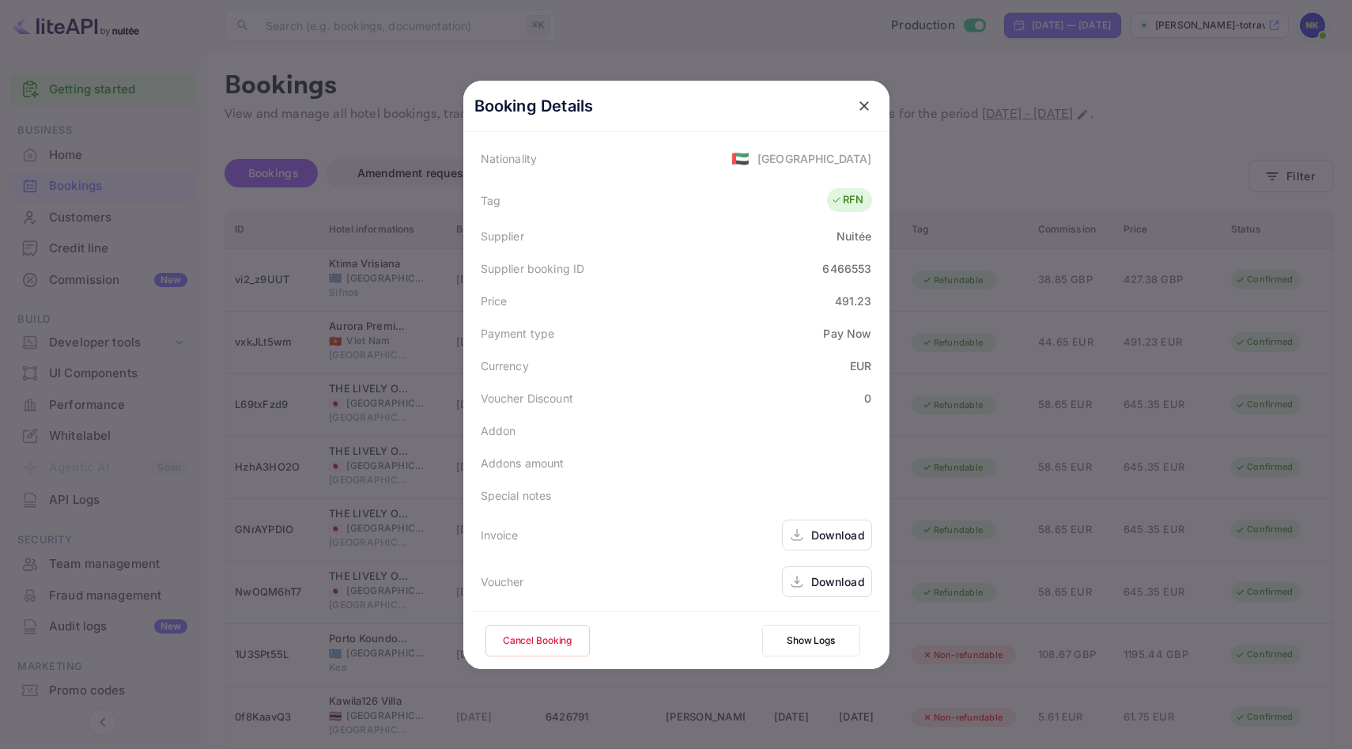
click at [819, 532] on div "Download" at bounding box center [838, 535] width 54 height 17
click at [863, 105] on icon "close" at bounding box center [863, 105] width 9 height 9
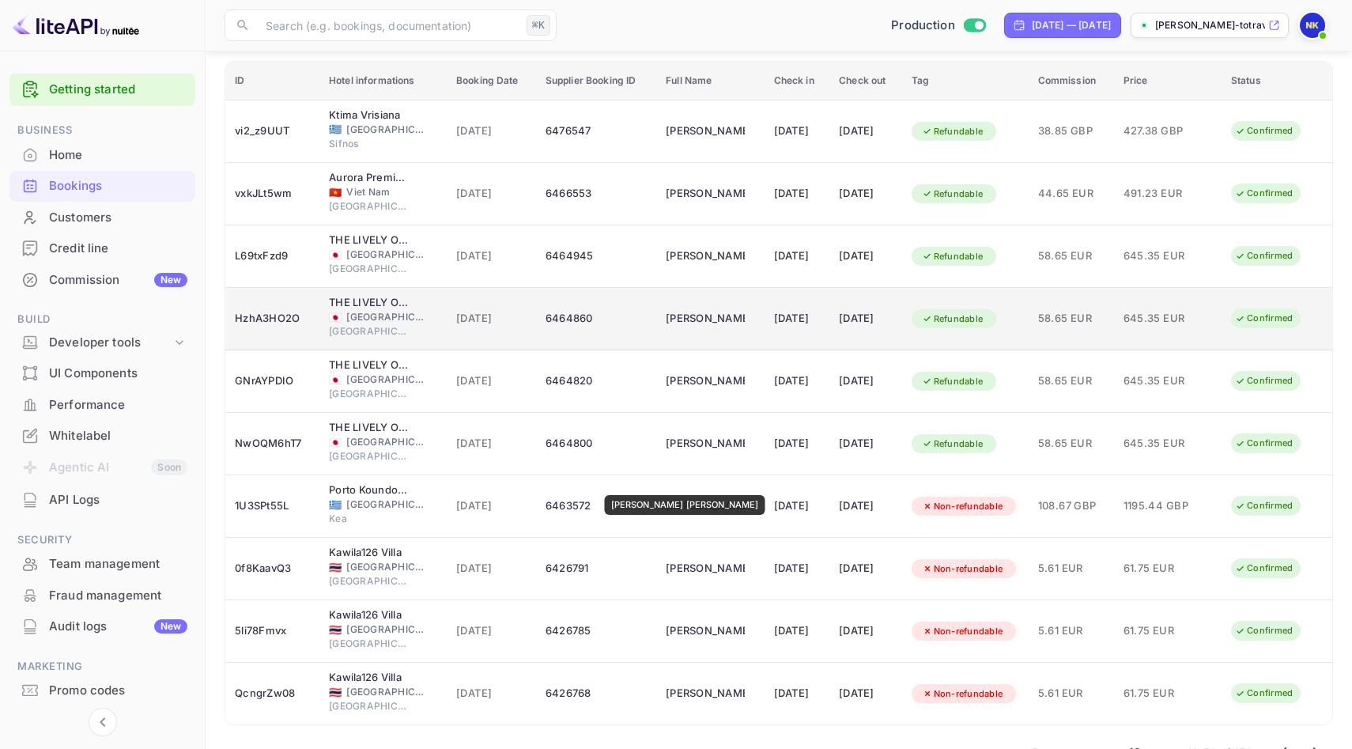
scroll to position [156, 0]
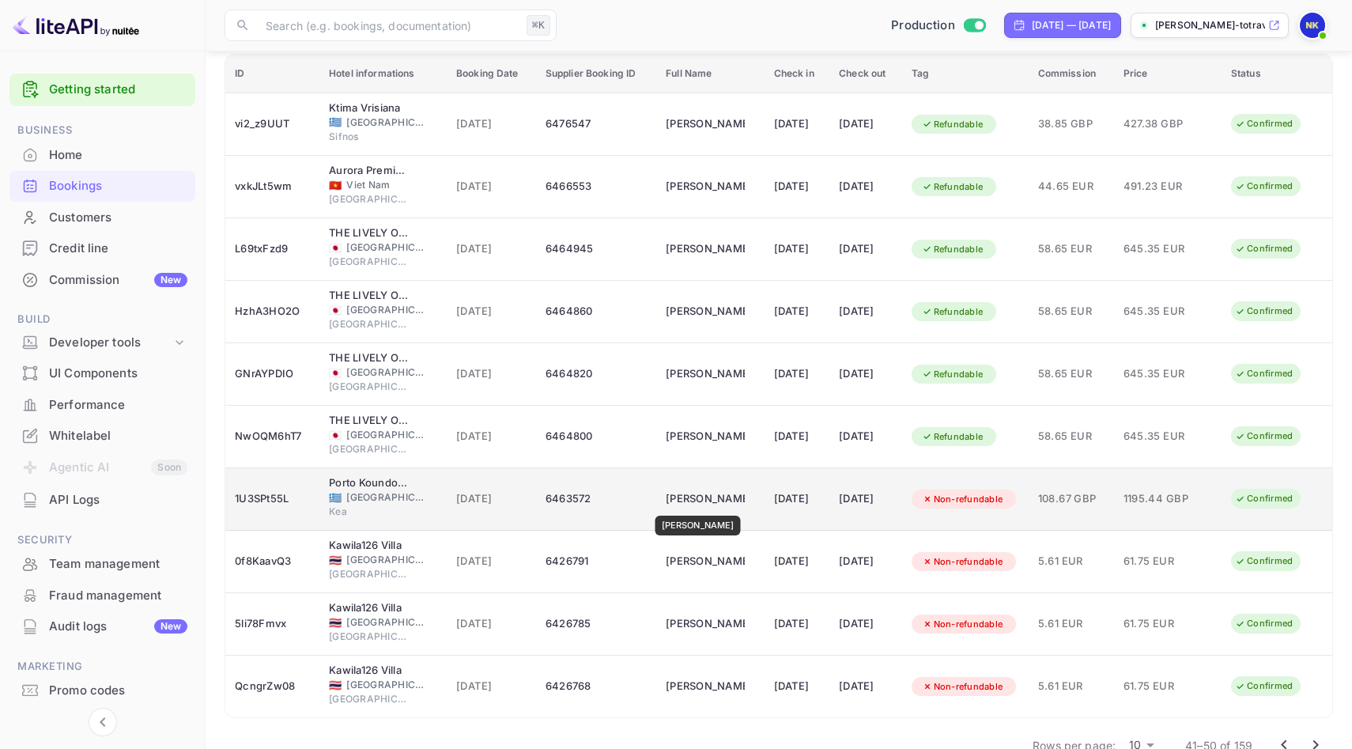
click at [693, 504] on div "[PERSON_NAME]" at bounding box center [705, 498] width 79 height 25
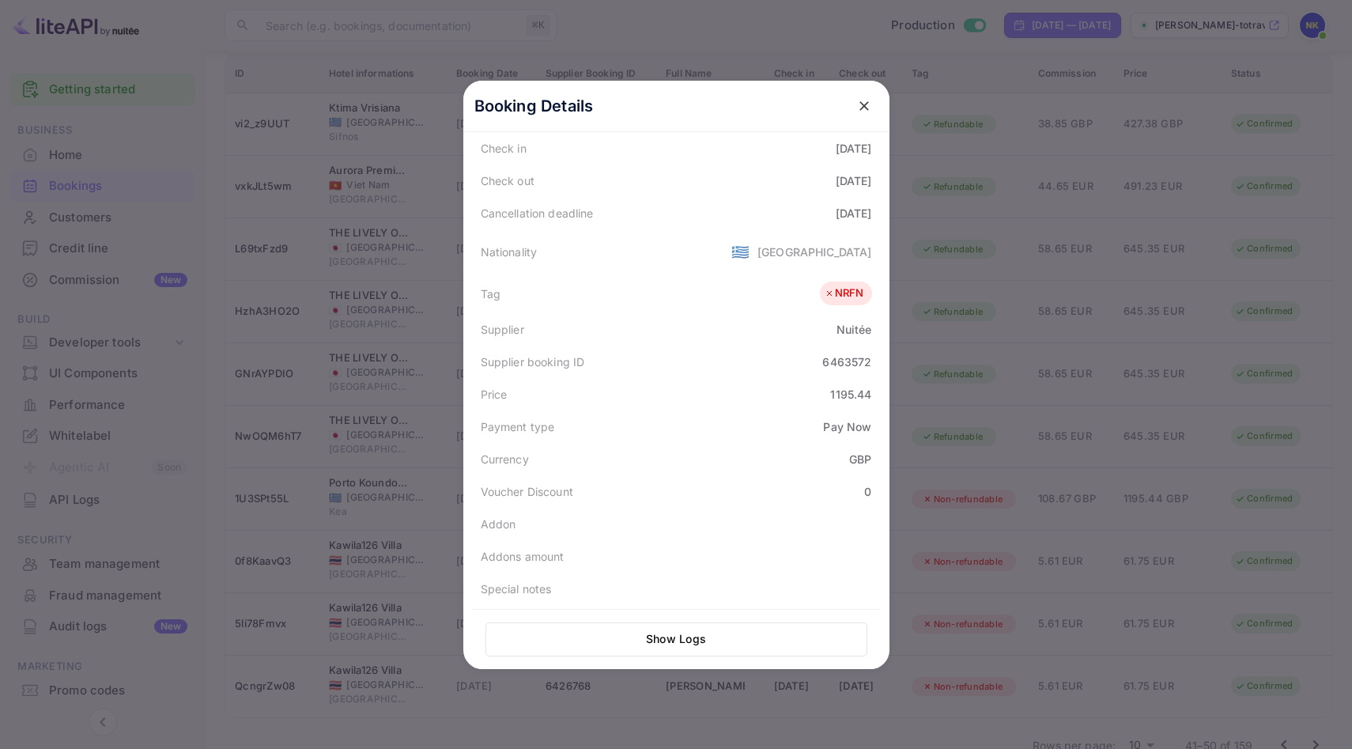
scroll to position [386, 0]
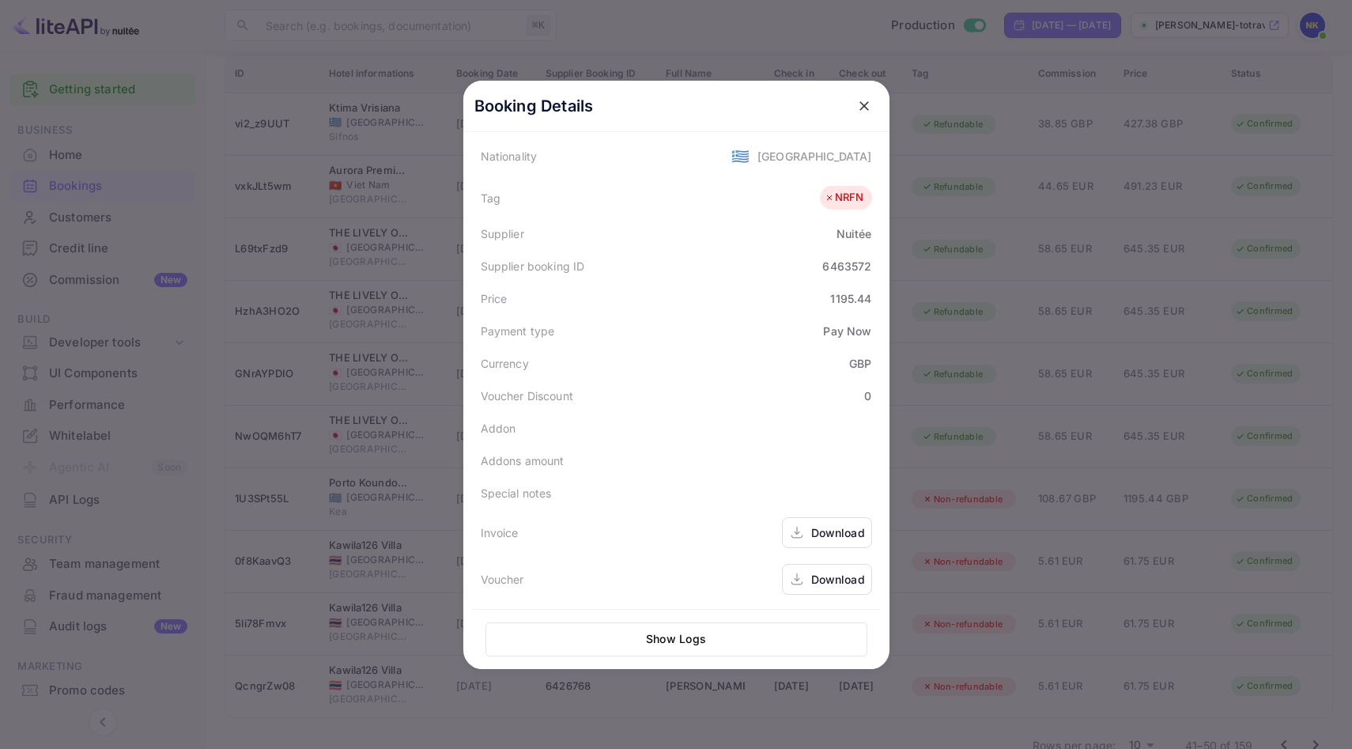
click at [829, 532] on div "Download" at bounding box center [838, 532] width 54 height 17
click at [857, 110] on icon "close" at bounding box center [864, 106] width 16 height 16
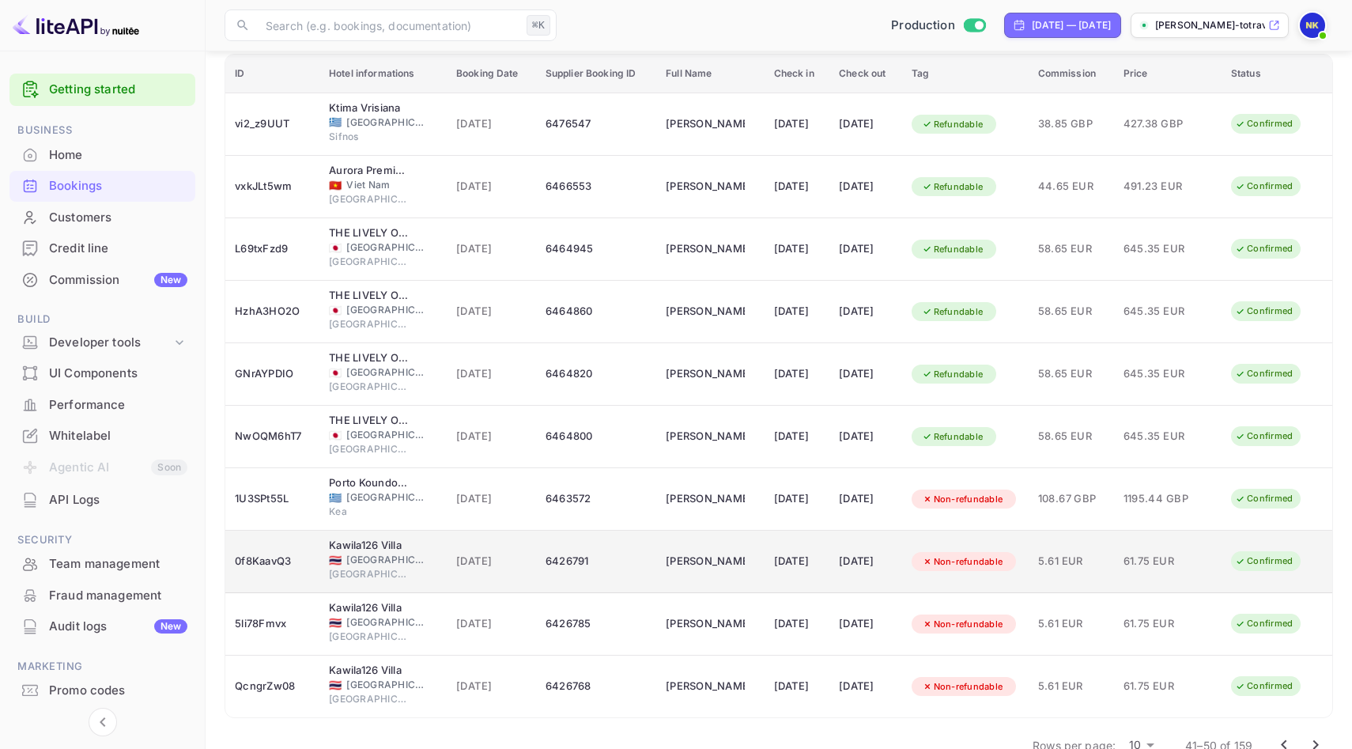
scroll to position [191, 0]
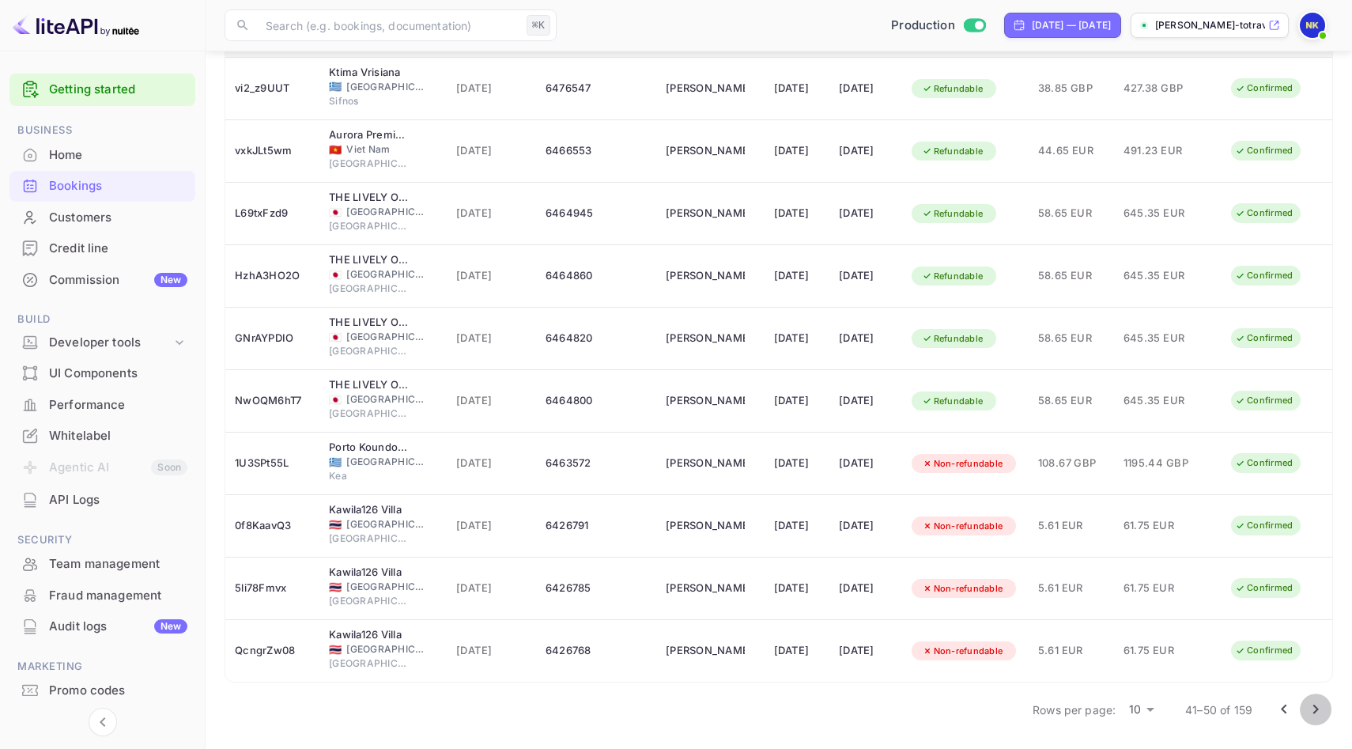
click at [1312, 713] on icon "Go to next page" at bounding box center [1315, 709] width 19 height 19
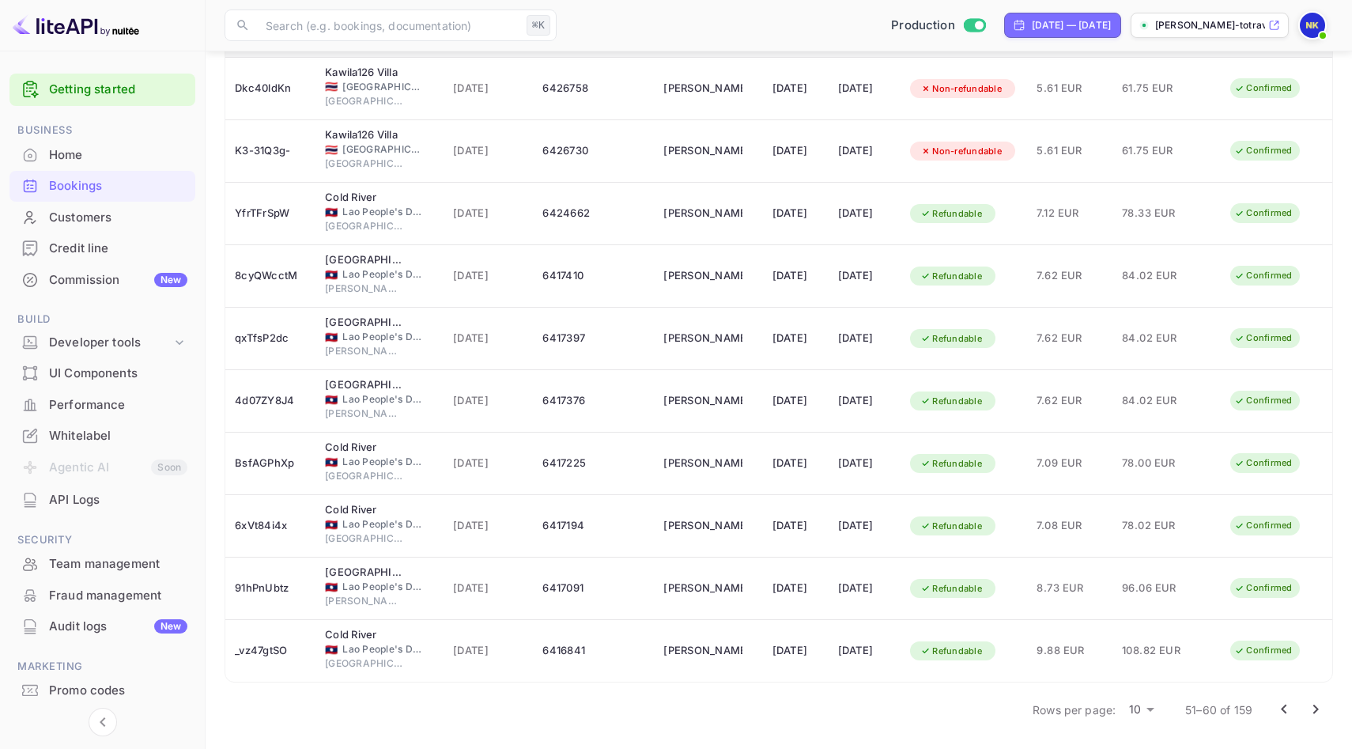
click at [1313, 708] on icon "Go to next page" at bounding box center [1315, 709] width 19 height 19
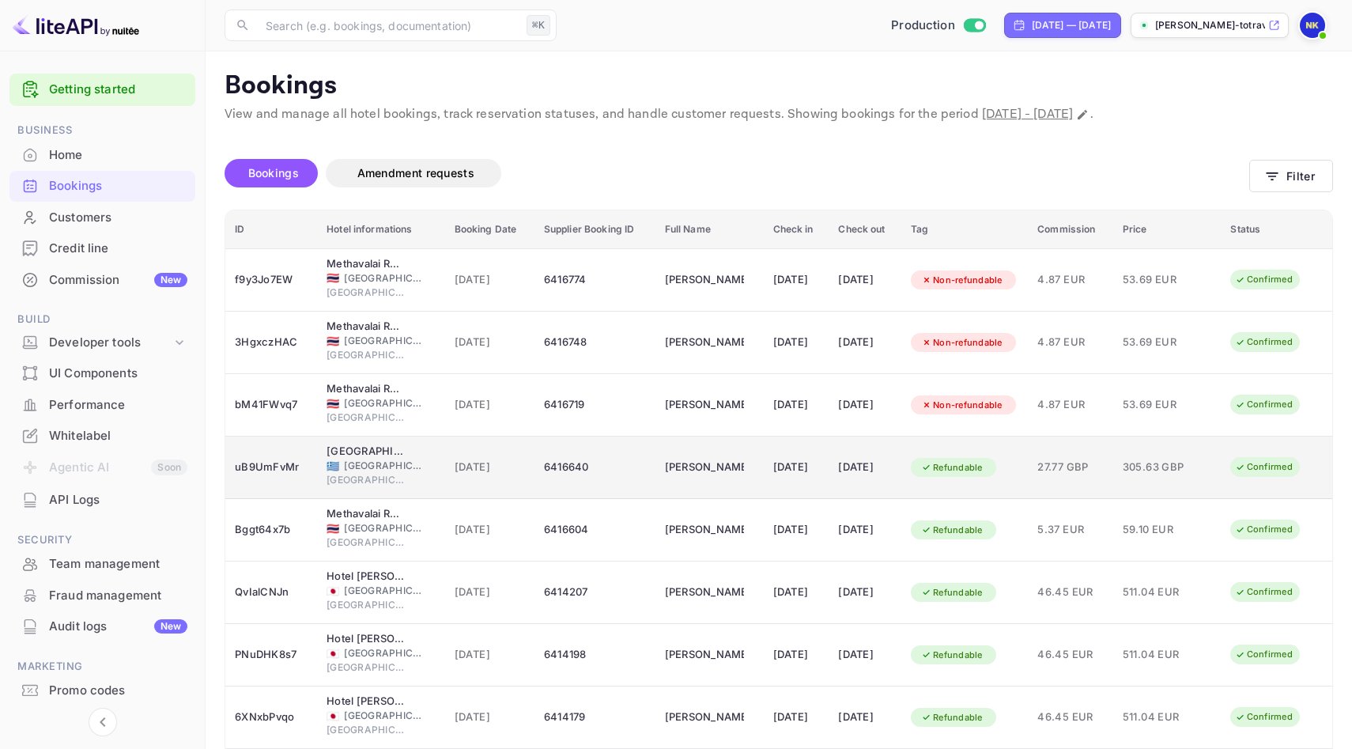
click at [1112, 478] on td "27.77 GBP" at bounding box center [1070, 467] width 85 height 62
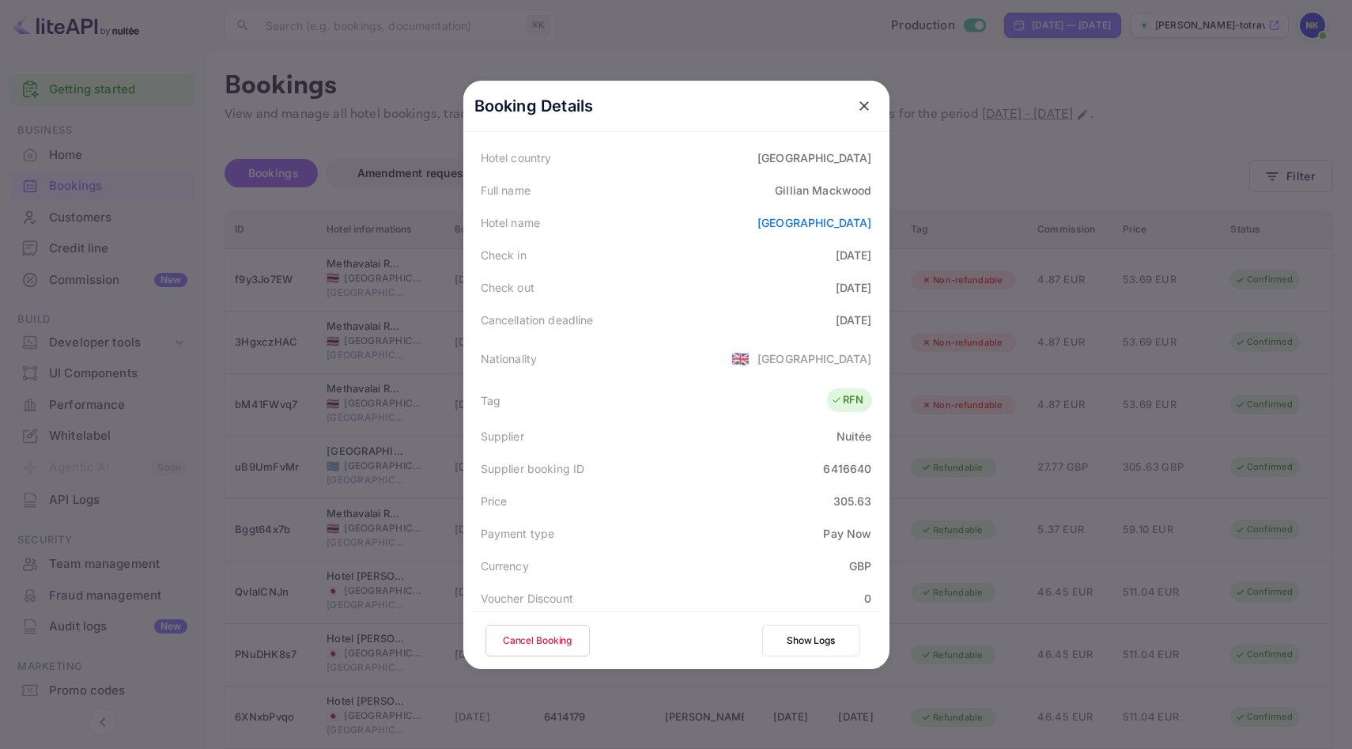
scroll to position [383, 0]
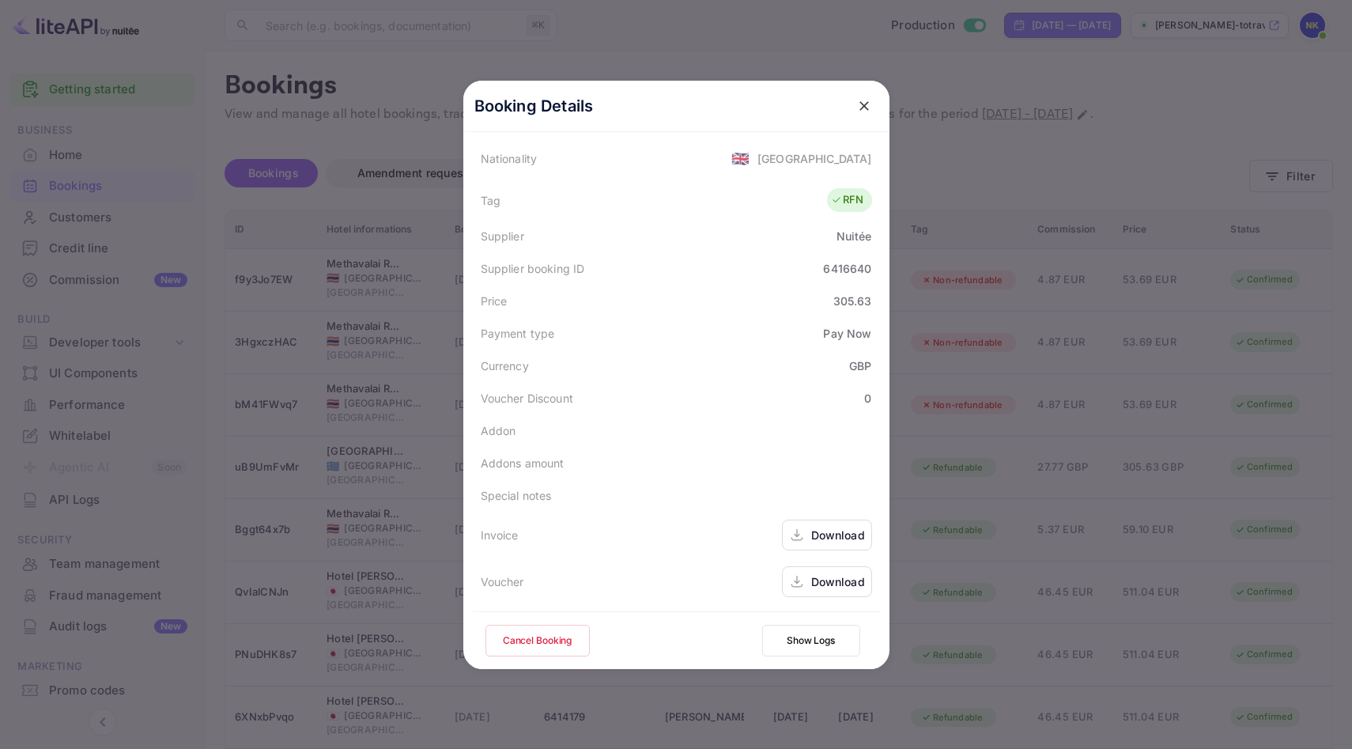
click at [820, 539] on div "Download" at bounding box center [838, 535] width 54 height 17
